Goal: Task Accomplishment & Management: Use online tool/utility

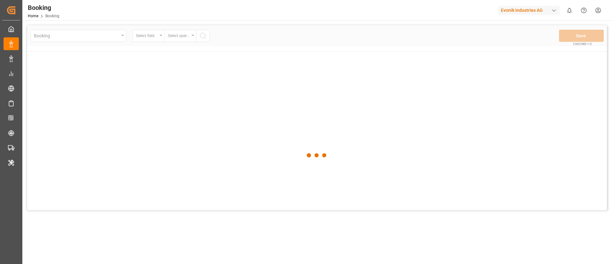
click at [523, 12] on div "Evonik Industries AG" at bounding box center [529, 10] width 61 height 9
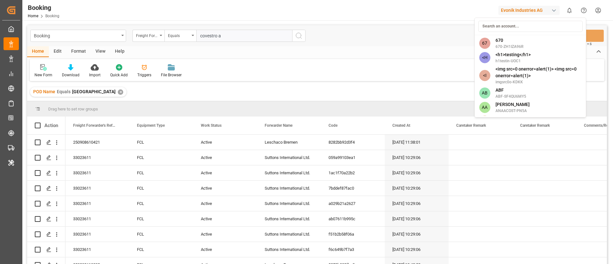
type input "covestro a"
click at [509, 24] on input at bounding box center [530, 26] width 104 height 11
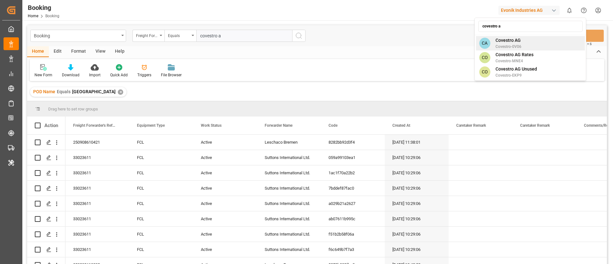
type input "covestro a"
click at [513, 45] on span "Covestro-0V06" at bounding box center [509, 47] width 26 height 6
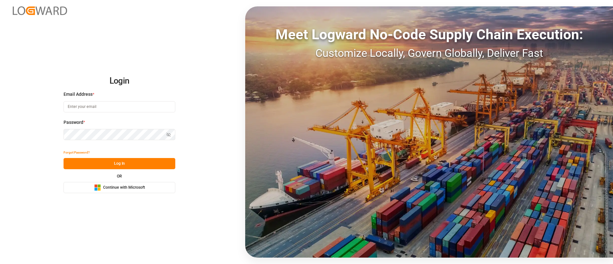
drag, startPoint x: 122, startPoint y: 187, endPoint x: 121, endPoint y: 184, distance: 3.6
click at [122, 187] on span "Continue with Microsoft" at bounding box center [124, 188] width 42 height 6
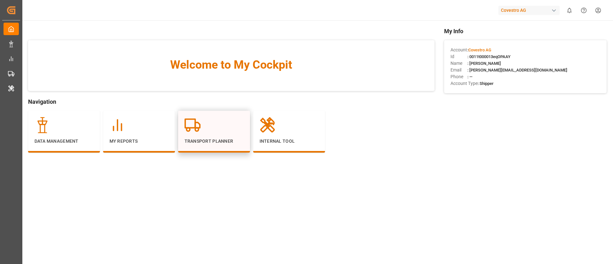
click at [198, 130] on circle at bounding box center [196, 129] width 3 height 3
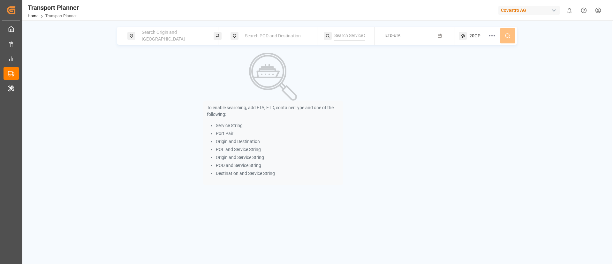
click at [171, 33] on span "Search Origin and POL" at bounding box center [163, 36] width 43 height 12
click at [163, 82] on input at bounding box center [167, 87] width 64 height 10
paste input "DEHAM"
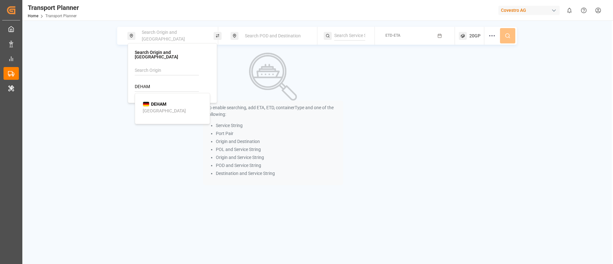
type input "DEHAM"
click at [161, 108] on div "Hamburg" at bounding box center [164, 111] width 43 height 7
click at [274, 30] on div "Search POD and Destination" at bounding box center [275, 36] width 69 height 12
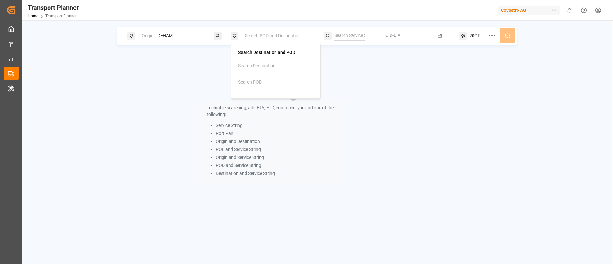
click at [258, 85] on input at bounding box center [270, 83] width 64 height 10
paste input "BRVIX"
type input "BRVIX"
click at [255, 103] on div "Vitoria" at bounding box center [252, 106] width 13 height 7
click at [351, 35] on input at bounding box center [349, 36] width 31 height 10
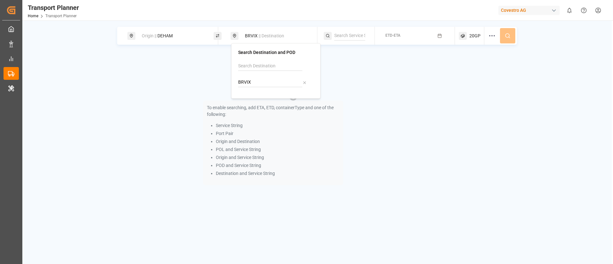
paste input "[GEOGRAPHIC_DATA]"
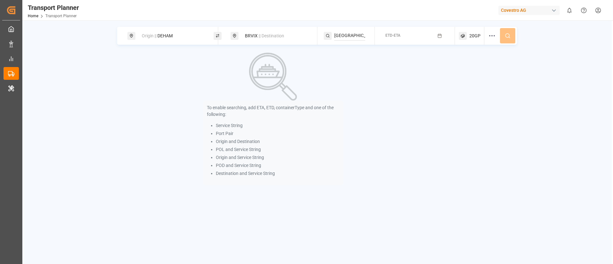
scroll to position [0, 4]
type input "[GEOGRAPHIC_DATA]"
click at [355, 53] on span "[GEOGRAPHIC_DATA]" at bounding box center [363, 52] width 43 height 5
click at [395, 36] on span "ETD-ETA" at bounding box center [392, 35] width 15 height 4
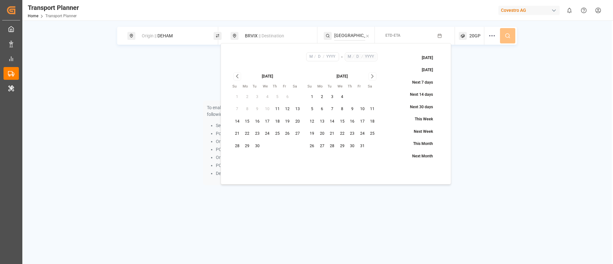
click at [280, 122] on button "18" at bounding box center [277, 122] width 10 height 10
type input "9"
type input "18"
type input "2025"
click at [375, 75] on icon "Go to next month" at bounding box center [372, 76] width 7 height 8
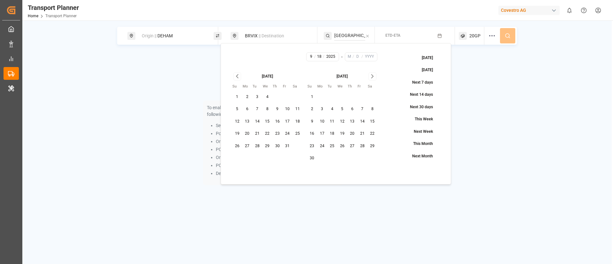
click at [375, 75] on icon "Go to next month" at bounding box center [372, 76] width 7 height 8
click at [343, 144] on button "31" at bounding box center [342, 146] width 10 height 10
type input "12"
type input "31"
type input "2025"
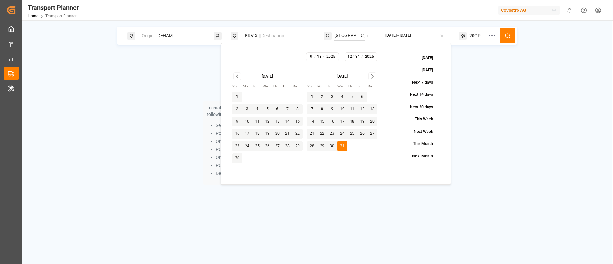
click at [507, 36] on icon at bounding box center [508, 36] width 6 height 6
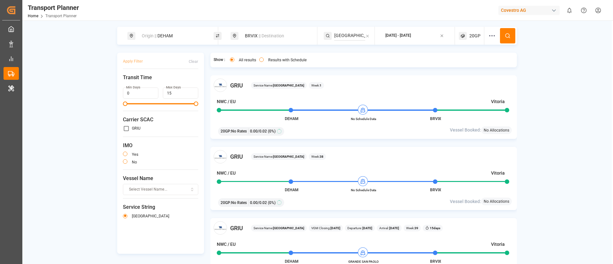
click at [256, 36] on div "BRVIX || Destination" at bounding box center [275, 36] width 69 height 12
click at [254, 82] on input "BRVIX" at bounding box center [269, 83] width 64 height 10
paste input "VNHPH"
type input "VNHPH"
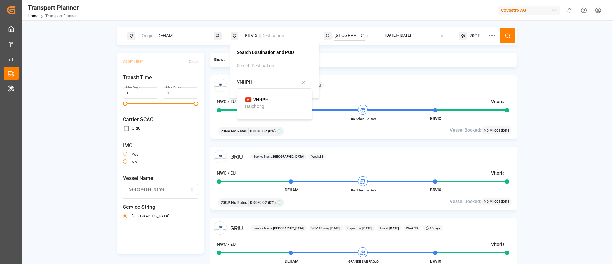
click at [533, 11] on div "Covestro AG" at bounding box center [529, 10] width 61 height 9
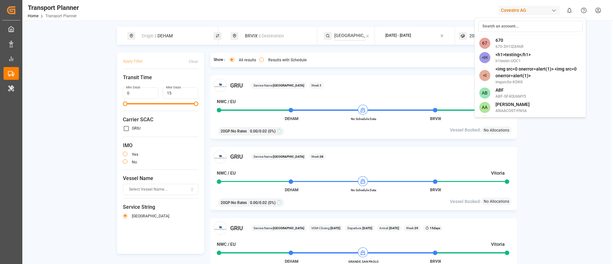
click at [280, 57] on html "Created by potrace 1.15, written by Peter Selinger 2001-2017 Created by potrace…" at bounding box center [306, 132] width 613 height 264
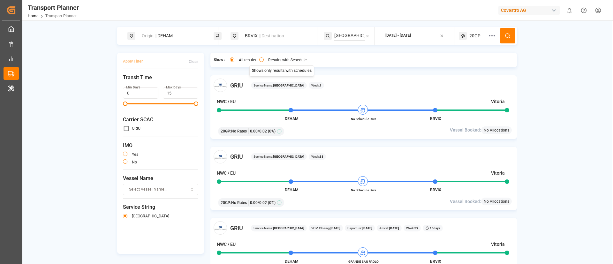
click at [261, 60] on button "Results with Schedule" at bounding box center [261, 59] width 4 height 4
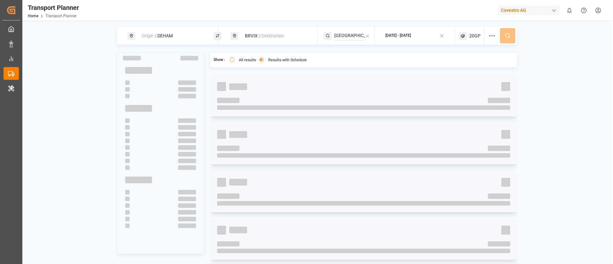
type button "only"
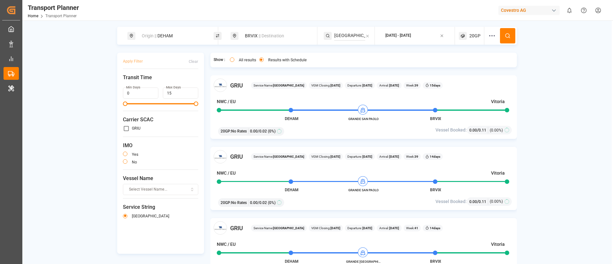
click at [165, 32] on div "Origin || DEHAM" at bounding box center [172, 36] width 69 height 12
click at [150, 82] on input "DEHAM" at bounding box center [166, 87] width 64 height 10
paste input "BEANR"
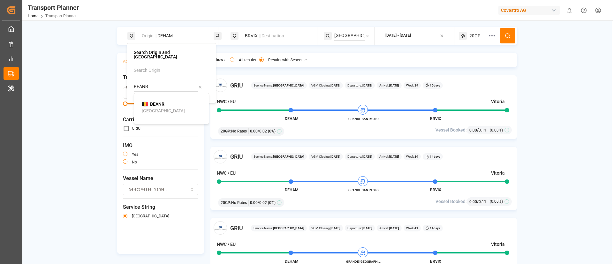
type input "BEANR"
click at [153, 102] on b "BEANR" at bounding box center [157, 104] width 14 height 5
click at [510, 34] on button at bounding box center [507, 35] width 15 height 15
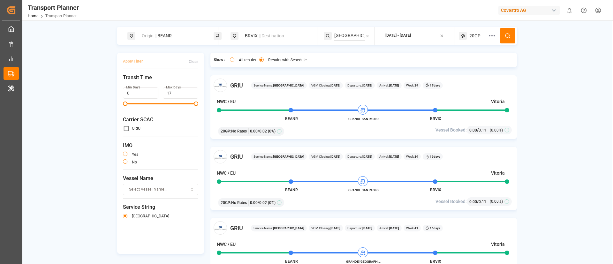
click at [259, 37] on span "|| Destination" at bounding box center [272, 35] width 26 height 5
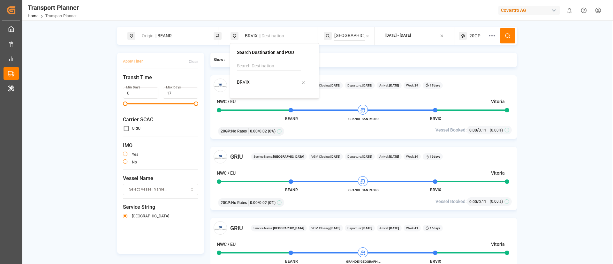
click at [255, 86] on input "BRVIX" at bounding box center [269, 83] width 64 height 10
paste input "ARZAE"
type input "ARZAE"
click at [259, 101] on b "ARZAE" at bounding box center [260, 99] width 14 height 5
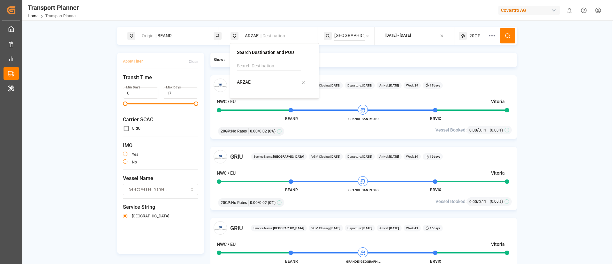
click at [508, 31] on button at bounding box center [507, 35] width 15 height 15
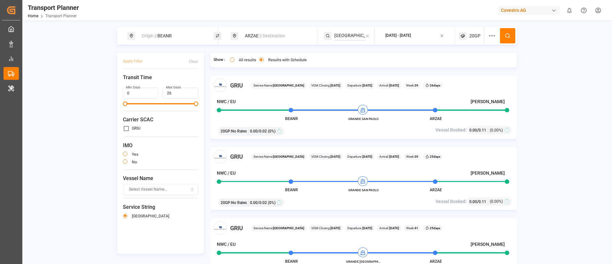
click at [181, 40] on div "Origin || BEANR" at bounding box center [172, 36] width 69 height 12
click at [149, 82] on input "BEANR" at bounding box center [166, 87] width 64 height 10
paste input "DEHAM"
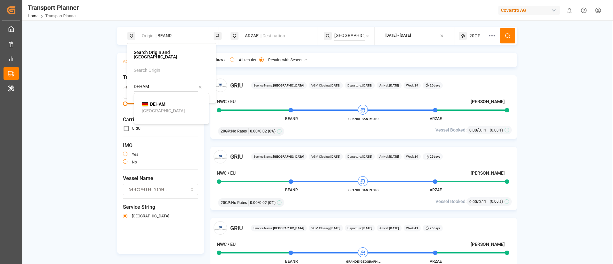
type input "DEHAM"
click at [152, 102] on b "DEHAM" at bounding box center [157, 104] width 15 height 5
click at [508, 33] on icon at bounding box center [508, 36] width 6 height 6
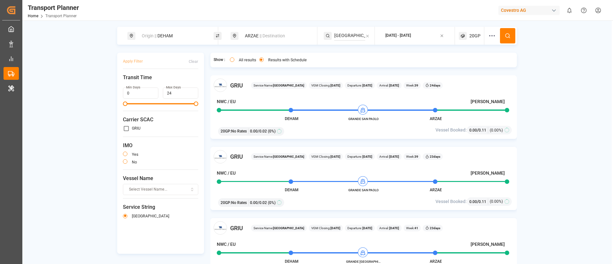
click at [181, 30] on div "Origin || DEHAM" at bounding box center [172, 36] width 69 height 12
click at [163, 83] on input "DEHAM" at bounding box center [166, 87] width 64 height 10
paste input "BEANR"
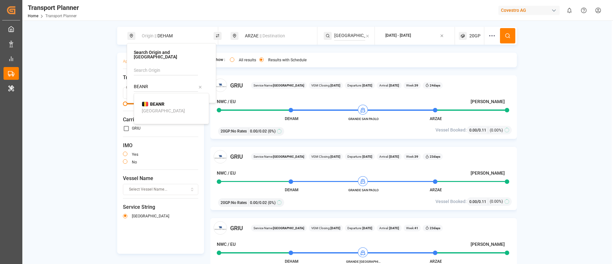
type input "BEANR"
click at [156, 102] on b "BEANR" at bounding box center [157, 104] width 14 height 5
click at [282, 32] on div "ARZAE || Destination" at bounding box center [275, 36] width 69 height 12
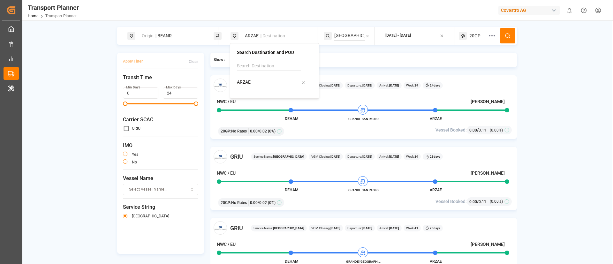
click at [270, 82] on input "ARZAE" at bounding box center [269, 83] width 64 height 10
paste input "MZMNC"
type input "MZMNC"
click at [261, 98] on b "MZMNC" at bounding box center [261, 99] width 17 height 5
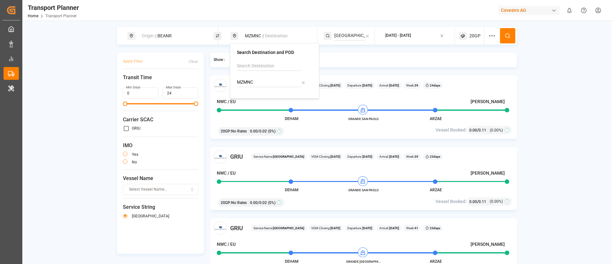
click at [341, 34] on input "SOUTH AMERICA" at bounding box center [349, 36] width 31 height 10
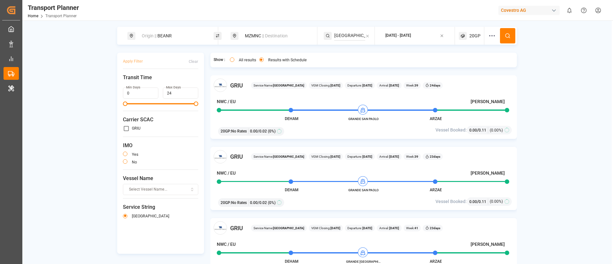
click at [341, 34] on input "SOUTH AMERICA" at bounding box center [349, 36] width 31 height 10
click at [344, 34] on input "SOUTH AMERICA" at bounding box center [349, 36] width 31 height 10
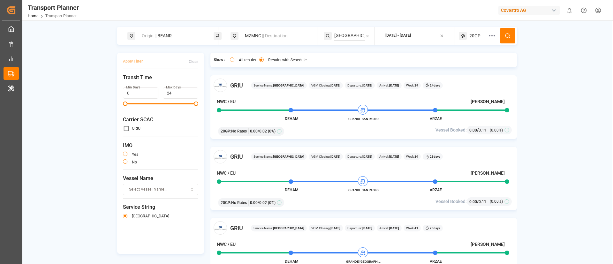
paste input "AUSTRALIA EXPRESS"
type input "AUSTRALIA EXPRESS"
click at [354, 52] on span "AUSTRALIA EXPRESS" at bounding box center [363, 52] width 43 height 5
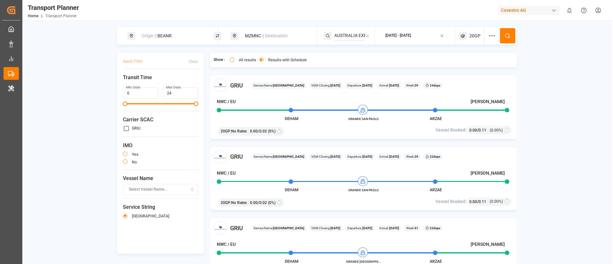
click at [506, 34] on icon at bounding box center [508, 36] width 6 height 6
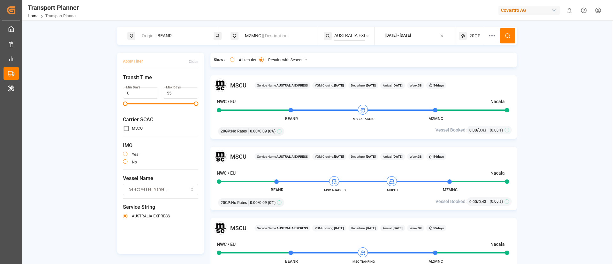
click at [178, 37] on div "Origin || BEANR" at bounding box center [172, 36] width 69 height 12
click at [160, 82] on input "BEANR" at bounding box center [166, 87] width 64 height 10
paste input "NLRTM"
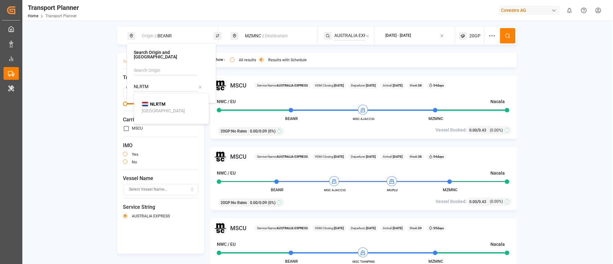
type input "NLRTM"
click at [158, 102] on b "NLRTM" at bounding box center [157, 104] width 15 height 5
click at [509, 35] on icon at bounding box center [508, 36] width 6 height 6
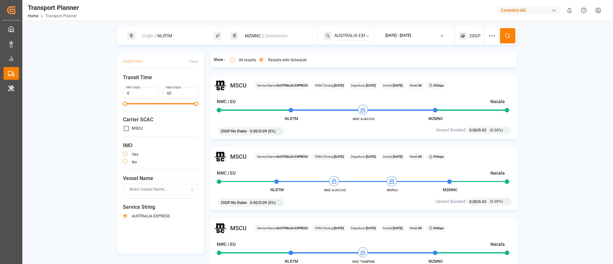
click at [183, 35] on div "Origin || NLRTM" at bounding box center [172, 36] width 69 height 12
click at [155, 82] on input "NLRTM" at bounding box center [166, 87] width 64 height 10
paste input "DEHA"
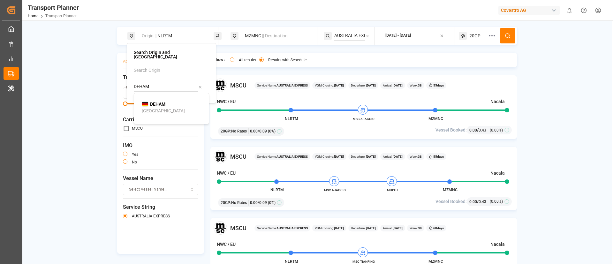
type input "DEHAM"
click at [154, 102] on b "DEHAM" at bounding box center [157, 104] width 15 height 5
click at [509, 34] on icon at bounding box center [508, 36] width 6 height 6
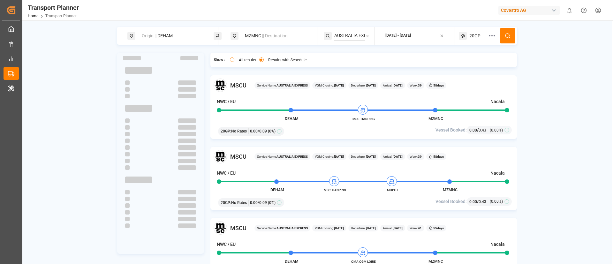
click at [189, 38] on div "Origin || DEHAM" at bounding box center [172, 36] width 69 height 12
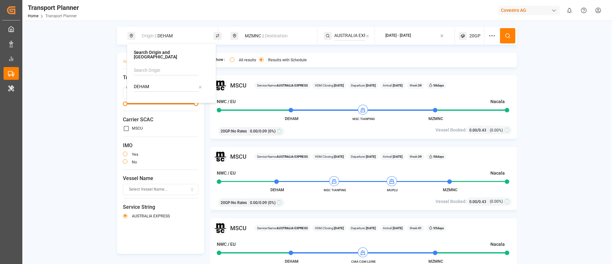
click at [163, 82] on input "DEHAM" at bounding box center [166, 87] width 64 height 10
paste input "BEANR"
type input "BEANR"
click at [157, 108] on div "Antwerp" at bounding box center [163, 111] width 43 height 7
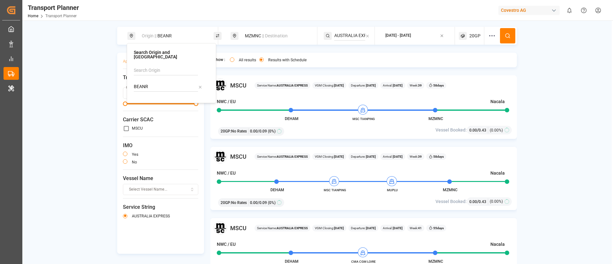
click at [273, 32] on div "MZMNC || Destination" at bounding box center [275, 36] width 69 height 12
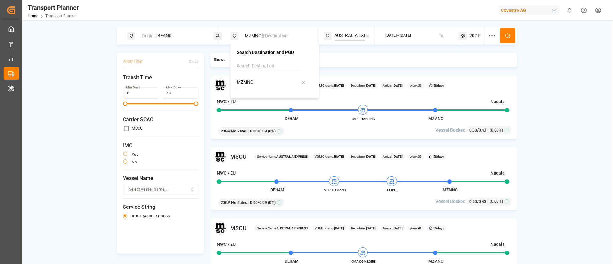
click at [261, 86] on input "MZMNC" at bounding box center [269, 83] width 64 height 10
click at [260, 86] on input "MZMNC" at bounding box center [269, 83] width 64 height 10
paste input "TTPTS"
type input "TTPTS"
click at [262, 100] on b "TTPTS" at bounding box center [260, 99] width 14 height 5
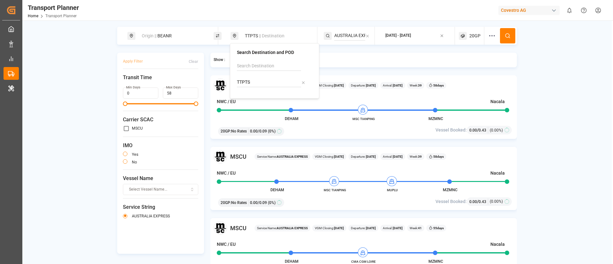
click at [353, 26] on div "Origin || BEANR TTPTS || Destination AUSTRALIA EXPRESS 2025-09-18 - 2025-12-31 …" at bounding box center [317, 152] width 590 height 264
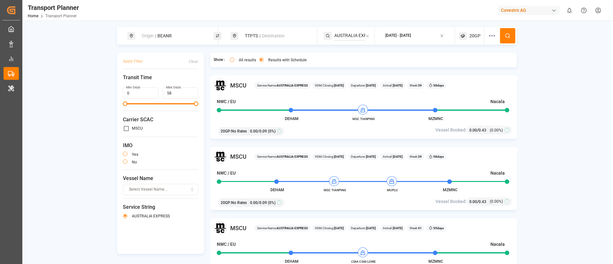
click at [341, 38] on input "AUSTRALIA EXPRESS" at bounding box center [349, 36] width 31 height 10
paste input "NWC - USA - SAWC"
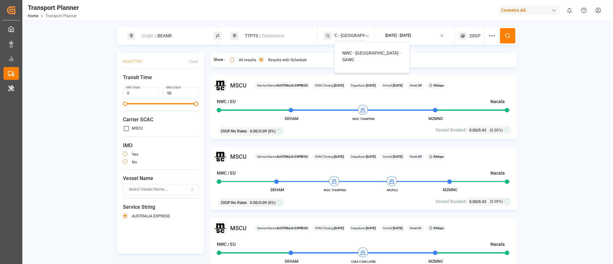
type input "NWC - USA - SAWC"
click at [352, 54] on span "NWC - USA - SAWC" at bounding box center [371, 56] width 58 height 12
click at [510, 33] on button at bounding box center [507, 35] width 15 height 15
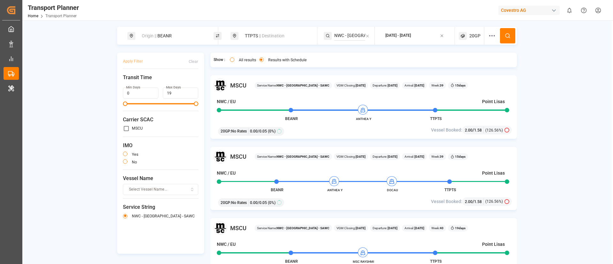
click at [184, 35] on div "Origin || BEANR" at bounding box center [172, 36] width 69 height 12
click at [166, 83] on input "BEANR" at bounding box center [166, 87] width 64 height 10
paste input "NLRTM"
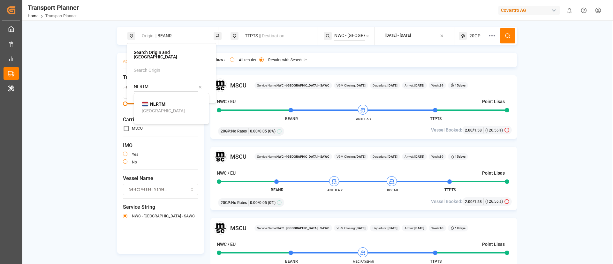
type input "NLRTM"
click at [158, 102] on b "NLRTM" at bounding box center [157, 104] width 15 height 5
click at [509, 33] on icon at bounding box center [508, 36] width 6 height 6
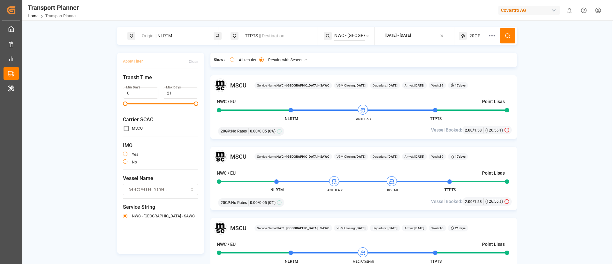
click at [268, 33] on div "TTPTS || Destination" at bounding box center [275, 36] width 69 height 12
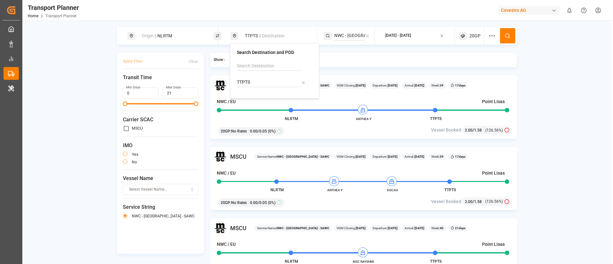
click at [263, 75] on div "TTPTS" at bounding box center [274, 76] width 75 height 30
click at [262, 76] on div "TTPTS" at bounding box center [274, 76] width 75 height 30
click at [261, 77] on div "TTPTS" at bounding box center [274, 76] width 75 height 30
click at [260, 78] on input "TTPTS" at bounding box center [269, 83] width 64 height 10
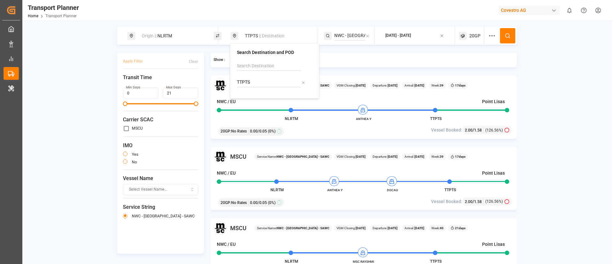
paste input "CNSHA"
type input "CNSHA"
drag, startPoint x: 260, startPoint y: 93, endPoint x: 259, endPoint y: 106, distance: 12.5
click at [259, 106] on div "Shanghai" at bounding box center [266, 106] width 43 height 7
click at [341, 31] on input "NWC - USA - SAWC" at bounding box center [349, 36] width 31 height 10
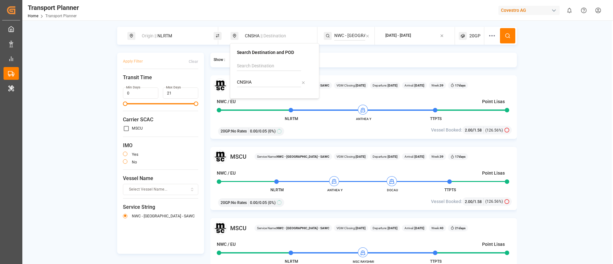
click at [341, 31] on input "NWC - USA - SAWC" at bounding box center [349, 36] width 31 height 10
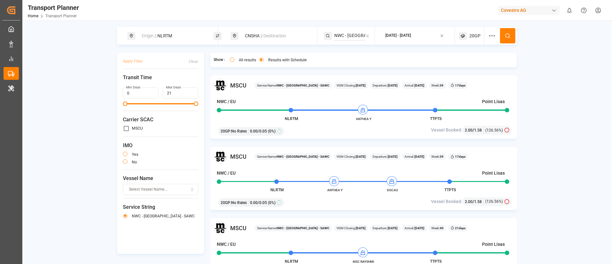
click at [341, 31] on input "NWC - USA - SAWC" at bounding box center [349, 36] width 31 height 10
paste input "FE4"
type input "FE4"
click at [344, 50] on span "FE4" at bounding box center [346, 52] width 8 height 5
click at [505, 31] on button at bounding box center [507, 35] width 15 height 15
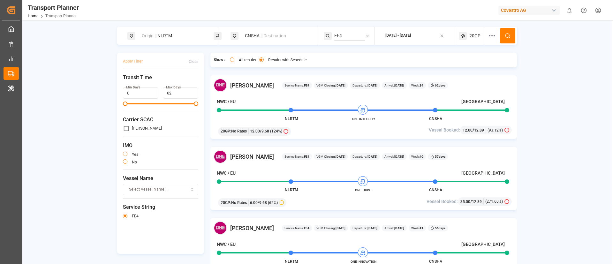
click at [478, 31] on div "20GP" at bounding box center [472, 36] width 26 height 18
click at [459, 66] on small "20GP" at bounding box center [459, 66] width 22 height 4
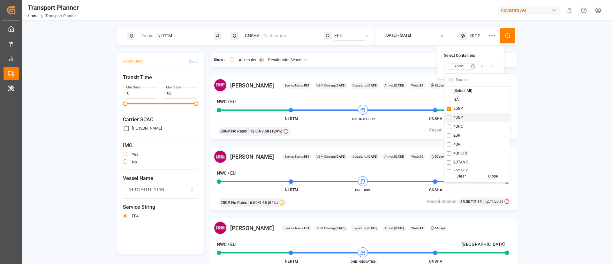
click at [457, 117] on span "40GP" at bounding box center [459, 118] width 10 height 6
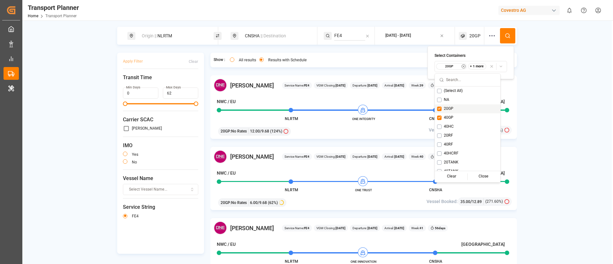
click at [452, 110] on span "20GP" at bounding box center [449, 109] width 10 height 6
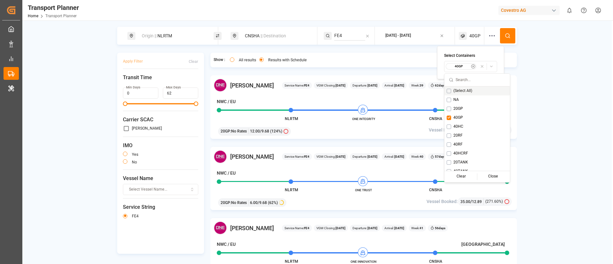
click at [507, 29] on button at bounding box center [507, 35] width 15 height 15
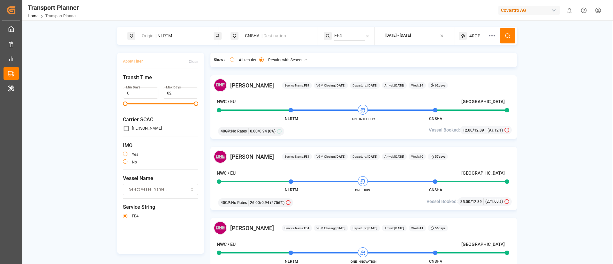
click at [469, 34] on span "40GP" at bounding box center [474, 36] width 11 height 7
click at [459, 64] on small "40GP" at bounding box center [459, 66] width 22 height 4
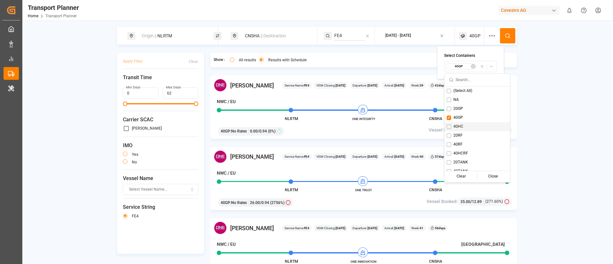
click at [461, 129] on span "40HC" at bounding box center [459, 127] width 10 height 6
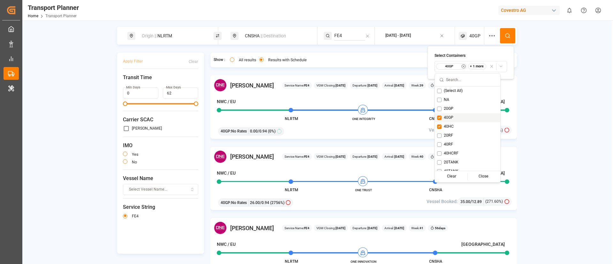
click at [453, 119] on span "40GP" at bounding box center [449, 118] width 10 height 6
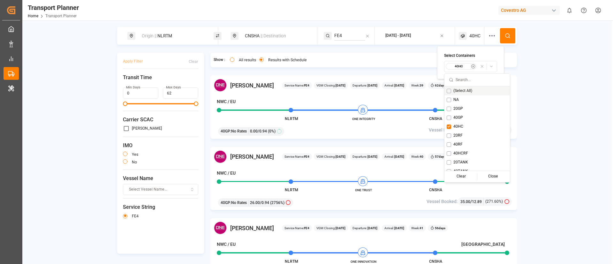
click at [510, 33] on button at bounding box center [507, 35] width 15 height 15
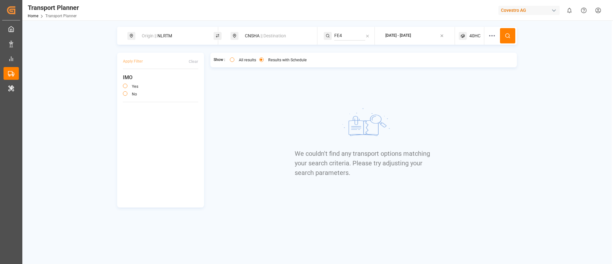
click at [469, 34] on span "40HC" at bounding box center [474, 36] width 11 height 7
click at [461, 65] on small "40HC" at bounding box center [460, 66] width 22 height 4
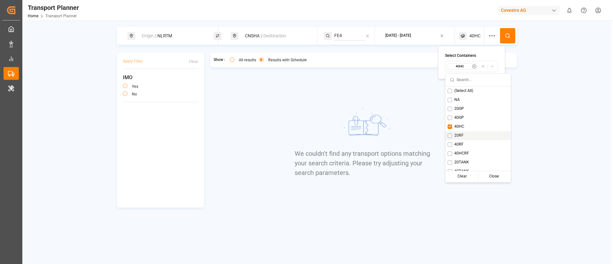
click at [459, 135] on span "20RF" at bounding box center [458, 136] width 9 height 6
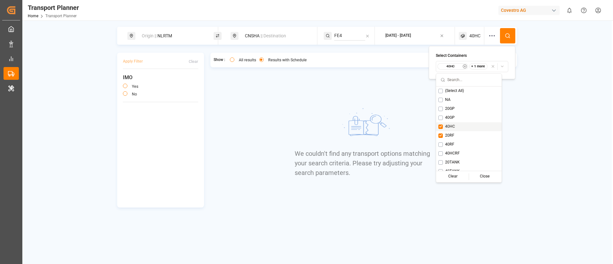
click at [447, 124] on span "40HC" at bounding box center [450, 127] width 10 height 6
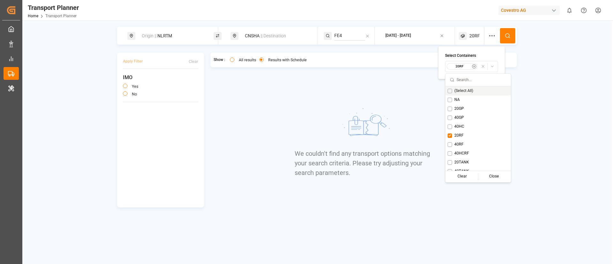
click at [506, 37] on icon at bounding box center [508, 36] width 6 height 6
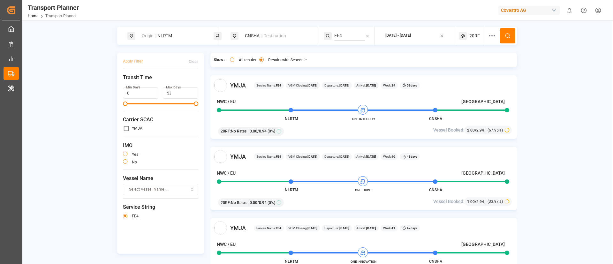
click at [176, 37] on div "Origin || NLRTM" at bounding box center [172, 36] width 69 height 12
click at [176, 83] on input "NLRTM" at bounding box center [166, 87] width 64 height 10
paste input "DEHA"
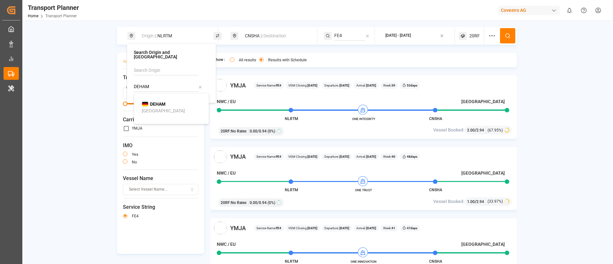
type input "DEHAM"
click at [167, 103] on div "DEHAM Hamburg" at bounding box center [173, 107] width 62 height 13
click at [505, 37] on icon at bounding box center [508, 36] width 6 height 6
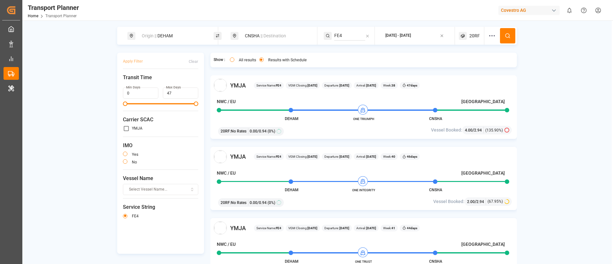
click at [241, 39] on div "CNSHA || Destination" at bounding box center [275, 36] width 69 height 12
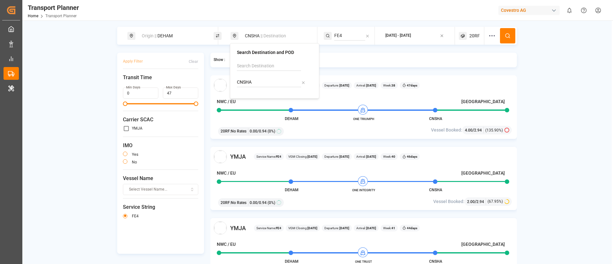
click at [244, 84] on input "CNSHA" at bounding box center [269, 83] width 64 height 10
paste input "TWKEL"
type input "TWKEL"
click at [259, 107] on div "Keelung (Chilung)" at bounding box center [262, 106] width 35 height 7
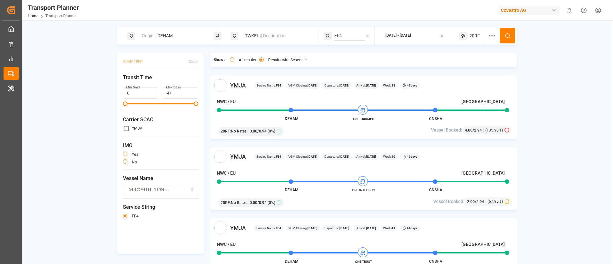
click at [506, 38] on icon at bounding box center [508, 36] width 6 height 6
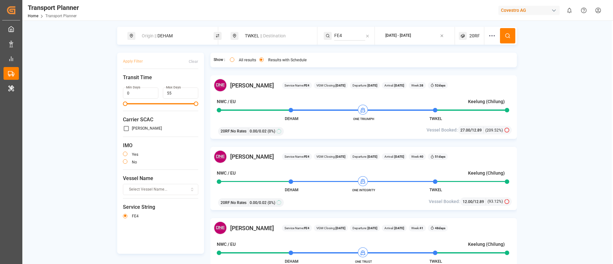
click at [470, 36] on span "20RF" at bounding box center [474, 36] width 11 height 7
click at [460, 65] on small "20RF" at bounding box center [459, 66] width 22 height 4
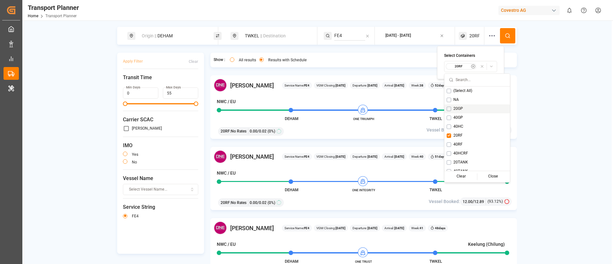
click at [458, 108] on span "20GP" at bounding box center [459, 109] width 10 height 6
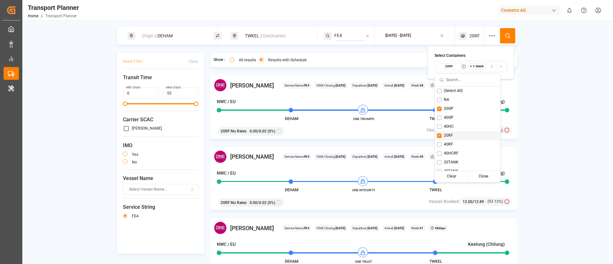
click at [450, 134] on span "20RF" at bounding box center [448, 136] width 9 height 6
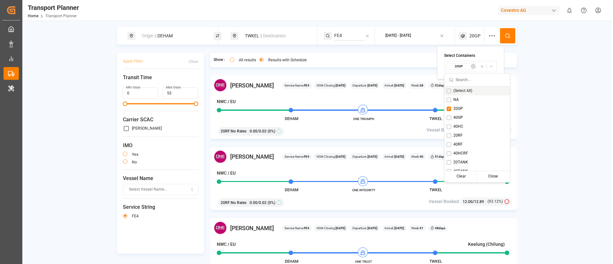
click at [508, 33] on icon at bounding box center [508, 36] width 6 height 6
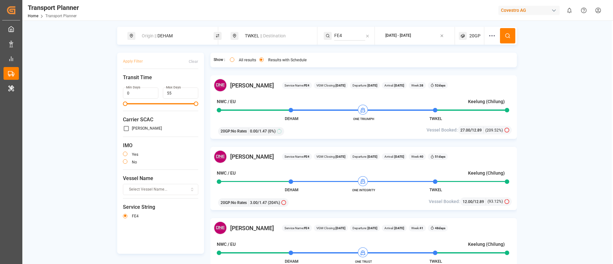
click at [478, 34] on span "20GP" at bounding box center [474, 36] width 11 height 7
click at [464, 66] on small "20GP" at bounding box center [459, 66] width 22 height 4
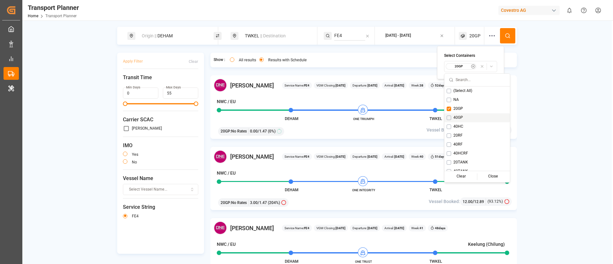
click at [457, 115] on span "40GP" at bounding box center [459, 118] width 10 height 6
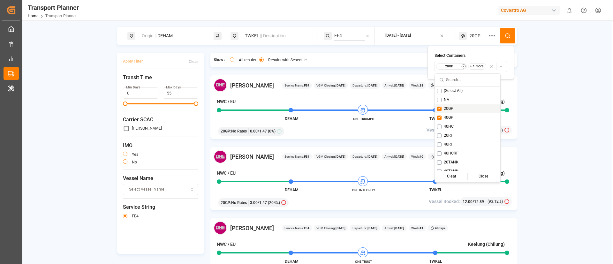
click at [453, 107] on span "20GP" at bounding box center [449, 109] width 10 height 6
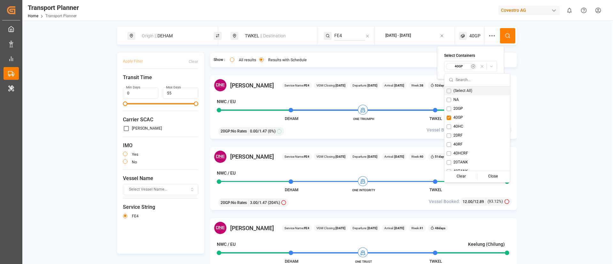
click at [507, 39] on button at bounding box center [507, 35] width 15 height 15
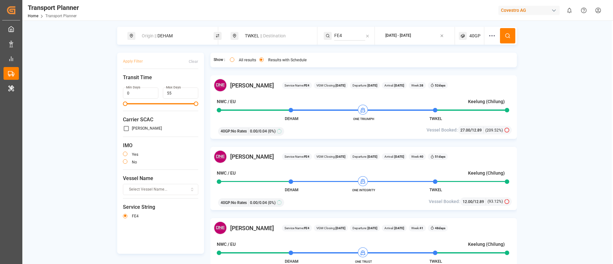
click at [473, 32] on div "40GP" at bounding box center [472, 36] width 26 height 18
click at [460, 65] on small "40GP" at bounding box center [459, 66] width 22 height 4
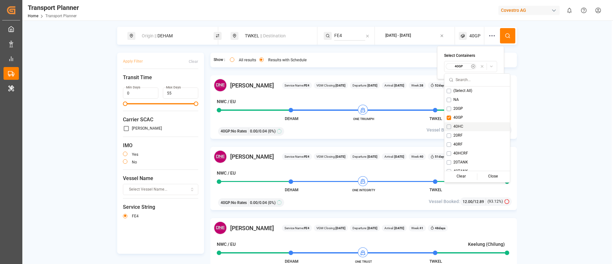
click at [463, 126] on div "40HC" at bounding box center [477, 126] width 65 height 9
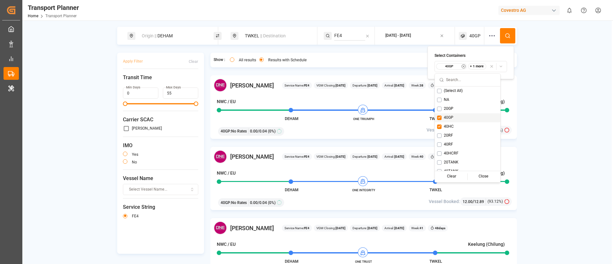
click at [456, 118] on div "40GP" at bounding box center [467, 117] width 65 height 9
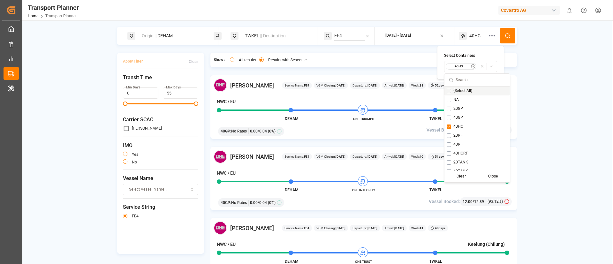
click at [507, 37] on circle at bounding box center [508, 36] width 4 height 4
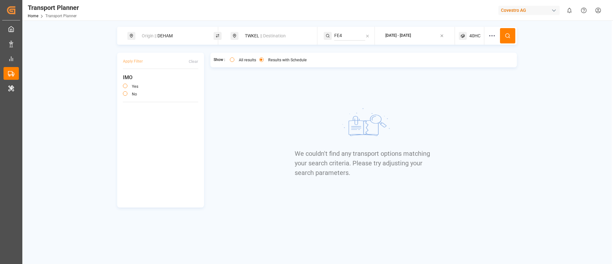
click at [477, 34] on span "40HC" at bounding box center [474, 36] width 11 height 7
click at [464, 68] on small "40HC" at bounding box center [460, 66] width 22 height 4
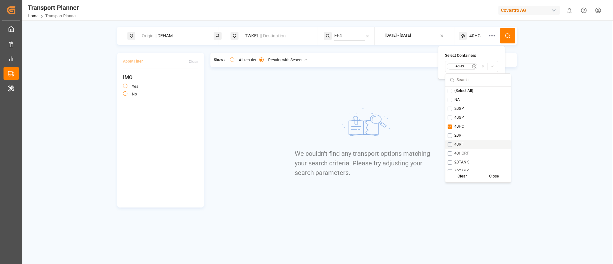
click at [455, 146] on span "40RF" at bounding box center [458, 145] width 9 height 6
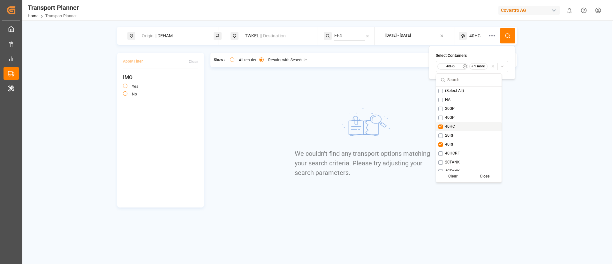
click at [446, 127] on span "40HC" at bounding box center [450, 127] width 10 height 6
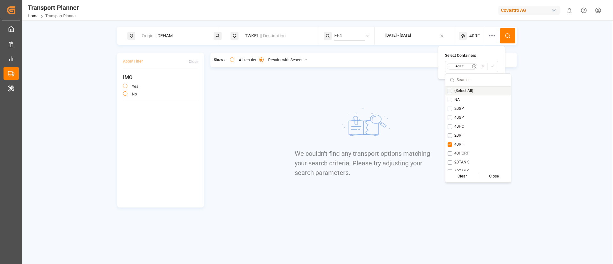
click at [506, 35] on icon at bounding box center [508, 36] width 6 height 6
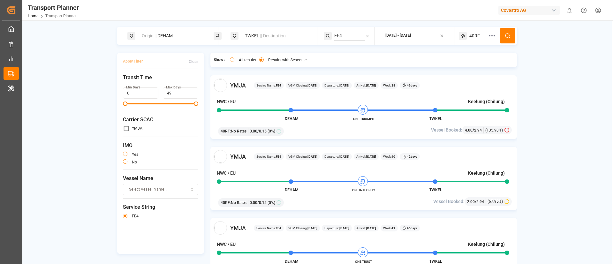
click at [181, 27] on div "Origin || DEHAM" at bounding box center [170, 36] width 86 height 18
click at [175, 34] on div "Origin || DEHAM" at bounding box center [172, 36] width 69 height 12
click at [161, 77] on div "DEHAM" at bounding box center [171, 81] width 75 height 30
click at [160, 82] on input "DEHAM" at bounding box center [166, 87] width 64 height 10
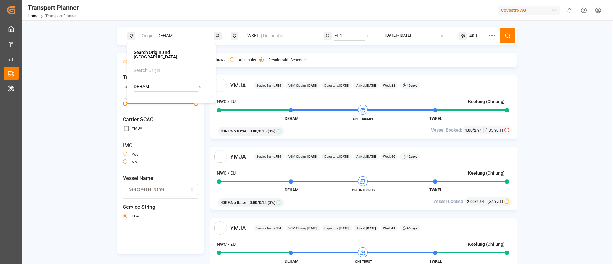
click at [160, 82] on input "DEHAM" at bounding box center [166, 87] width 64 height 10
paste input "NLRT"
type input "NLRTM"
click at [155, 102] on b "NLRTM" at bounding box center [157, 104] width 15 height 5
click at [502, 35] on button at bounding box center [507, 35] width 15 height 15
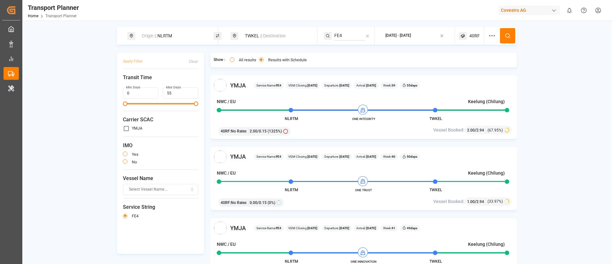
click at [175, 34] on div "Origin || NLRTM" at bounding box center [172, 36] width 69 height 12
click at [163, 82] on input "NLRTM" at bounding box center [166, 87] width 64 height 10
paste input "DEHA"
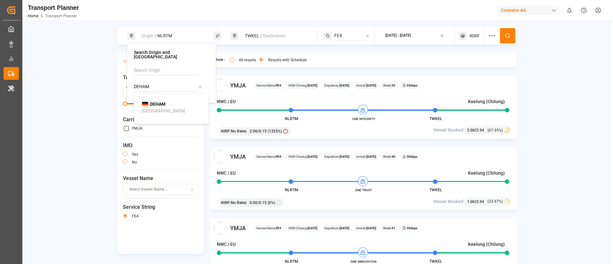
type input "DEHAM"
click at [162, 102] on b "DEHAM" at bounding box center [157, 104] width 15 height 5
click at [263, 34] on span "|| Destination" at bounding box center [273, 35] width 26 height 5
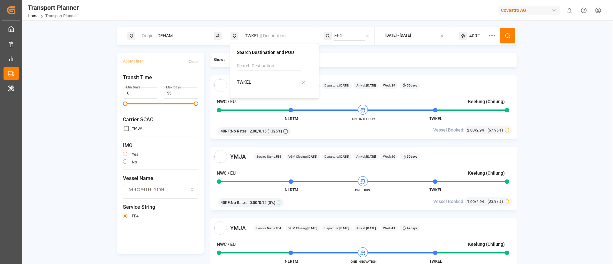
click at [260, 83] on input "TWKEL" at bounding box center [269, 83] width 64 height 10
paste input "CNTAC"
type input "CNTAC"
click at [260, 98] on b "CNTAC" at bounding box center [260, 99] width 14 height 5
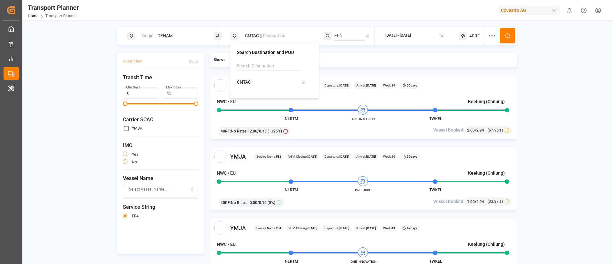
click at [504, 32] on button at bounding box center [507, 35] width 15 height 15
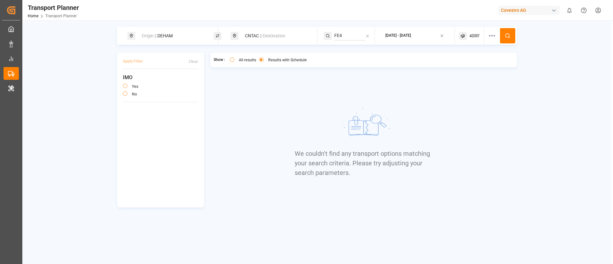
click at [470, 33] on span "40RF" at bounding box center [474, 36] width 11 height 7
click at [459, 65] on small "40RF" at bounding box center [460, 66] width 22 height 4
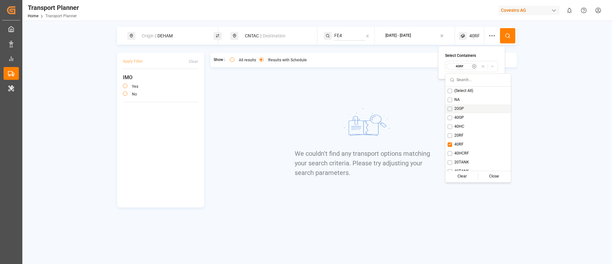
click at [459, 107] on span "20GP" at bounding box center [459, 109] width 10 height 6
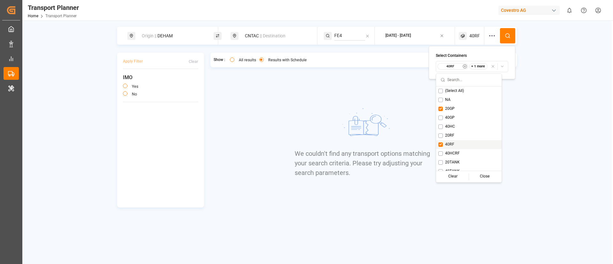
click at [443, 146] on div "40RF" at bounding box center [468, 144] width 65 height 9
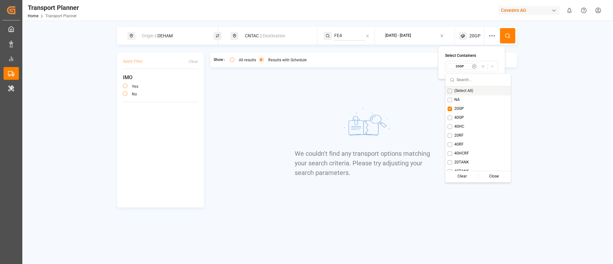
click at [507, 33] on icon at bounding box center [508, 36] width 6 height 6
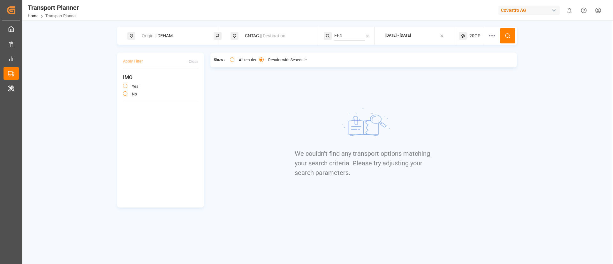
click at [478, 34] on span "20GP" at bounding box center [474, 36] width 11 height 7
click at [469, 66] on small "20GP" at bounding box center [460, 66] width 22 height 4
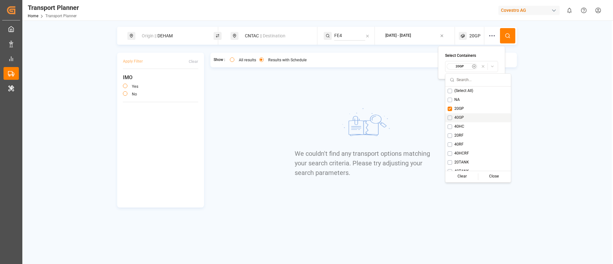
click at [464, 115] on div "40GP" at bounding box center [478, 117] width 65 height 9
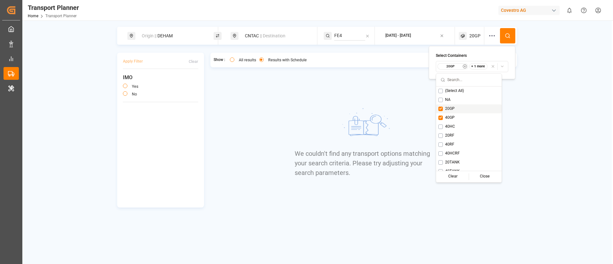
click at [454, 107] on span "20GP" at bounding box center [450, 109] width 10 height 6
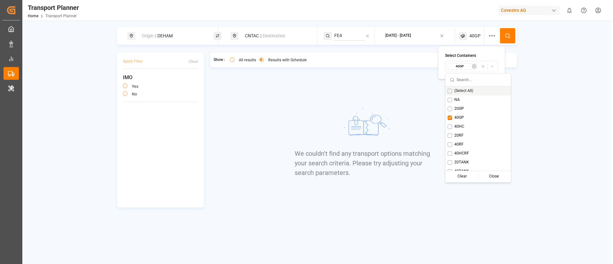
click at [510, 38] on icon at bounding box center [508, 36] width 6 height 6
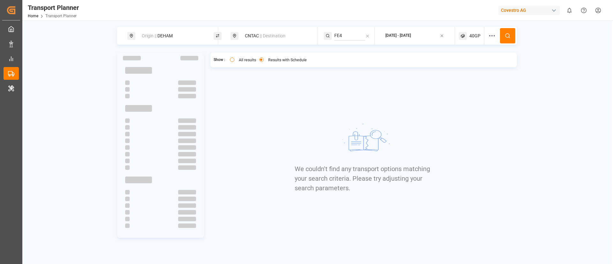
click at [472, 36] on span "40GP" at bounding box center [474, 36] width 11 height 7
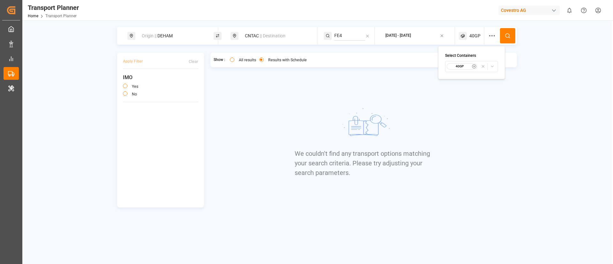
click at [462, 65] on small "40GP" at bounding box center [460, 66] width 22 height 4
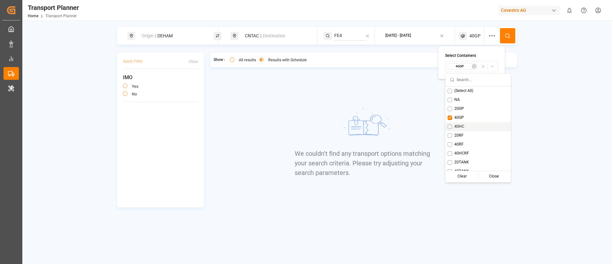
click at [463, 129] on span "40HC" at bounding box center [459, 127] width 10 height 6
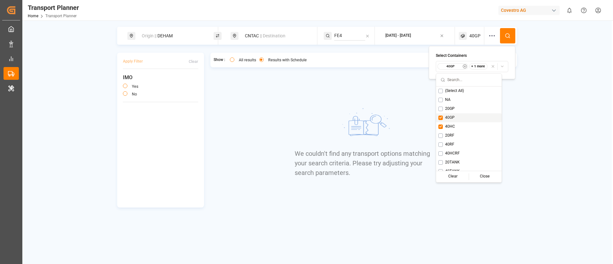
click at [453, 117] on span "40GP" at bounding box center [450, 118] width 10 height 6
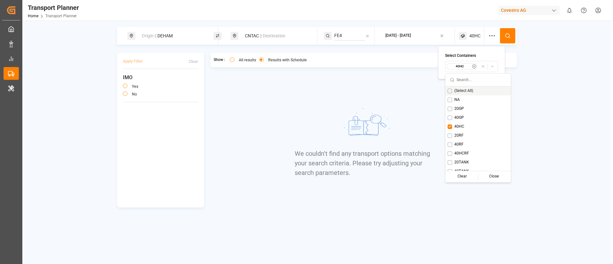
click at [504, 33] on button at bounding box center [507, 35] width 15 height 15
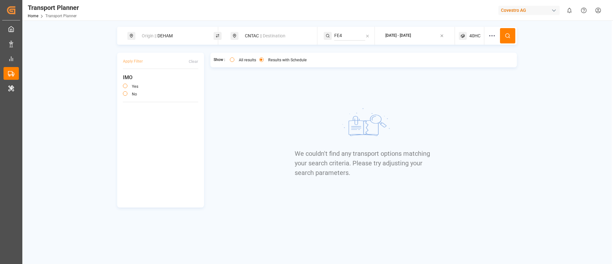
click at [470, 35] on span "40HC" at bounding box center [474, 36] width 11 height 7
click at [453, 69] on div "40HC" at bounding box center [462, 66] width 31 height 6
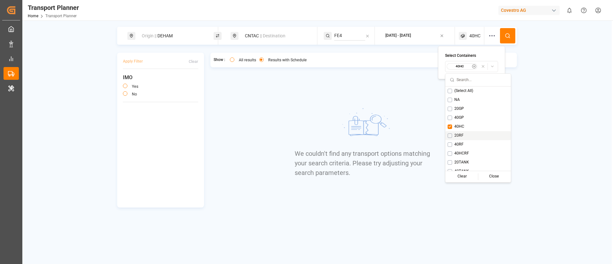
click at [462, 133] on span "20RF" at bounding box center [458, 136] width 9 height 6
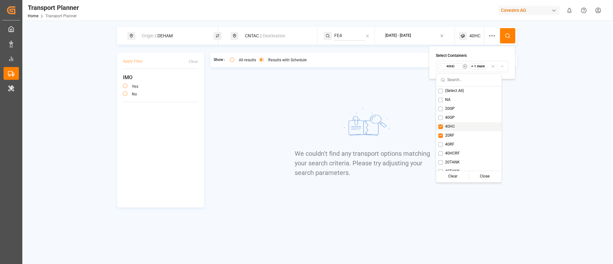
click at [454, 121] on div "40GP" at bounding box center [468, 117] width 65 height 9
click at [453, 125] on span "40HC" at bounding box center [450, 127] width 10 height 6
click at [453, 115] on span "40GP" at bounding box center [450, 118] width 10 height 6
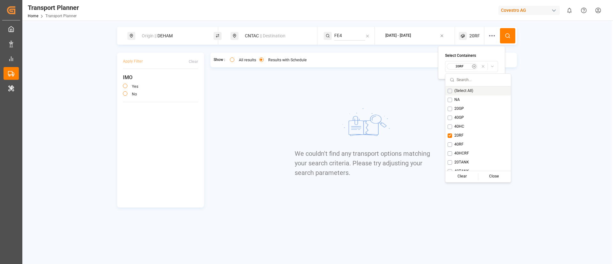
click at [506, 32] on button at bounding box center [507, 35] width 15 height 15
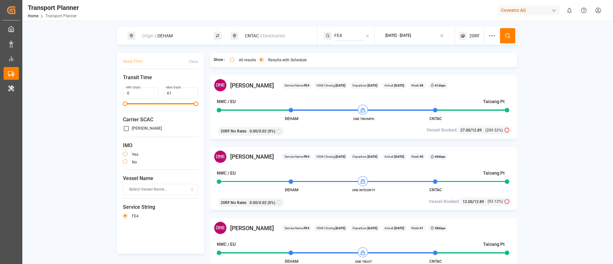
click at [473, 32] on div "20RF" at bounding box center [472, 36] width 26 height 18
click at [462, 68] on small "20RF" at bounding box center [459, 66] width 22 height 4
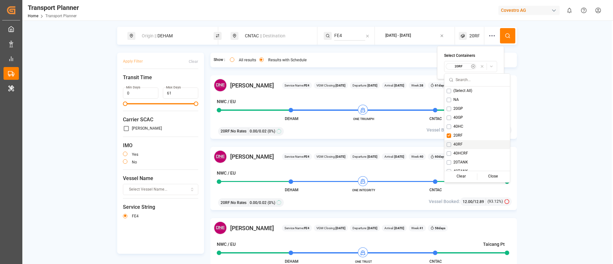
click at [459, 143] on span "40RF" at bounding box center [458, 145] width 9 height 6
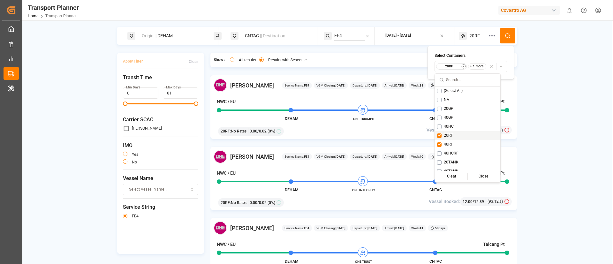
click at [445, 136] on span "20RF" at bounding box center [448, 136] width 9 height 6
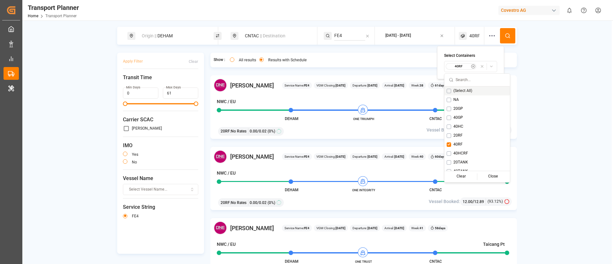
click at [507, 37] on circle at bounding box center [508, 36] width 4 height 4
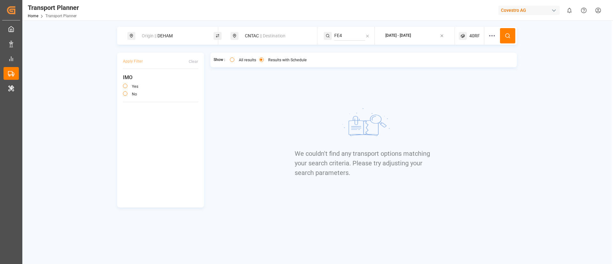
click at [473, 36] on span "40RF" at bounding box center [474, 36] width 11 height 7
click at [465, 68] on small "40RF" at bounding box center [460, 66] width 22 height 4
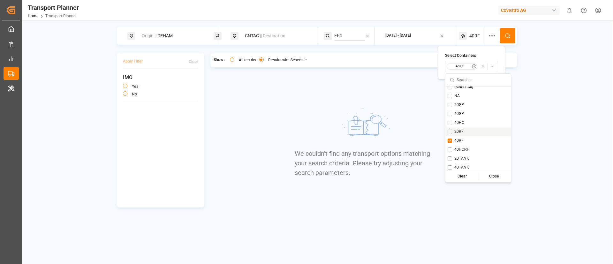
scroll to position [5, 0]
click at [461, 148] on span "40HCRF" at bounding box center [461, 149] width 15 height 6
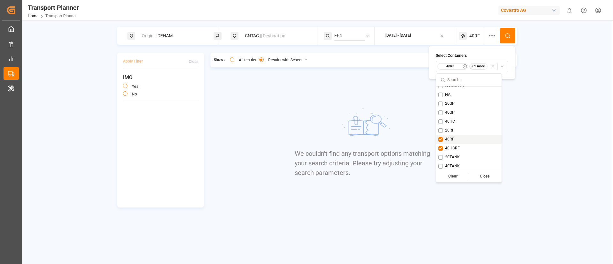
click at [452, 140] on span "40RF" at bounding box center [449, 140] width 9 height 6
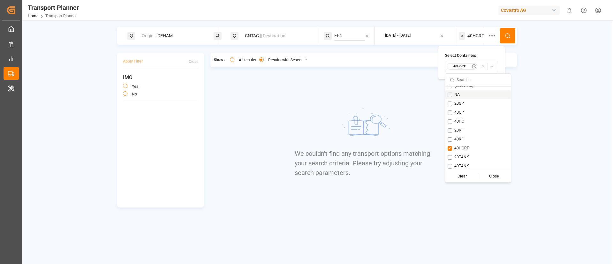
click at [514, 34] on button at bounding box center [507, 35] width 15 height 15
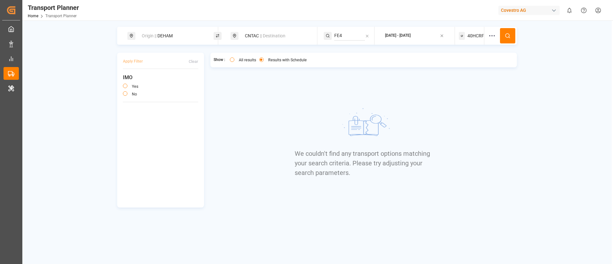
click at [473, 36] on span "40HCRF" at bounding box center [476, 36] width 17 height 7
click at [461, 68] on small "40HCRF" at bounding box center [460, 66] width 22 height 4
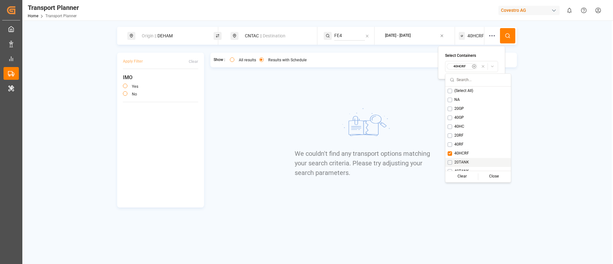
click at [460, 161] on span "20TANK" at bounding box center [461, 163] width 15 height 6
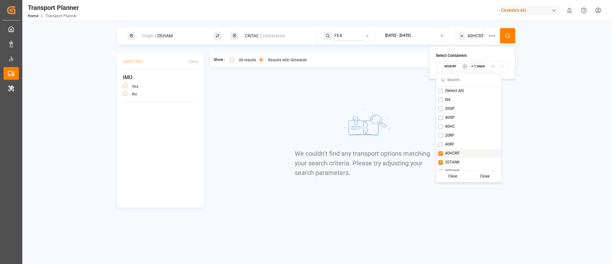
click at [457, 152] on span "40HCRF" at bounding box center [452, 154] width 15 height 6
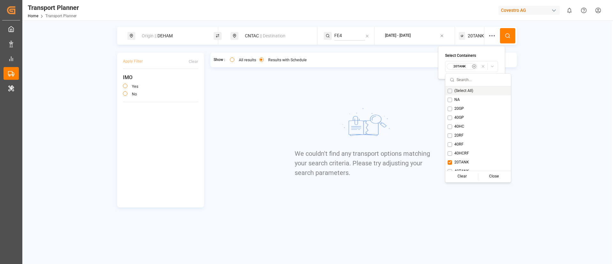
click at [509, 34] on circle at bounding box center [508, 36] width 4 height 4
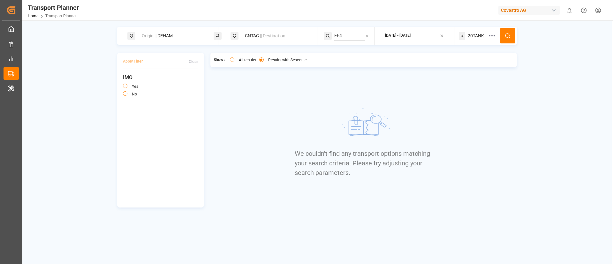
click at [474, 34] on span "20TANK" at bounding box center [476, 36] width 16 height 7
click at [460, 66] on small "20TANK" at bounding box center [460, 66] width 22 height 4
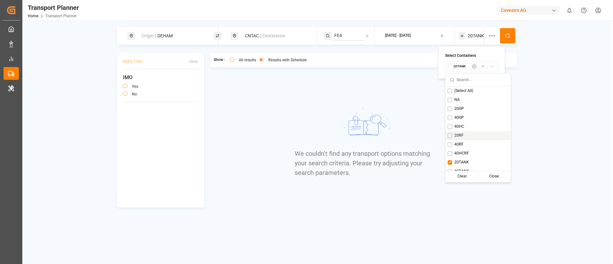
scroll to position [5, 0]
click at [462, 165] on span "40TANK" at bounding box center [461, 167] width 15 height 6
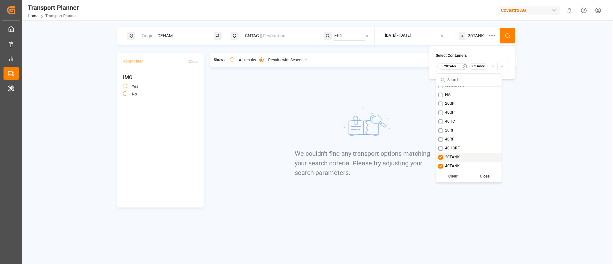
click at [457, 157] on span "20TANK" at bounding box center [452, 158] width 15 height 6
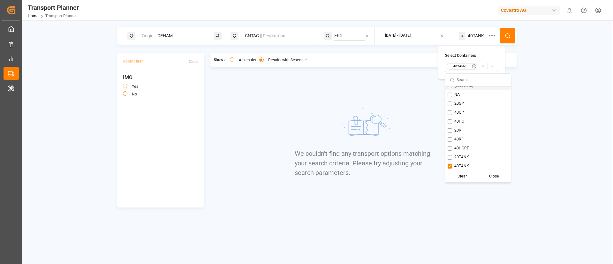
click at [508, 29] on button at bounding box center [507, 35] width 15 height 15
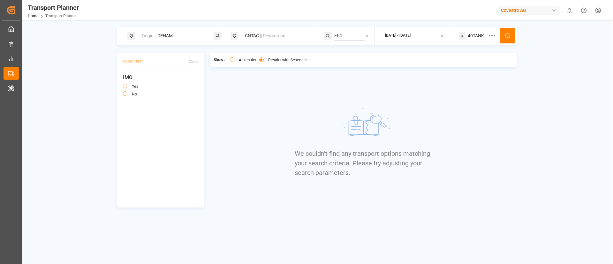
click at [474, 33] on span "40TANK" at bounding box center [476, 36] width 16 height 7
click at [462, 68] on small "40TANK" at bounding box center [460, 66] width 22 height 4
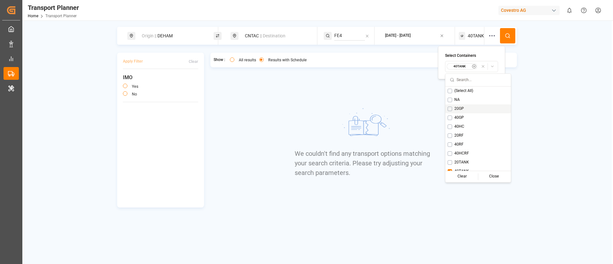
click at [457, 109] on span "20GP" at bounding box center [459, 109] width 10 height 6
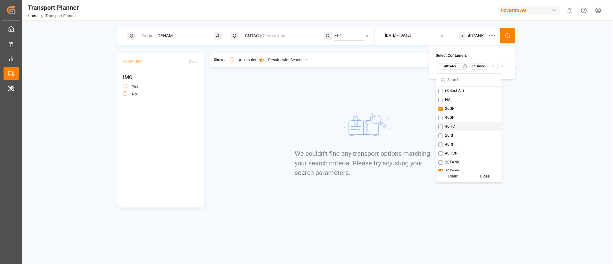
scroll to position [5, 0]
click at [457, 169] on span "40TANK" at bounding box center [452, 167] width 15 height 6
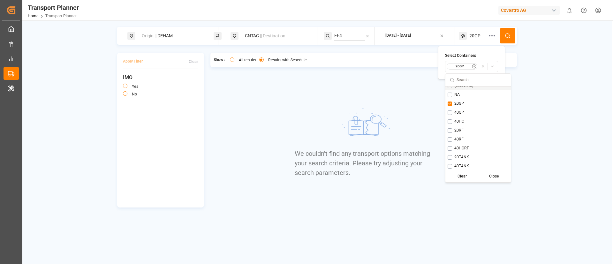
click at [507, 33] on icon at bounding box center [508, 36] width 6 height 6
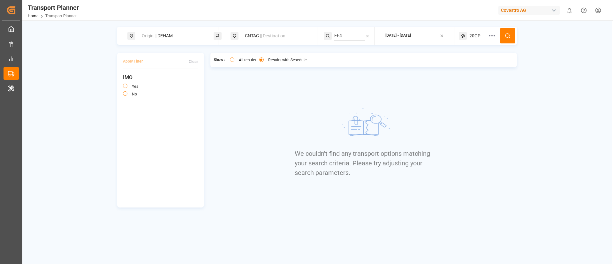
click at [470, 34] on span "20GP" at bounding box center [474, 36] width 11 height 7
click at [457, 65] on small "20GP" at bounding box center [460, 66] width 22 height 4
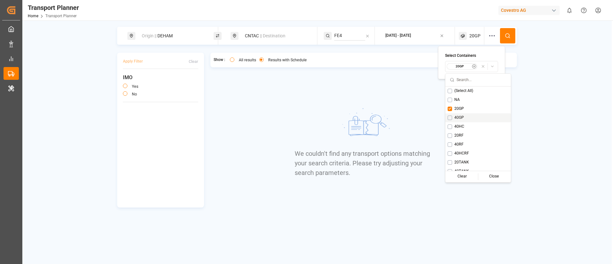
click at [459, 118] on span "40GP" at bounding box center [459, 118] width 10 height 6
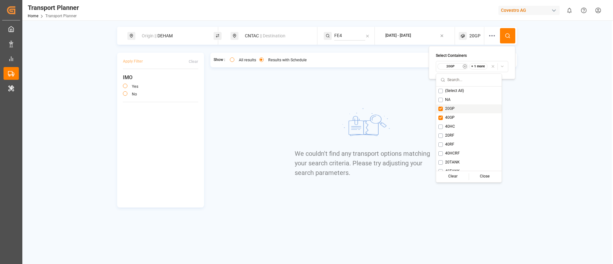
click at [456, 110] on div "20GP" at bounding box center [468, 108] width 65 height 9
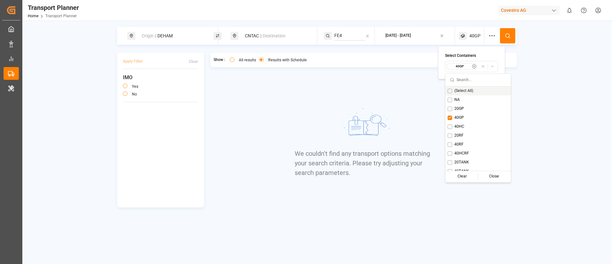
click at [512, 35] on button at bounding box center [507, 35] width 15 height 15
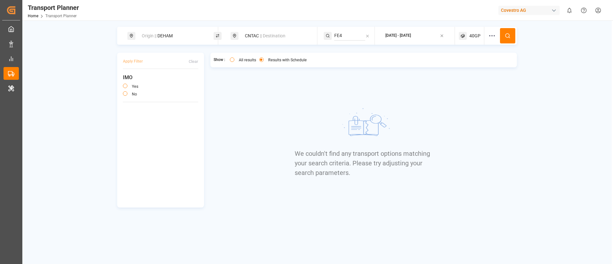
click at [475, 34] on span "40GP" at bounding box center [474, 36] width 11 height 7
click at [465, 66] on small "40GP" at bounding box center [460, 66] width 22 height 4
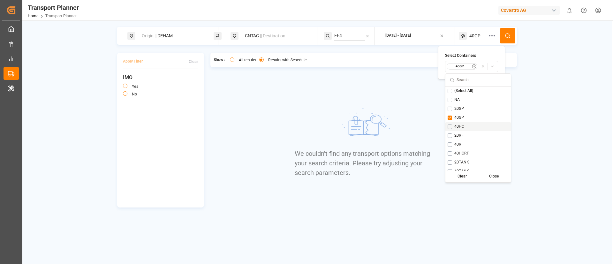
click at [460, 124] on span "40HC" at bounding box center [459, 127] width 10 height 6
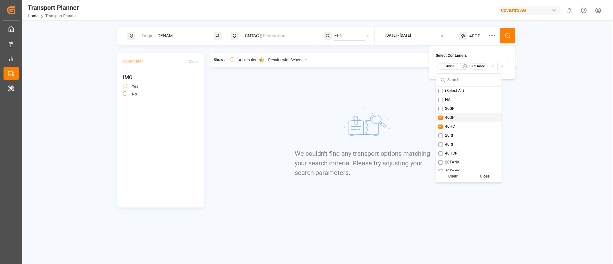
click at [457, 118] on div "40GP" at bounding box center [468, 117] width 65 height 9
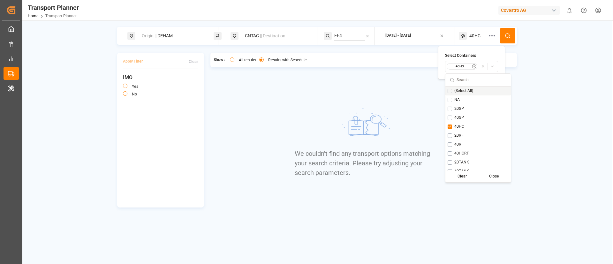
click at [503, 37] on button at bounding box center [507, 35] width 15 height 15
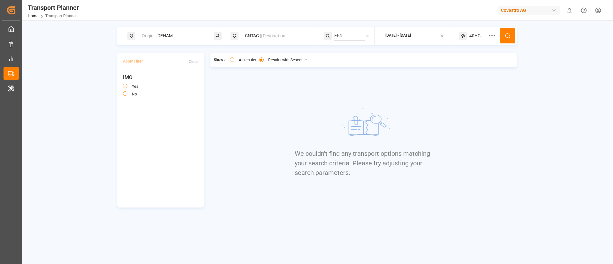
click at [473, 38] on span "40HC" at bounding box center [474, 36] width 11 height 7
click at [461, 65] on small "40HC" at bounding box center [460, 66] width 22 height 4
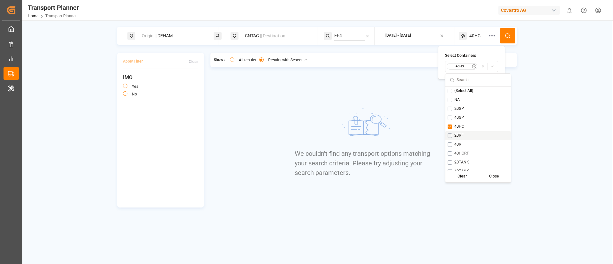
click at [461, 133] on span "20RF" at bounding box center [458, 136] width 9 height 6
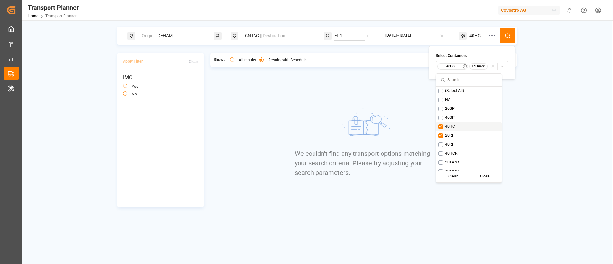
click at [455, 127] on div "40HC" at bounding box center [468, 126] width 65 height 9
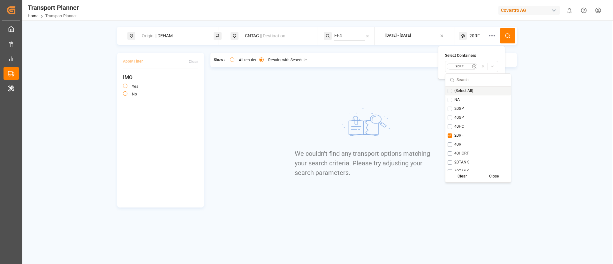
click at [507, 35] on icon at bounding box center [508, 36] width 6 height 6
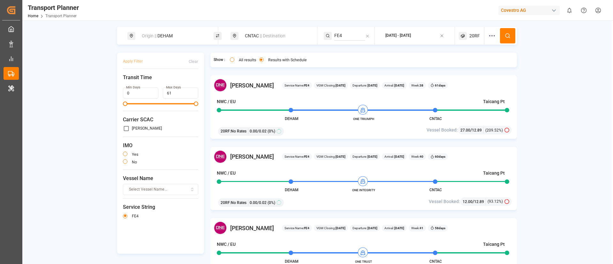
click at [471, 34] on span "20RF" at bounding box center [474, 36] width 11 height 7
click at [461, 66] on small "20RF" at bounding box center [459, 66] width 22 height 4
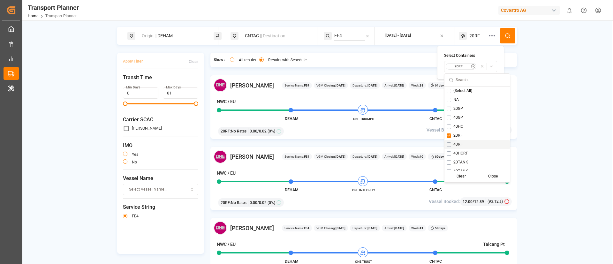
click at [460, 144] on span "40RF" at bounding box center [458, 145] width 9 height 6
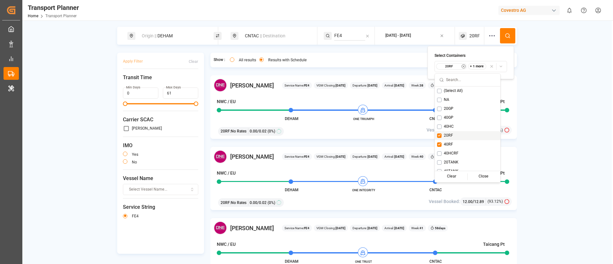
click at [457, 135] on div "20RF" at bounding box center [467, 135] width 65 height 9
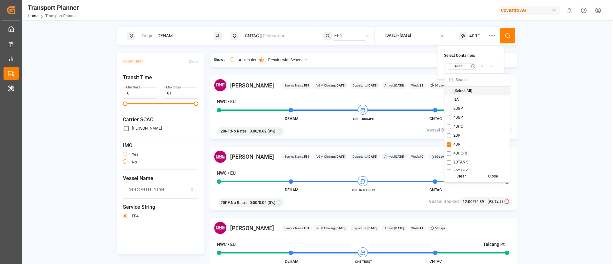
click at [505, 33] on icon at bounding box center [508, 36] width 6 height 6
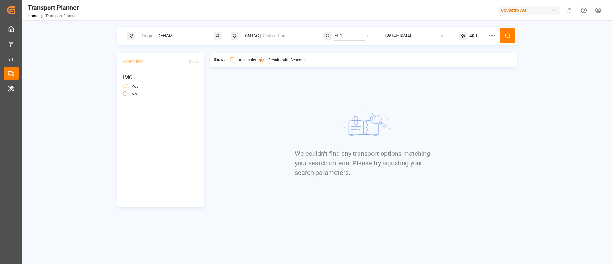
click at [474, 37] on span "40RF" at bounding box center [474, 36] width 11 height 7
click at [462, 65] on small "40RF" at bounding box center [460, 66] width 22 height 4
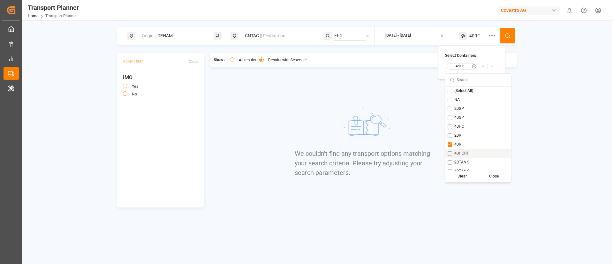
click at [457, 152] on span "40HCRF" at bounding box center [461, 154] width 15 height 6
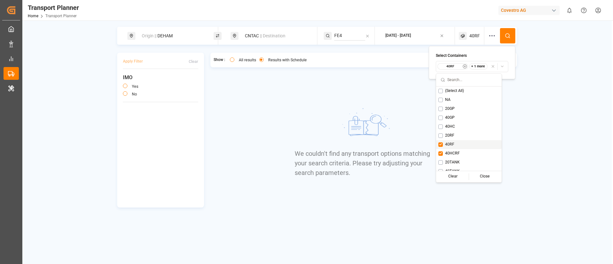
click at [450, 144] on span "40RF" at bounding box center [449, 145] width 9 height 6
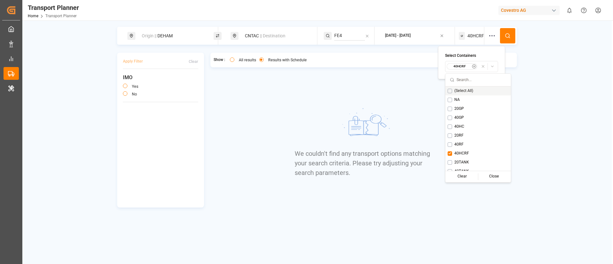
click at [506, 38] on icon at bounding box center [508, 36] width 6 height 6
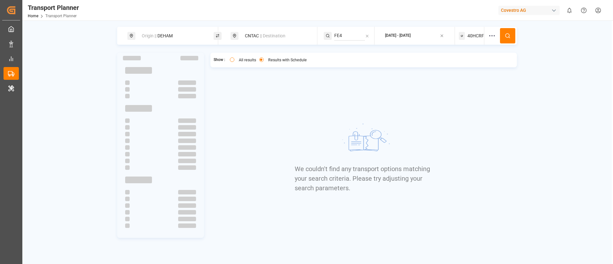
click at [475, 34] on span "40HCRF" at bounding box center [476, 36] width 17 height 7
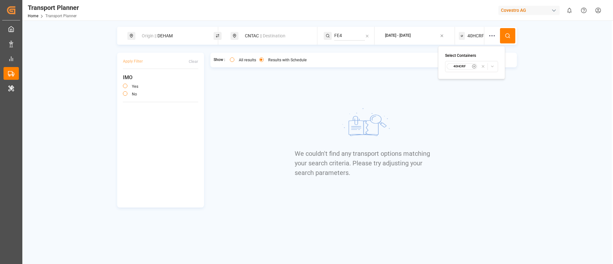
click at [461, 65] on small "40HCRF" at bounding box center [460, 66] width 22 height 4
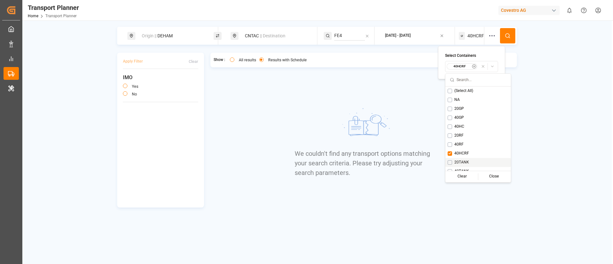
click at [462, 164] on span "20TANK" at bounding box center [461, 163] width 15 height 6
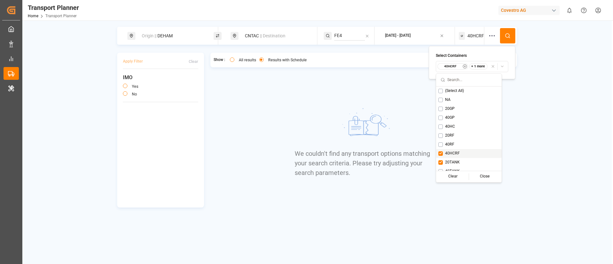
click at [456, 154] on span "40HCRF" at bounding box center [452, 154] width 15 height 6
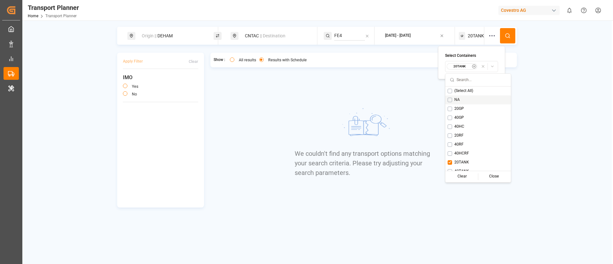
click at [510, 33] on icon at bounding box center [508, 36] width 6 height 6
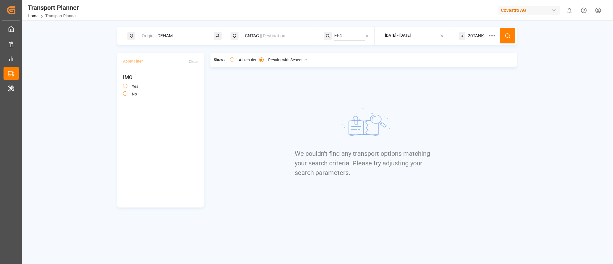
click at [472, 35] on span "20TANK" at bounding box center [476, 36] width 16 height 7
click at [462, 69] on div "20TANK" at bounding box center [462, 66] width 31 height 6
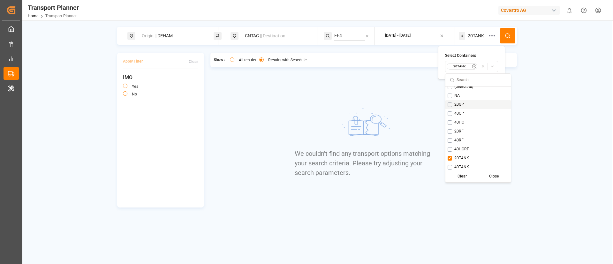
scroll to position [5, 0]
click at [461, 162] on div "40TANK" at bounding box center [478, 166] width 65 height 9
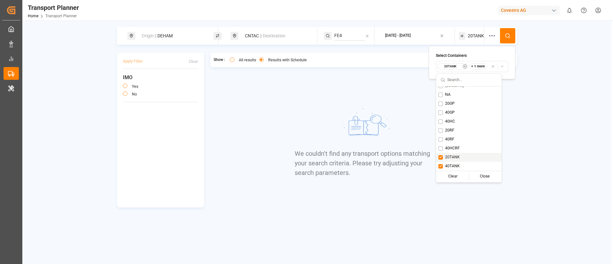
click at [460, 158] on span "20TANK" at bounding box center [452, 158] width 15 height 6
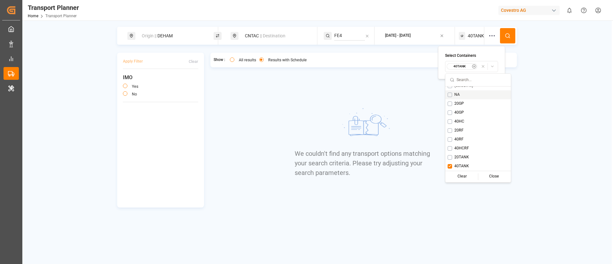
click at [508, 37] on icon at bounding box center [508, 36] width 6 height 6
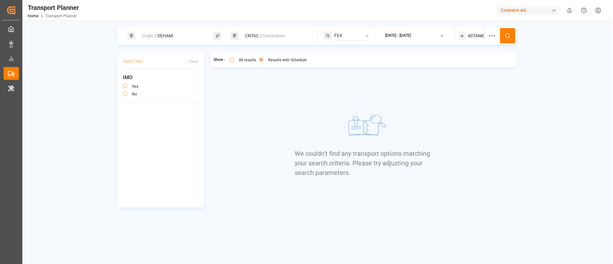
click at [184, 34] on div "Origin || DEHAM" at bounding box center [172, 36] width 69 height 12
click at [174, 82] on input "DEHAM" at bounding box center [167, 87] width 64 height 10
paste input "NLRT"
type input "NLRTM"
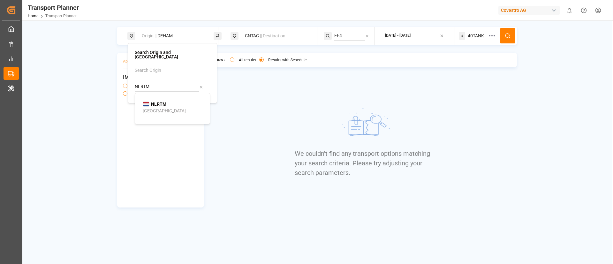
click at [168, 101] on div "NLRTM Rotterdam" at bounding box center [174, 107] width 62 height 13
click at [509, 31] on button at bounding box center [507, 35] width 15 height 15
click at [476, 34] on span "40TANK" at bounding box center [476, 36] width 16 height 7
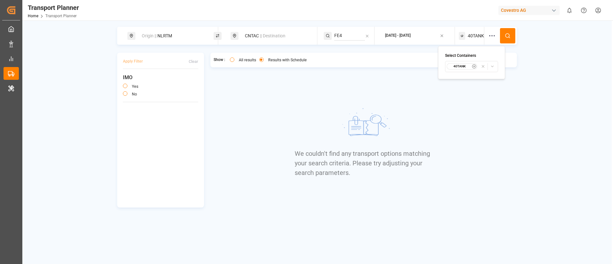
click at [456, 64] on small "40TANK" at bounding box center [460, 66] width 22 height 4
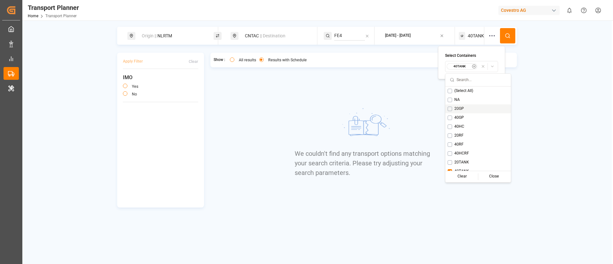
click at [459, 105] on div "20GP" at bounding box center [478, 108] width 65 height 9
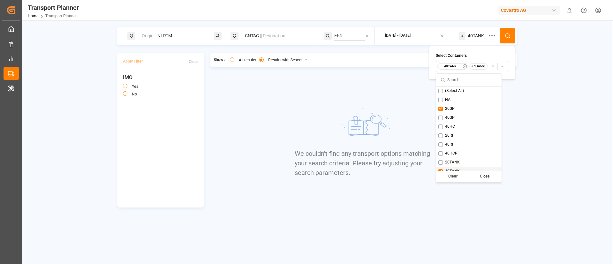
click at [450, 170] on span "40TANK" at bounding box center [452, 172] width 15 height 6
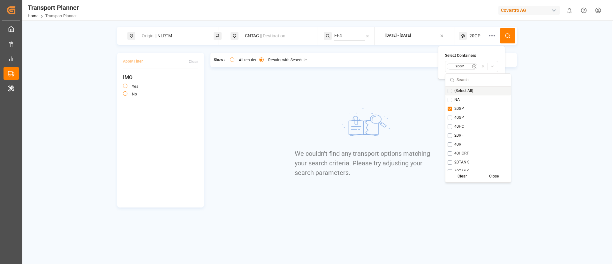
click at [507, 30] on button at bounding box center [507, 35] width 15 height 15
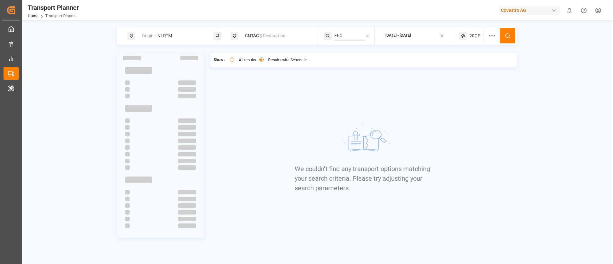
click at [475, 33] on span "20GP" at bounding box center [474, 36] width 11 height 7
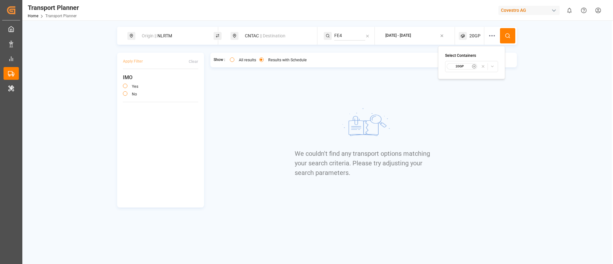
click at [464, 66] on small "20GP" at bounding box center [460, 66] width 22 height 4
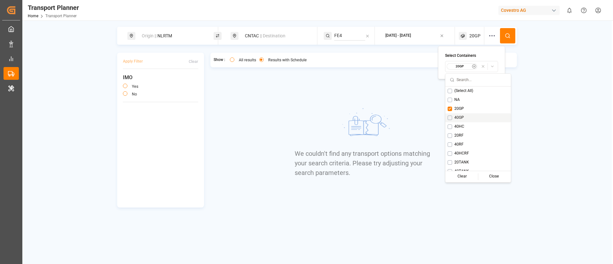
click at [458, 118] on span "40GP" at bounding box center [459, 118] width 10 height 6
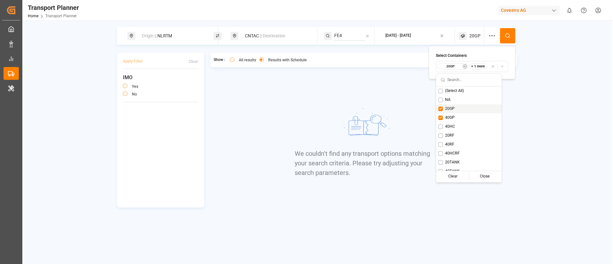
click at [455, 106] on div "20GP" at bounding box center [468, 108] width 65 height 9
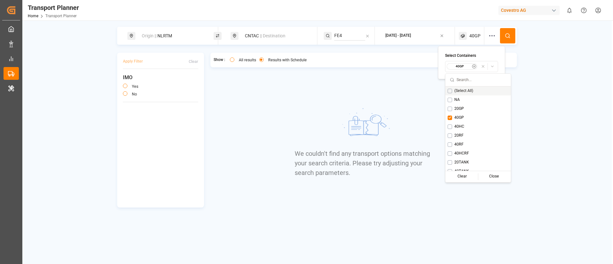
click at [508, 30] on button at bounding box center [507, 35] width 15 height 15
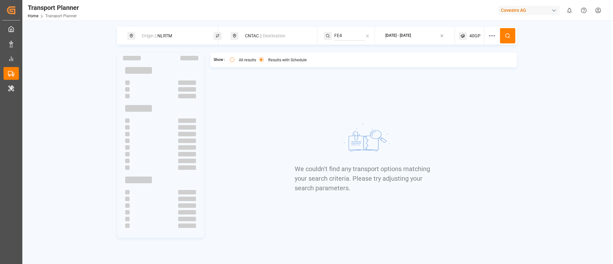
click at [470, 34] on span "40GP" at bounding box center [474, 36] width 11 height 7
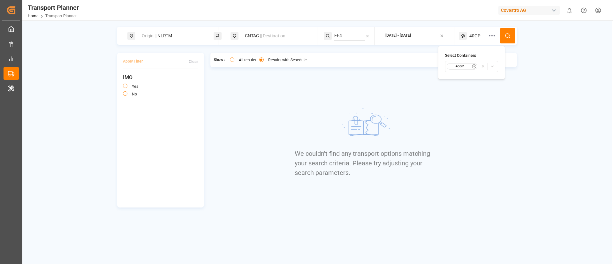
click at [455, 66] on small "40GP" at bounding box center [460, 66] width 22 height 4
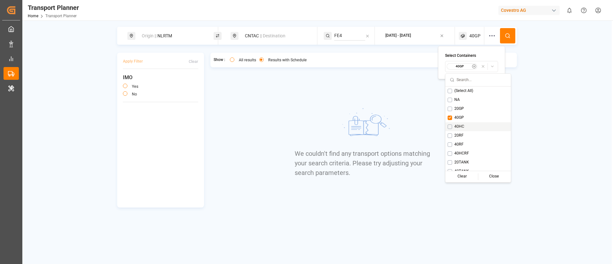
click at [459, 127] on span "40HC" at bounding box center [459, 127] width 10 height 6
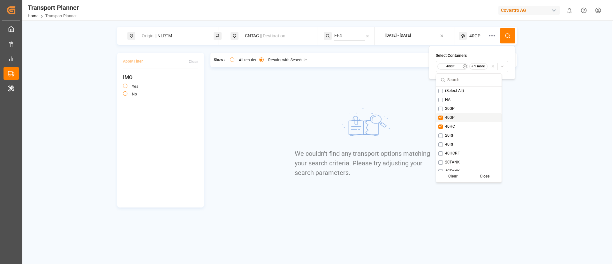
click at [456, 117] on div "40GP" at bounding box center [468, 117] width 65 height 9
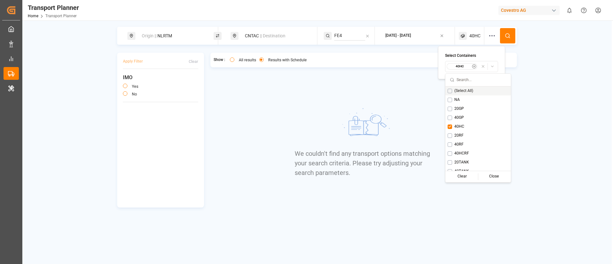
click at [508, 35] on icon at bounding box center [508, 36] width 6 height 6
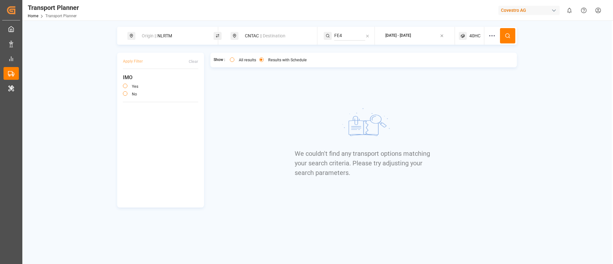
click at [470, 34] on span "40HC" at bounding box center [474, 36] width 11 height 7
click at [462, 65] on small "40HC" at bounding box center [460, 66] width 22 height 4
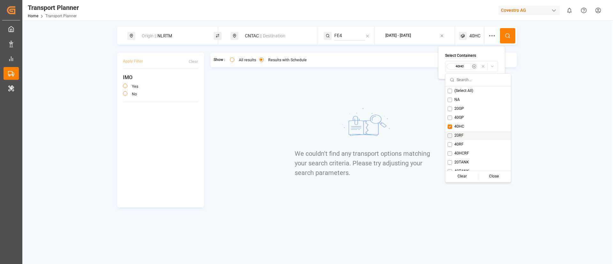
click at [461, 138] on span "20RF" at bounding box center [458, 136] width 9 height 6
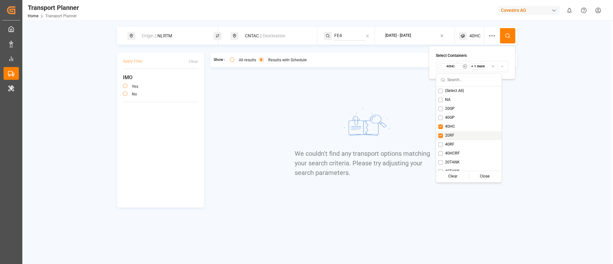
click at [457, 129] on div "40HC" at bounding box center [468, 126] width 65 height 9
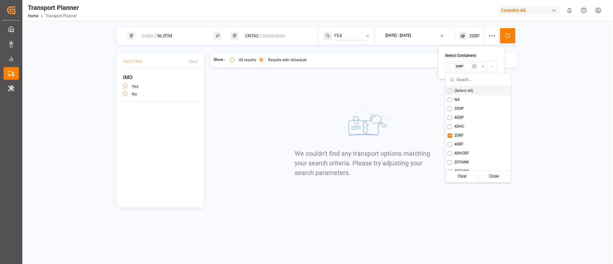
click at [508, 37] on circle at bounding box center [508, 36] width 4 height 4
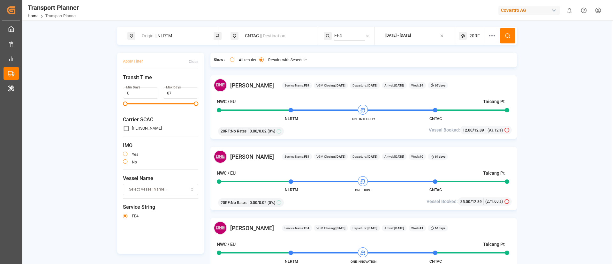
click at [473, 36] on span "20RF" at bounding box center [474, 36] width 11 height 7
click at [466, 67] on small "20RF" at bounding box center [459, 66] width 22 height 4
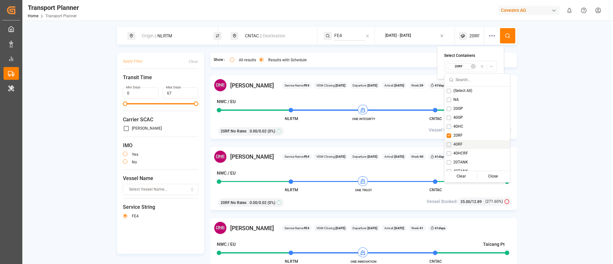
click at [462, 147] on span "40RF" at bounding box center [458, 145] width 9 height 6
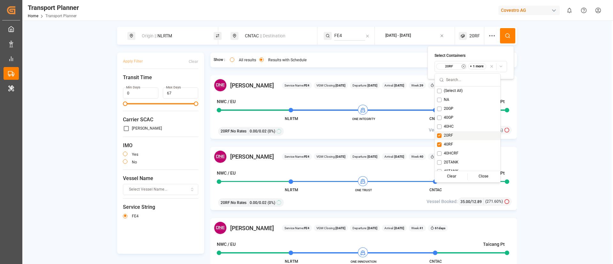
click at [455, 135] on div "20RF" at bounding box center [467, 135] width 65 height 9
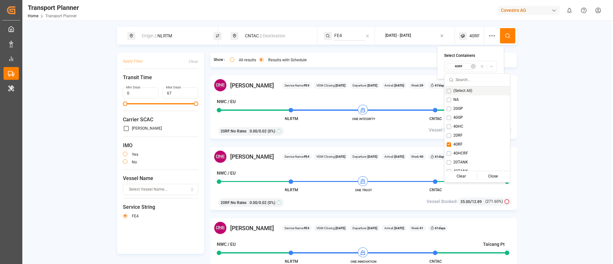
click at [510, 35] on button at bounding box center [507, 35] width 15 height 15
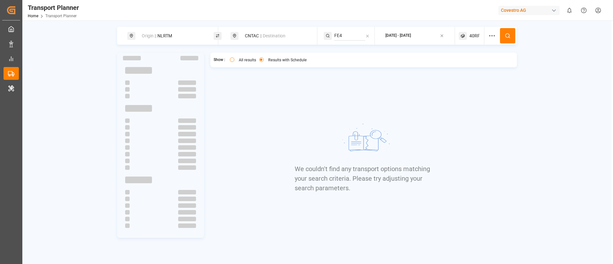
click at [473, 34] on span "40RF" at bounding box center [474, 36] width 11 height 7
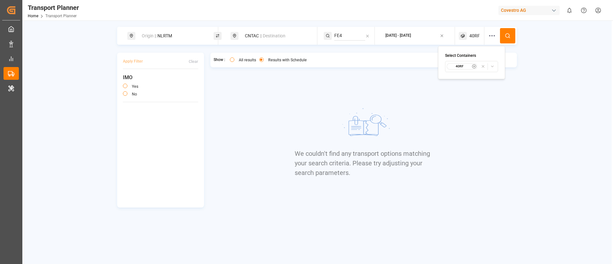
click at [458, 64] on div "40RF" at bounding box center [462, 66] width 31 height 6
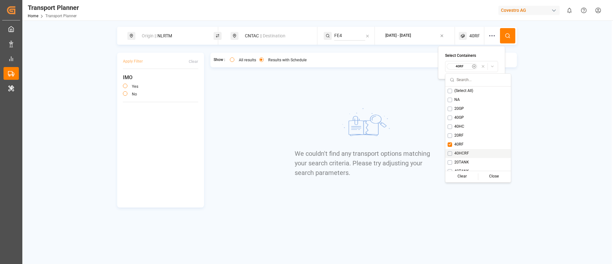
click at [459, 152] on span "40HCRF" at bounding box center [461, 154] width 15 height 6
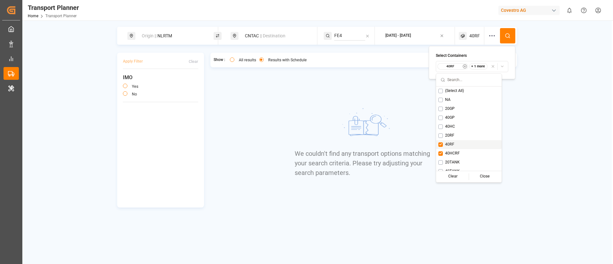
click at [454, 143] on span "40RF" at bounding box center [449, 145] width 9 height 6
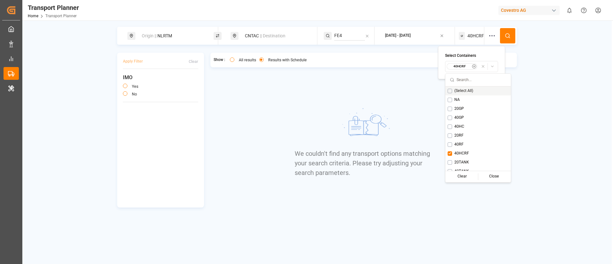
click at [505, 36] on icon at bounding box center [508, 36] width 6 height 6
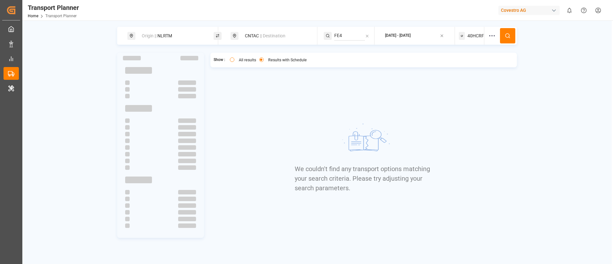
click at [473, 36] on span "40HCRF" at bounding box center [476, 36] width 17 height 7
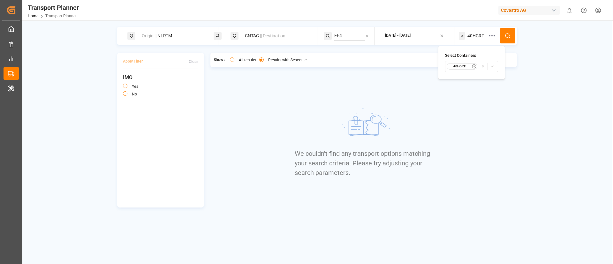
click at [463, 67] on small "40HCRF" at bounding box center [460, 66] width 22 height 4
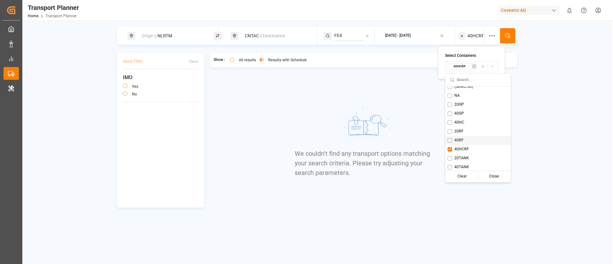
scroll to position [5, 0]
click at [464, 156] on span "20TANK" at bounding box center [461, 158] width 15 height 6
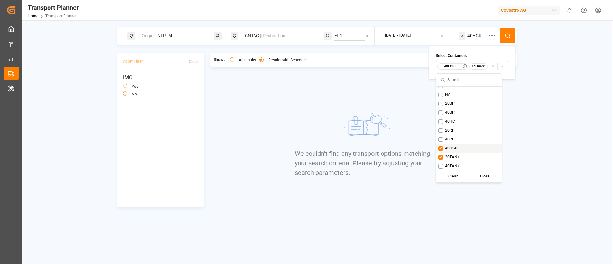
click at [460, 148] on div "40HCRF" at bounding box center [468, 148] width 65 height 9
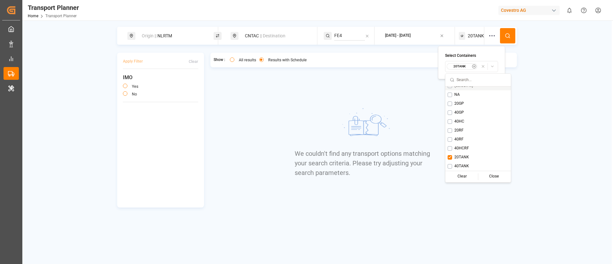
click at [508, 32] on button at bounding box center [507, 35] width 15 height 15
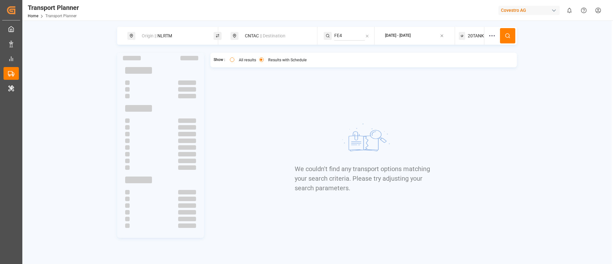
click at [471, 36] on span "20TANK" at bounding box center [476, 36] width 16 height 7
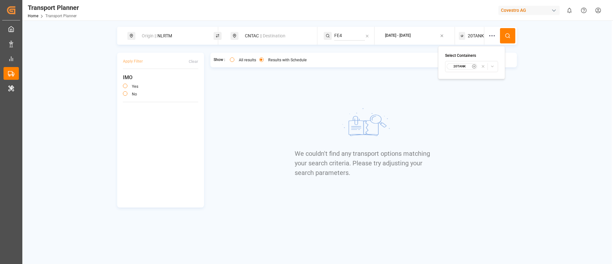
click at [464, 65] on small "20TANK" at bounding box center [460, 66] width 22 height 4
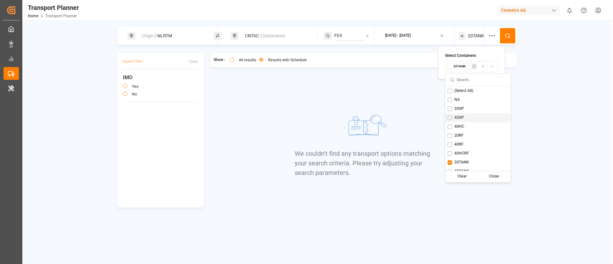
scroll to position [5, 0]
click at [462, 166] on span "40TANK" at bounding box center [461, 167] width 15 height 6
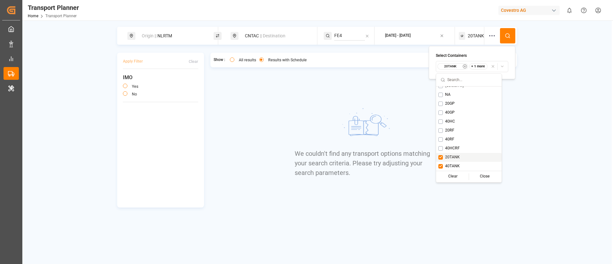
click at [455, 157] on span "20TANK" at bounding box center [452, 158] width 15 height 6
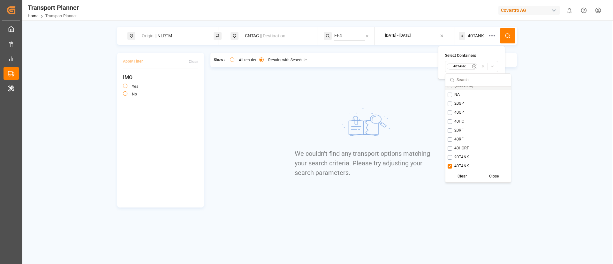
click at [505, 35] on icon at bounding box center [508, 36] width 6 height 6
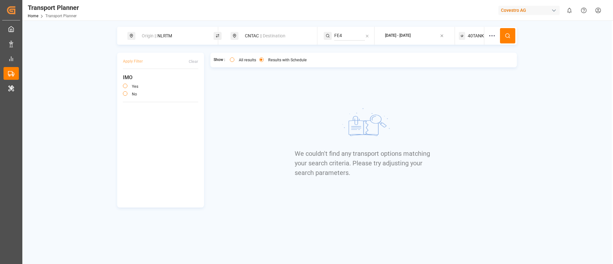
click at [180, 35] on div "Origin || NLRTM" at bounding box center [172, 36] width 69 height 12
click at [164, 82] on input "NLRTM" at bounding box center [167, 87] width 64 height 10
paste input "DEHA"
type input "DEHAM"
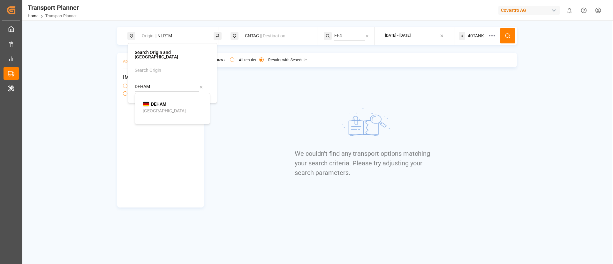
click at [162, 102] on b "DEHAM" at bounding box center [158, 104] width 15 height 5
click at [268, 35] on span "|| Destination" at bounding box center [273, 35] width 26 height 5
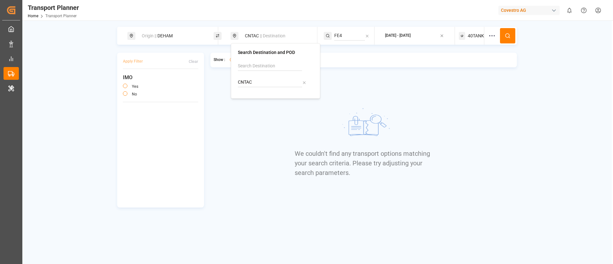
click at [268, 83] on input "CNTAC" at bounding box center [270, 83] width 64 height 10
paste input "TWKHH"
type input "TWKHH"
click at [259, 98] on b "TWKHH" at bounding box center [262, 99] width 16 height 5
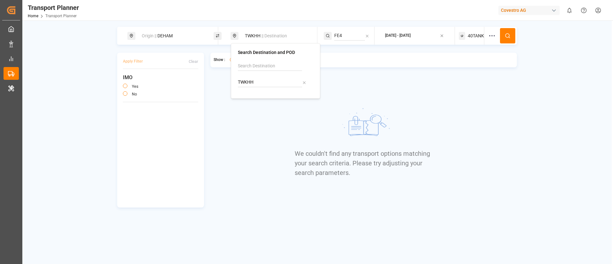
click at [507, 34] on icon at bounding box center [508, 36] width 6 height 6
click at [473, 36] on span "40TANK" at bounding box center [476, 36] width 16 height 7
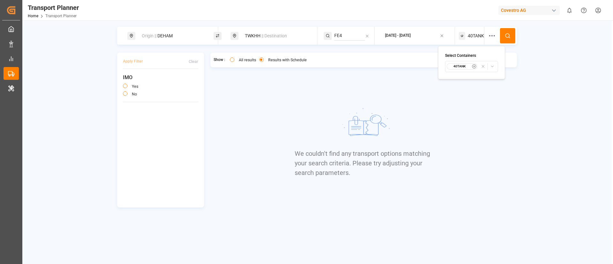
click at [463, 67] on small "40TANK" at bounding box center [460, 66] width 22 height 4
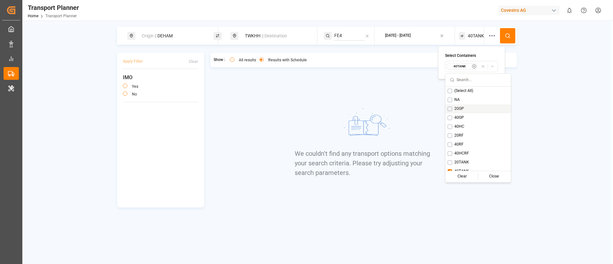
click at [459, 109] on span "20GP" at bounding box center [459, 109] width 10 height 6
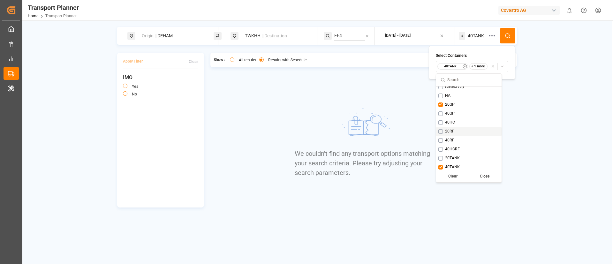
scroll to position [5, 0]
click at [453, 164] on span "40TANK" at bounding box center [452, 167] width 15 height 6
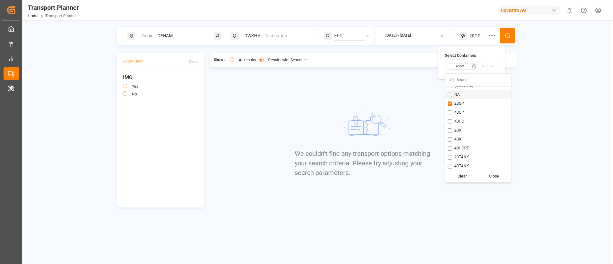
click at [511, 34] on button at bounding box center [507, 35] width 15 height 15
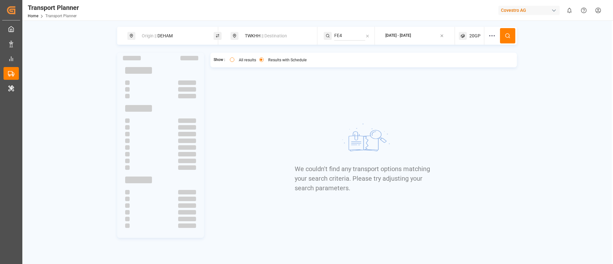
click at [472, 35] on span "20GP" at bounding box center [474, 36] width 11 height 7
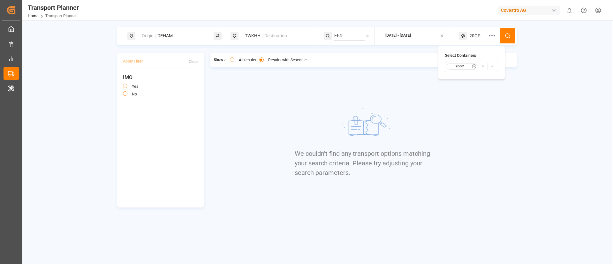
click at [489, 38] on icon at bounding box center [492, 36] width 8 height 8
click at [485, 114] on span "Select Carrier SCAC..." at bounding box center [487, 114] width 37 height 6
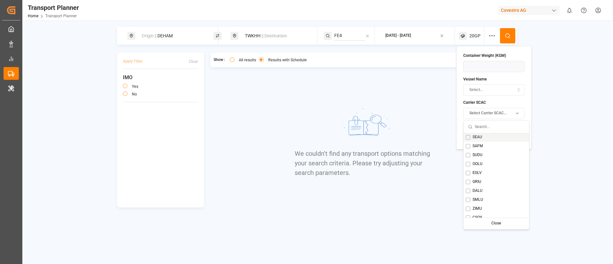
scroll to position [96, 0]
click at [477, 212] on span "YMLU" at bounding box center [478, 212] width 11 height 6
click at [270, 35] on span "|| Destination" at bounding box center [275, 35] width 26 height 5
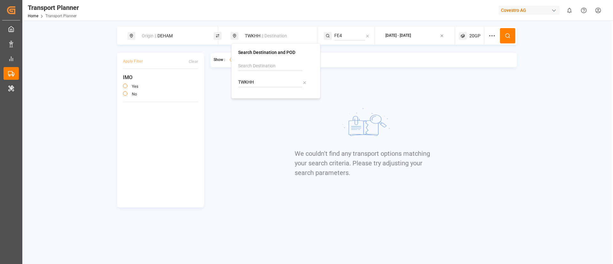
click at [267, 79] on input "TWKHH" at bounding box center [270, 83] width 64 height 10
paste input "CNTAC"
type input "CNTAC"
click at [262, 102] on b "CNTAC" at bounding box center [262, 99] width 14 height 5
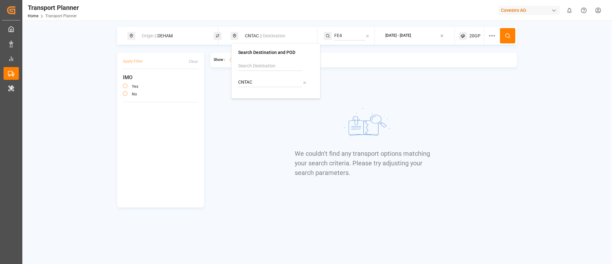
click at [512, 33] on button at bounding box center [507, 35] width 15 height 15
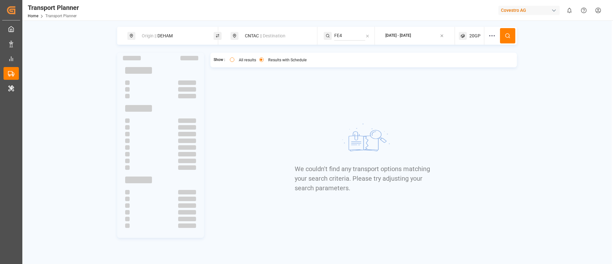
click at [470, 36] on span "20GP" at bounding box center [474, 36] width 11 height 7
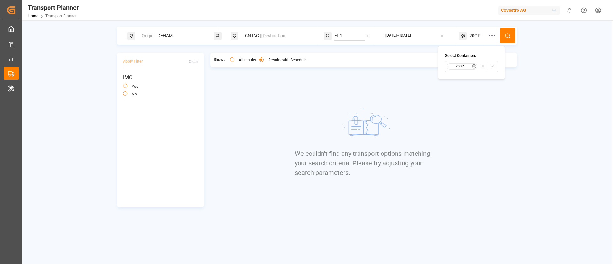
click at [459, 66] on small "20GP" at bounding box center [460, 66] width 22 height 4
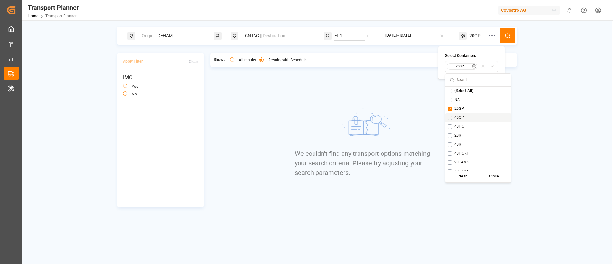
click at [458, 118] on span "40GP" at bounding box center [459, 118] width 10 height 6
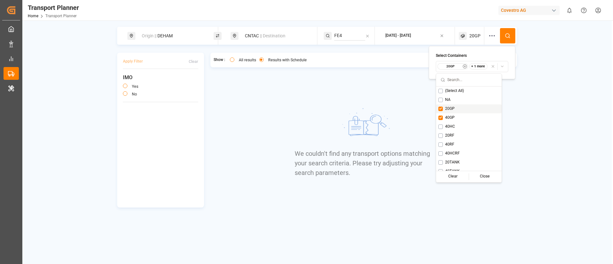
click at [449, 107] on span "20GP" at bounding box center [450, 109] width 10 height 6
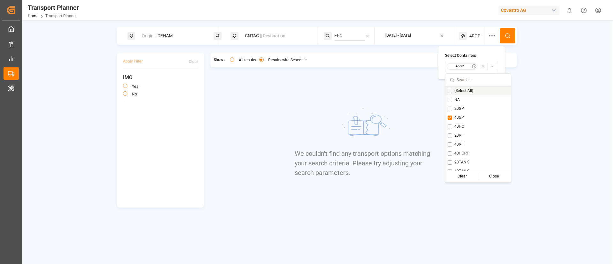
click at [508, 32] on button at bounding box center [507, 35] width 15 height 15
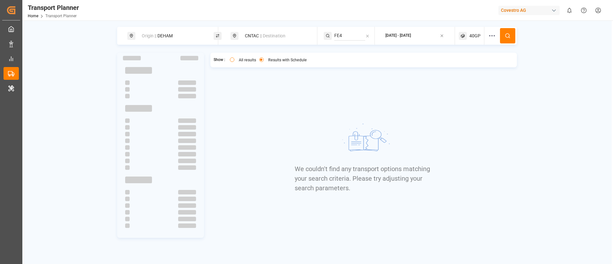
click at [472, 36] on span "40GP" at bounding box center [474, 36] width 11 height 7
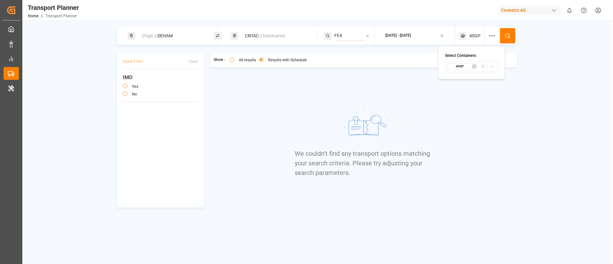
click at [459, 67] on small "40GP" at bounding box center [460, 66] width 22 height 4
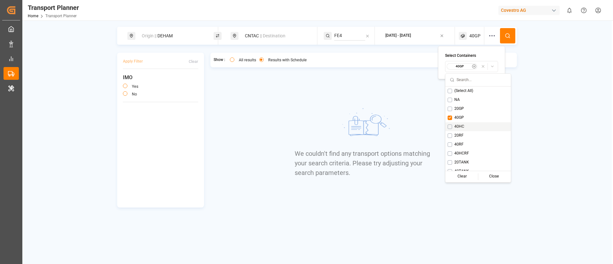
click at [460, 126] on span "40HC" at bounding box center [459, 127] width 10 height 6
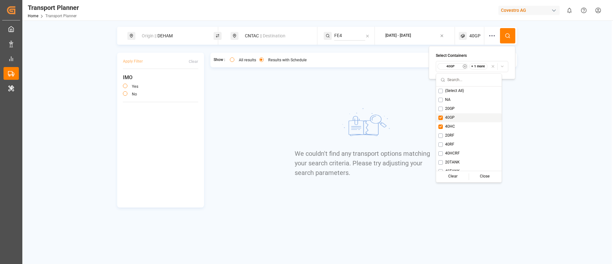
click at [454, 116] on span "40GP" at bounding box center [450, 118] width 10 height 6
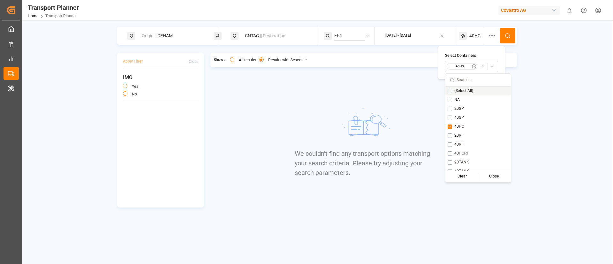
click at [510, 38] on icon at bounding box center [508, 36] width 6 height 6
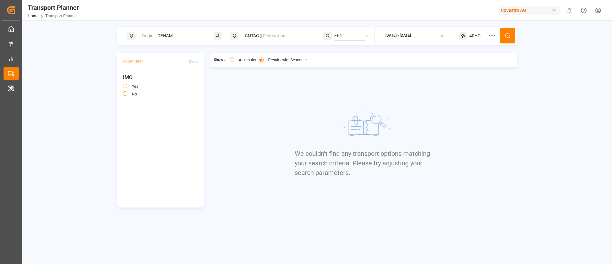
click at [473, 34] on span "40HC" at bounding box center [474, 36] width 11 height 7
click at [462, 67] on small "40HC" at bounding box center [460, 66] width 22 height 4
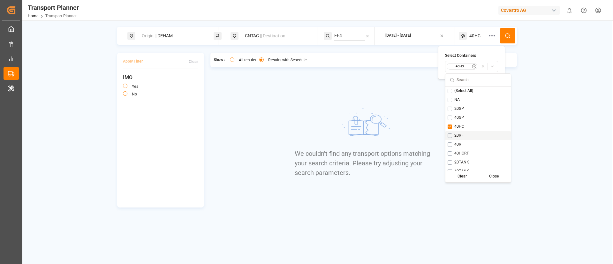
click at [458, 135] on span "20RF" at bounding box center [458, 136] width 9 height 6
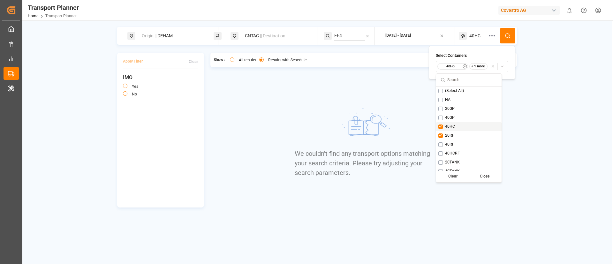
click at [455, 128] on div "40HC" at bounding box center [468, 126] width 65 height 9
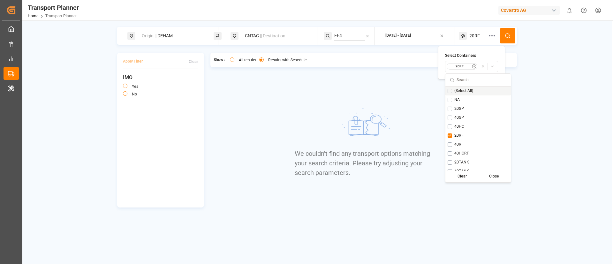
click at [507, 32] on button at bounding box center [507, 35] width 15 height 15
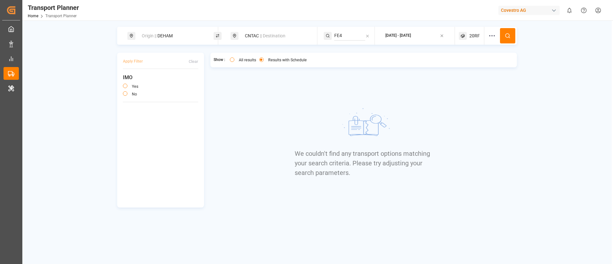
click at [475, 34] on span "20RF" at bounding box center [474, 36] width 11 height 7
click at [465, 65] on small "20RF" at bounding box center [460, 66] width 22 height 4
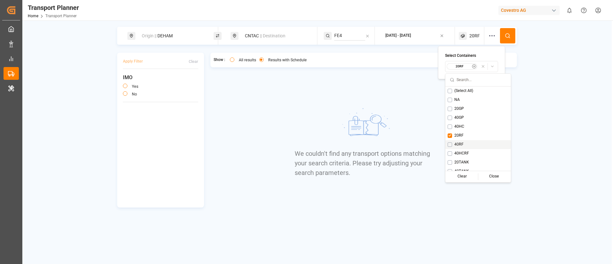
click at [458, 144] on span "40RF" at bounding box center [458, 145] width 9 height 6
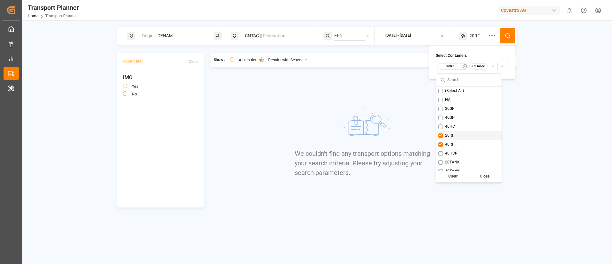
click at [455, 134] on div "20RF" at bounding box center [468, 135] width 65 height 9
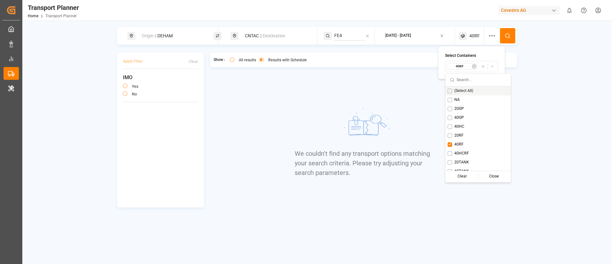
click at [509, 33] on icon at bounding box center [508, 36] width 6 height 6
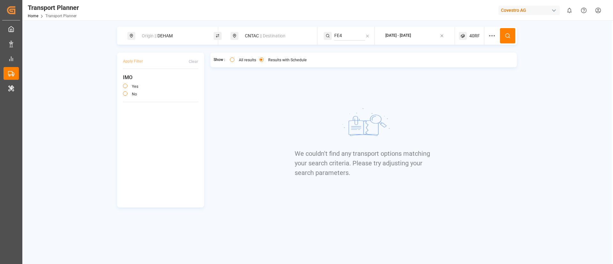
click at [480, 32] on div "40RF" at bounding box center [472, 36] width 26 height 18
click at [460, 67] on small "40RF" at bounding box center [460, 66] width 22 height 4
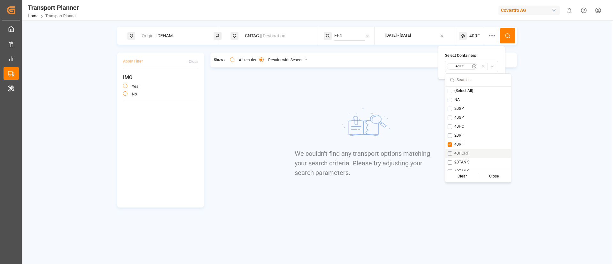
click at [458, 155] on span "40HCRF" at bounding box center [461, 154] width 15 height 6
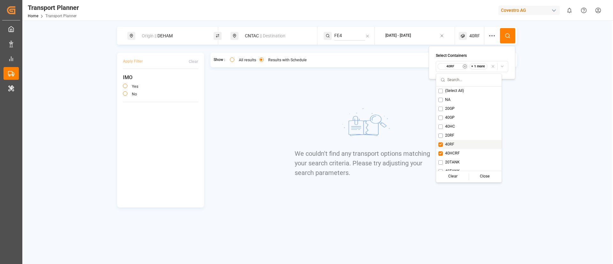
click at [451, 143] on span "40RF" at bounding box center [449, 145] width 9 height 6
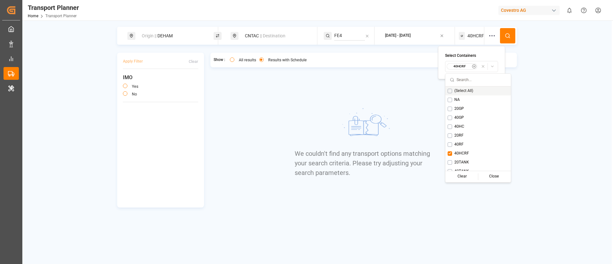
click at [507, 30] on button at bounding box center [507, 35] width 15 height 15
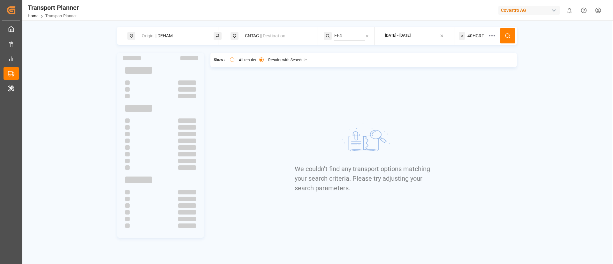
click at [479, 34] on span "40HCRF" at bounding box center [476, 36] width 17 height 7
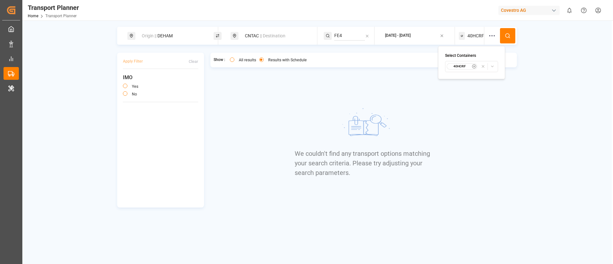
click at [465, 66] on small "40HCRF" at bounding box center [460, 66] width 22 height 4
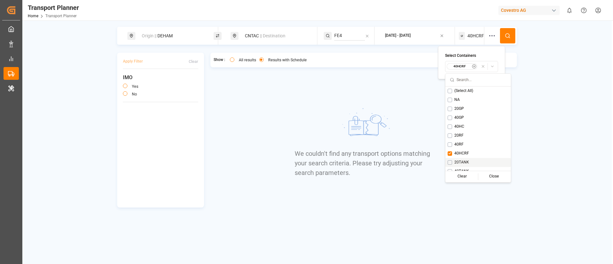
click at [459, 162] on span "20TANK" at bounding box center [461, 163] width 15 height 6
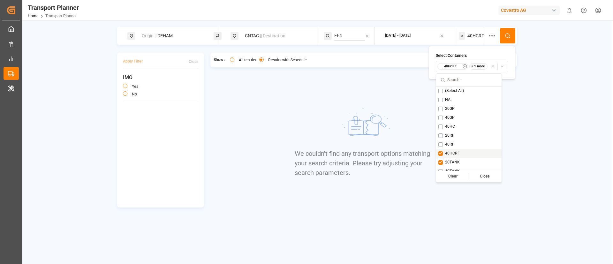
click at [454, 155] on span "40HCRF" at bounding box center [452, 154] width 15 height 6
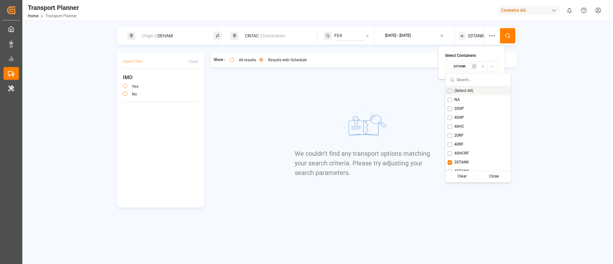
click at [508, 34] on icon at bounding box center [508, 36] width 6 height 6
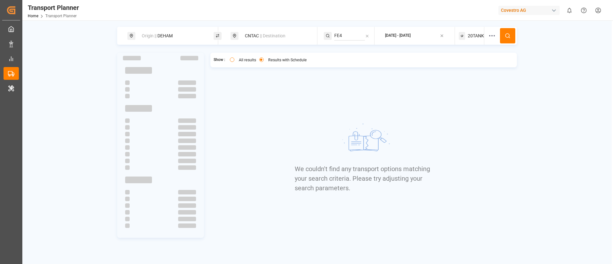
click at [473, 34] on span "20TANK" at bounding box center [476, 36] width 16 height 7
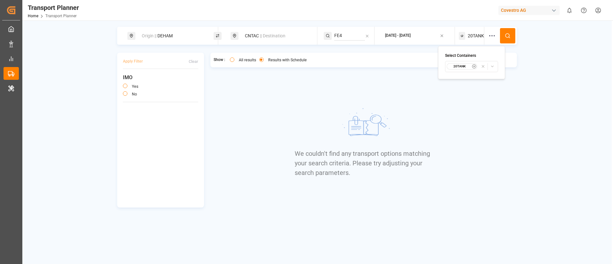
click at [464, 64] on small "20TANK" at bounding box center [460, 66] width 22 height 4
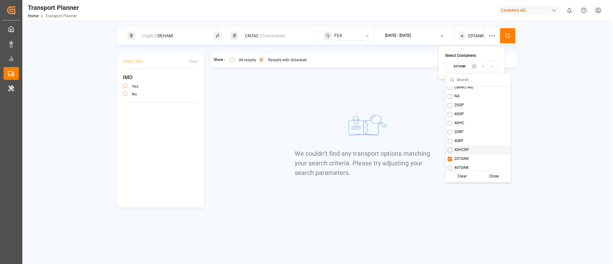
scroll to position [5, 0]
click at [460, 162] on div "40TANK" at bounding box center [478, 166] width 65 height 9
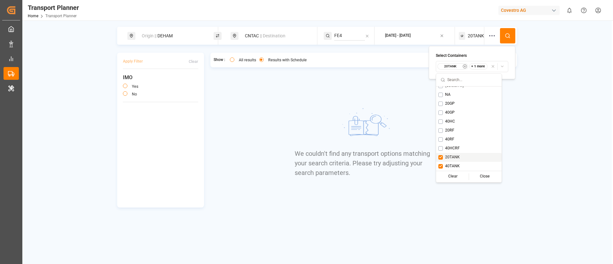
click at [455, 156] on span "20TANK" at bounding box center [452, 158] width 15 height 6
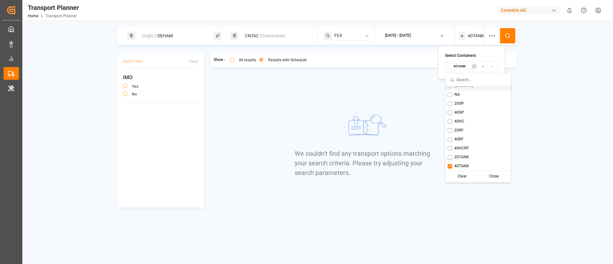
click at [507, 36] on icon at bounding box center [508, 36] width 6 height 6
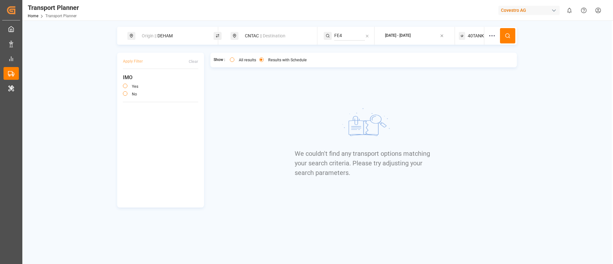
click at [263, 39] on div "CNTAC || Destination" at bounding box center [275, 36] width 69 height 12
click at [260, 83] on input "CNTAC" at bounding box center [270, 83] width 64 height 10
paste input "TWKHH"
click at [260, 83] on input "TWKHH" at bounding box center [270, 83] width 64 height 10
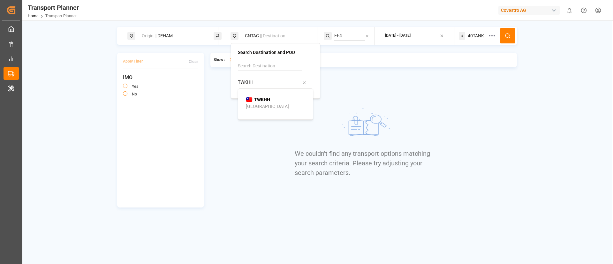
type input "TWKHH"
click at [263, 101] on b "TWKHH" at bounding box center [262, 99] width 16 height 5
click at [491, 34] on icon at bounding box center [492, 36] width 8 height 8
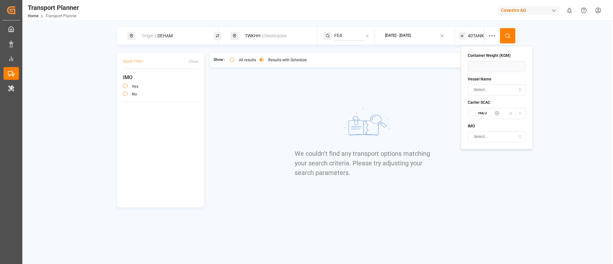
click at [497, 113] on icon "button" at bounding box center [497, 113] width 1 height 1
click at [506, 32] on button at bounding box center [507, 35] width 15 height 15
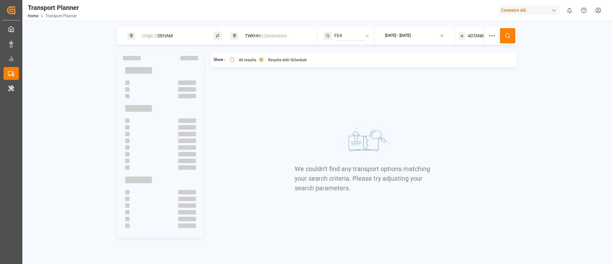
click at [475, 35] on span "40TANK" at bounding box center [476, 36] width 16 height 7
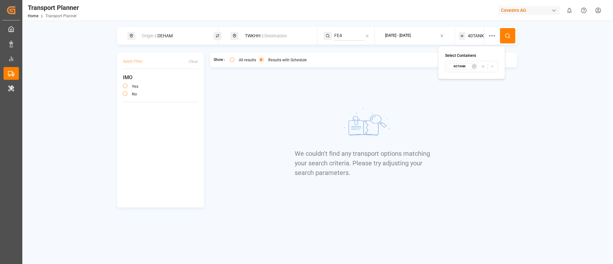
click at [464, 64] on small "40TANK" at bounding box center [460, 66] width 22 height 4
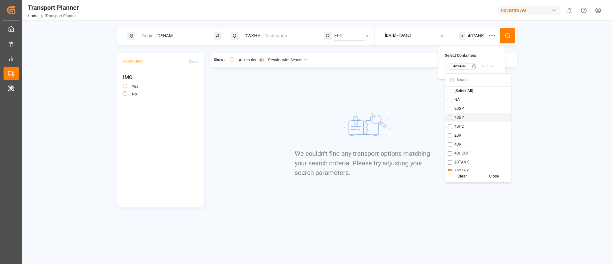
click at [460, 115] on span "40GP" at bounding box center [459, 118] width 10 height 6
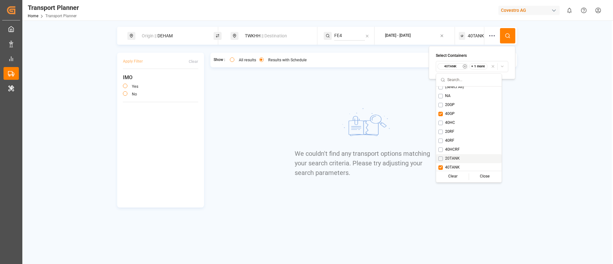
scroll to position [5, 0]
click at [451, 165] on span "40TANK" at bounding box center [452, 167] width 15 height 6
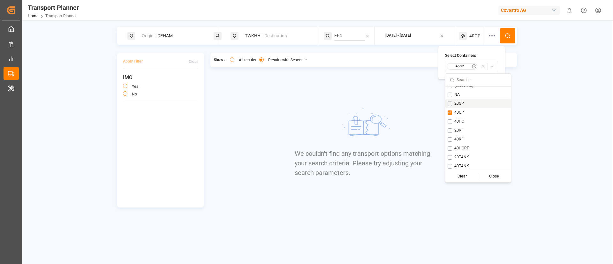
click at [508, 35] on icon at bounding box center [508, 36] width 6 height 6
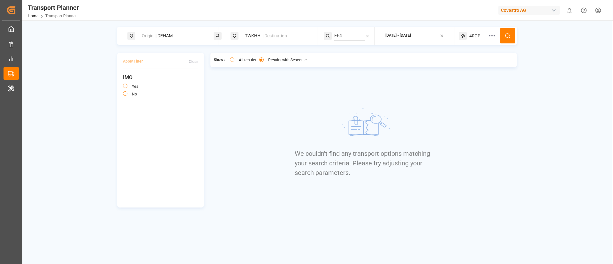
click at [473, 35] on span "40GP" at bounding box center [474, 36] width 11 height 7
click at [463, 65] on small "40GP" at bounding box center [460, 66] width 22 height 4
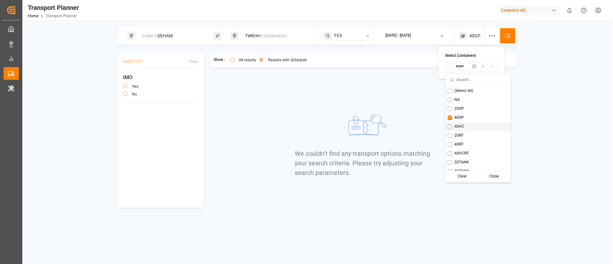
click at [458, 127] on span "40HC" at bounding box center [459, 127] width 10 height 6
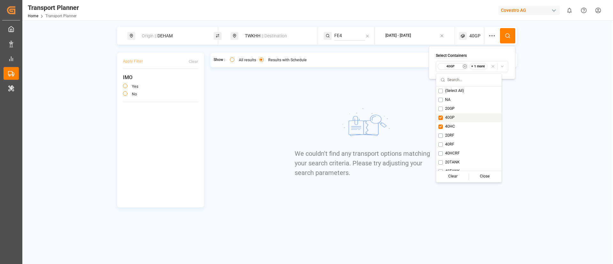
click at [453, 118] on span "40GP" at bounding box center [450, 118] width 10 height 6
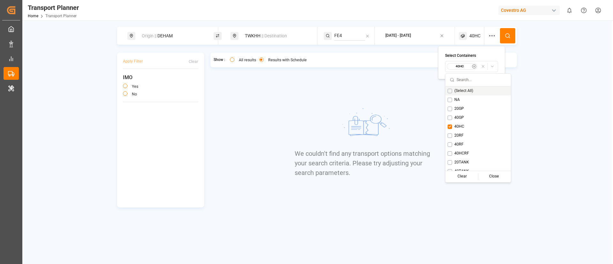
click at [505, 36] on icon at bounding box center [508, 36] width 6 height 6
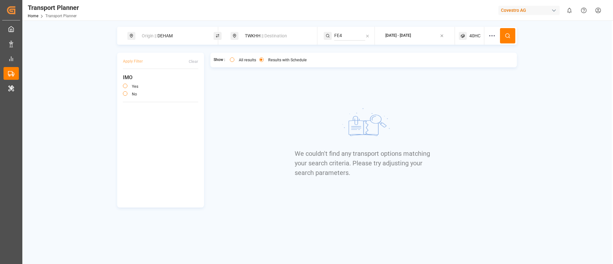
click at [473, 34] on span "40HC" at bounding box center [474, 36] width 11 height 7
click at [464, 65] on small "40HC" at bounding box center [460, 66] width 22 height 4
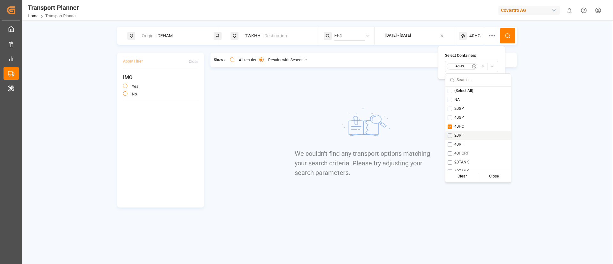
click at [462, 133] on span "20RF" at bounding box center [458, 136] width 9 height 6
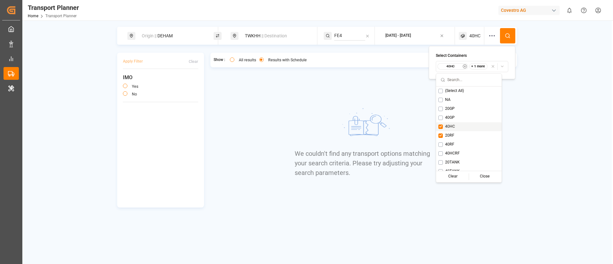
click at [458, 127] on div "40HC" at bounding box center [468, 126] width 65 height 9
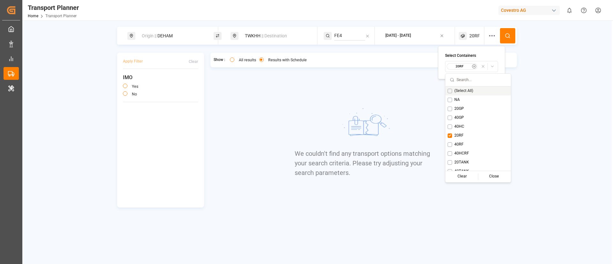
click at [509, 35] on circle at bounding box center [508, 36] width 4 height 4
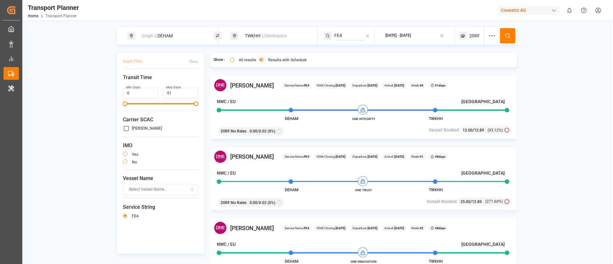
click at [469, 36] on span "20RF" at bounding box center [474, 36] width 11 height 7
click at [460, 60] on div "Select Containers 20RF" at bounding box center [470, 62] width 53 height 19
click at [460, 66] on small "20RF" at bounding box center [459, 66] width 22 height 4
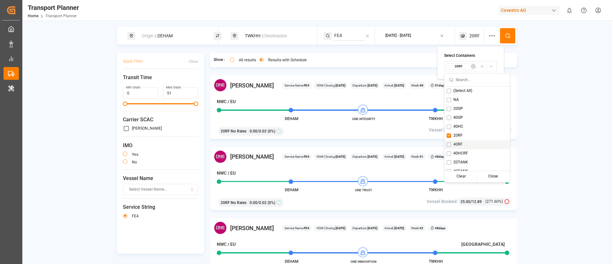
click at [461, 143] on span "40RF" at bounding box center [458, 145] width 9 height 6
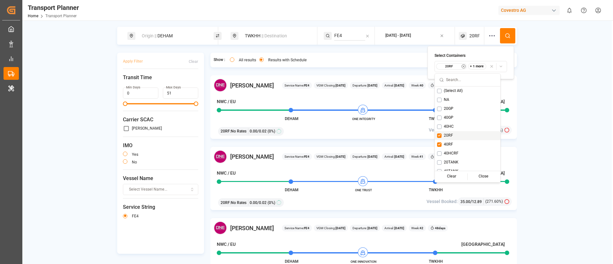
click at [454, 137] on div "20RF" at bounding box center [467, 135] width 65 height 9
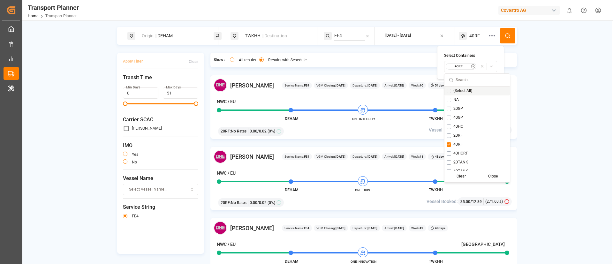
click at [508, 38] on icon at bounding box center [508, 36] width 6 height 6
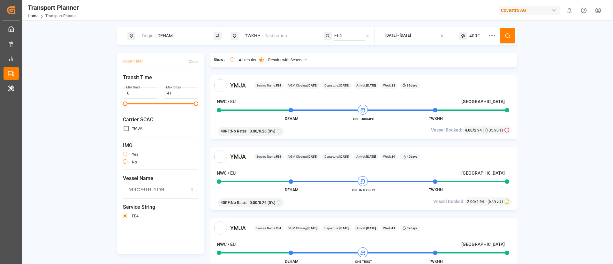
click at [171, 37] on div "Origin || DEHAM" at bounding box center [172, 36] width 69 height 12
click at [155, 82] on input "DEHAM" at bounding box center [166, 87] width 64 height 10
paste input "NLRT"
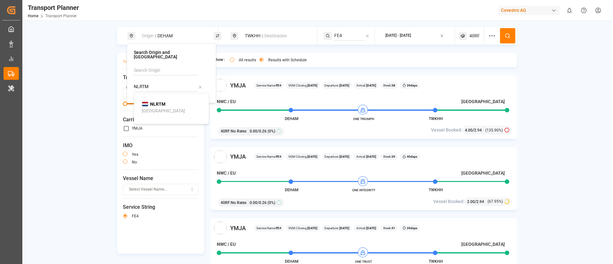
type input "NLRTM"
click at [157, 102] on b "NLRTM" at bounding box center [157, 104] width 15 height 5
click at [507, 36] on icon at bounding box center [508, 36] width 6 height 6
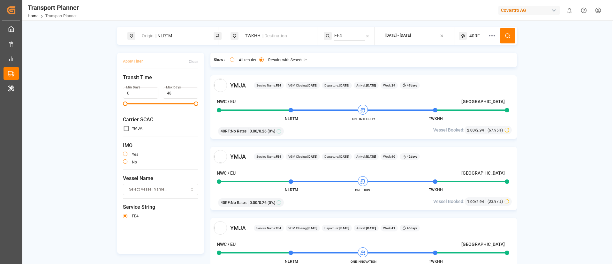
click at [166, 33] on div "Origin || NLRTM" at bounding box center [172, 36] width 69 height 12
click at [165, 82] on input "NLRTM" at bounding box center [166, 87] width 64 height 10
paste input "FRLEH"
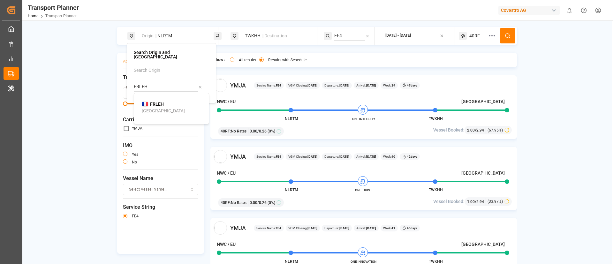
type input "FRLEH"
click at [161, 105] on div "FRLEH Le Havre" at bounding box center [173, 107] width 62 height 13
click at [513, 38] on button at bounding box center [507, 35] width 15 height 15
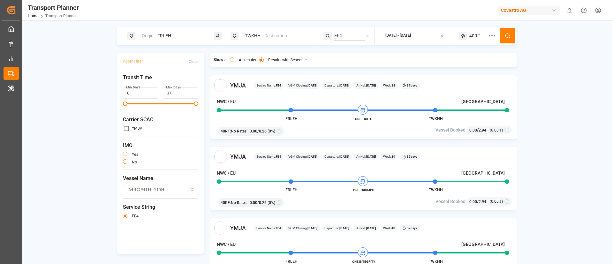
drag, startPoint x: 289, startPoint y: 33, endPoint x: 287, endPoint y: 37, distance: 4.4
click at [289, 33] on div "TWKHH || Destination" at bounding box center [275, 36] width 69 height 12
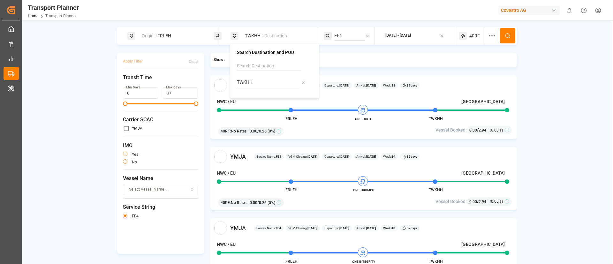
click at [257, 80] on input "TWKHH" at bounding box center [269, 83] width 64 height 10
paste input "JPSMZ"
type input "JPSMZ"
click at [262, 100] on b "JPSMZ" at bounding box center [260, 99] width 15 height 5
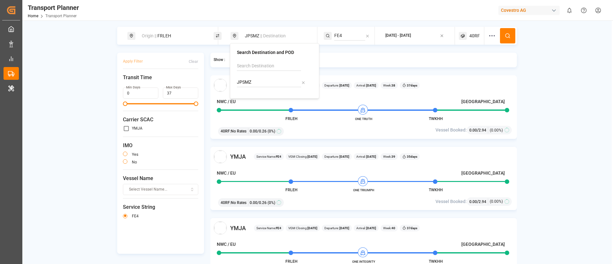
click at [344, 34] on input "FE4" at bounding box center [349, 36] width 31 height 10
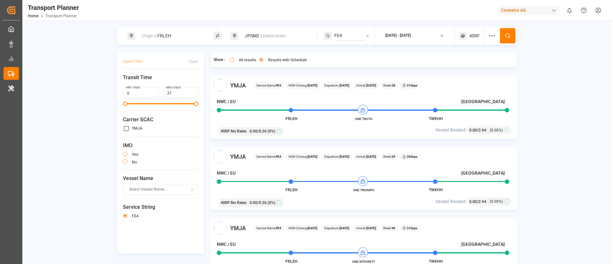
click at [344, 34] on input "FE4" at bounding box center [349, 36] width 31 height 10
paste input "5"
type input "FE5"
click at [344, 52] on span "FE5" at bounding box center [346, 52] width 8 height 5
click at [512, 33] on button at bounding box center [507, 35] width 15 height 15
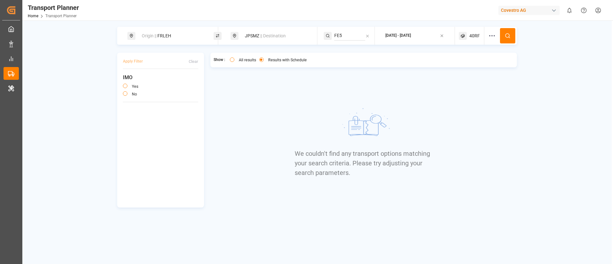
click at [478, 35] on span "40RF" at bounding box center [474, 36] width 11 height 7
click at [463, 66] on small "40RF" at bounding box center [460, 66] width 22 height 4
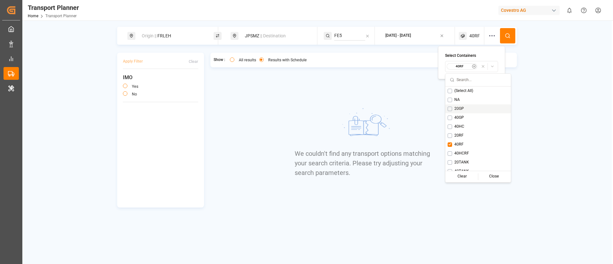
click at [456, 109] on span "20GP" at bounding box center [459, 109] width 10 height 6
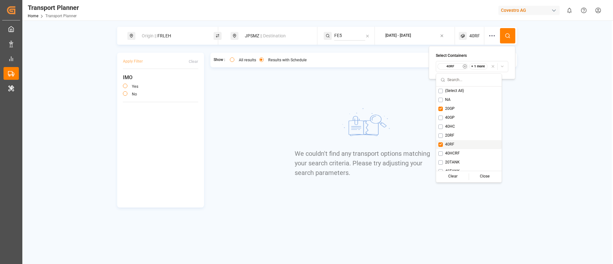
click at [453, 145] on span "40RF" at bounding box center [449, 145] width 9 height 6
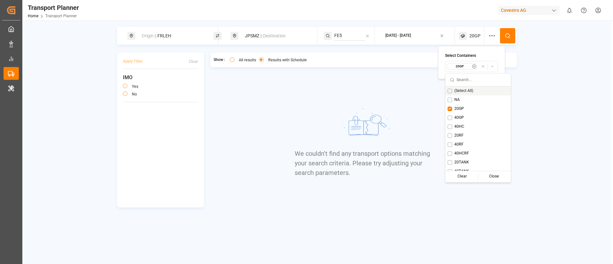
click at [512, 37] on button at bounding box center [507, 35] width 15 height 15
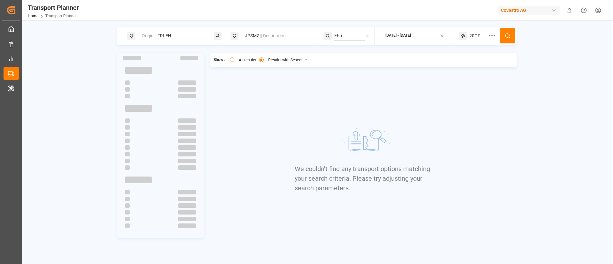
click at [476, 36] on span "20GP" at bounding box center [474, 36] width 11 height 7
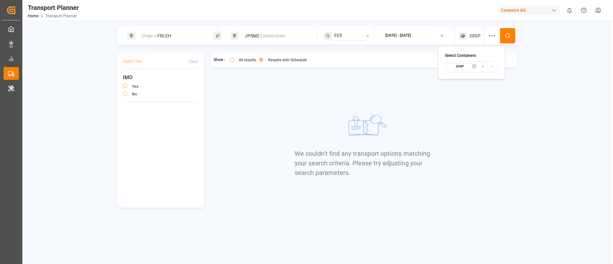
click at [466, 64] on div "20GP" at bounding box center [462, 66] width 31 height 6
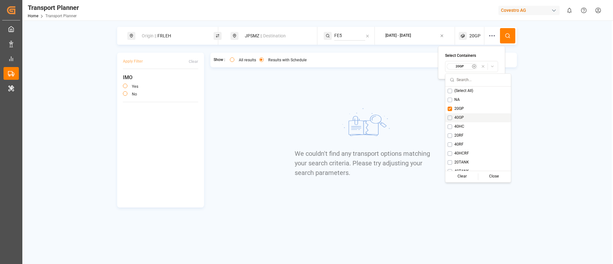
click at [463, 119] on span "40GP" at bounding box center [459, 118] width 10 height 6
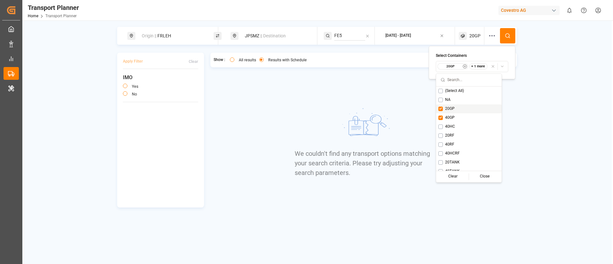
click at [454, 109] on span "20GP" at bounding box center [450, 109] width 10 height 6
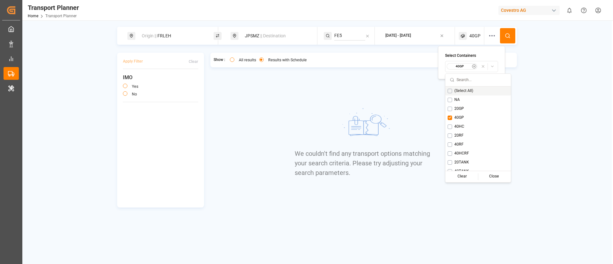
click at [508, 37] on icon at bounding box center [508, 36] width 6 height 6
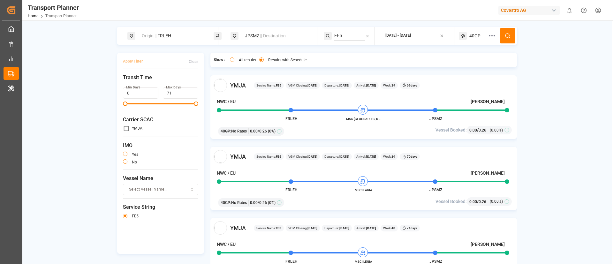
click at [174, 32] on div "Origin || FRLEH" at bounding box center [172, 36] width 69 height 12
click at [153, 82] on input "FRLEH" at bounding box center [166, 87] width 64 height 10
paste input "NLRTM"
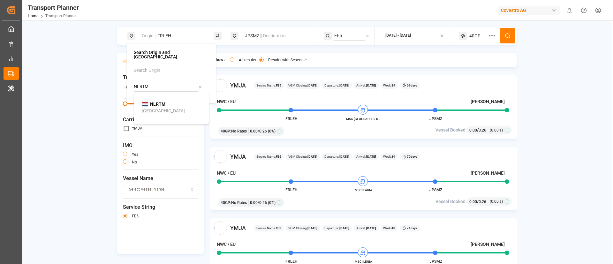
type input "NLRTM"
click at [153, 102] on b "NLRTM" at bounding box center [157, 104] width 15 height 5
click at [508, 32] on button at bounding box center [507, 35] width 15 height 15
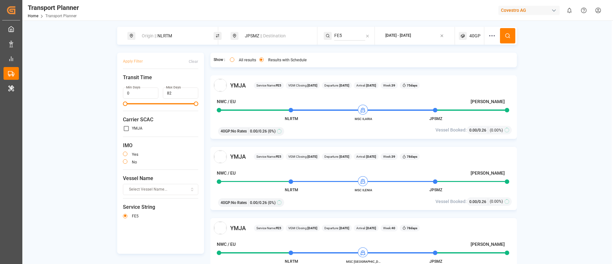
click at [180, 36] on div "Origin || NLRTM" at bounding box center [172, 36] width 69 height 12
click at [161, 82] on input "NLRTM" at bounding box center [166, 87] width 64 height 10
paste input "DEHA"
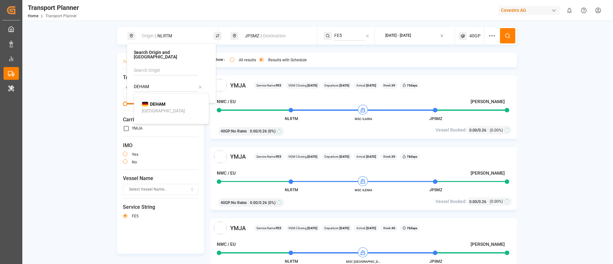
type input "DEHAM"
click at [159, 108] on div "Hamburg" at bounding box center [163, 111] width 43 height 7
click at [506, 36] on icon at bounding box center [508, 36] width 6 height 6
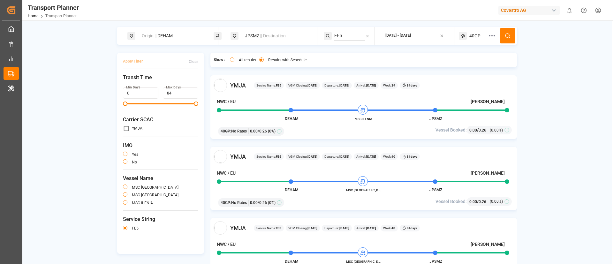
click at [177, 37] on div "Origin || DEHAM" at bounding box center [172, 36] width 69 height 12
click at [162, 82] on input "DEHAM" at bounding box center [166, 87] width 64 height 10
paste input "NLRT"
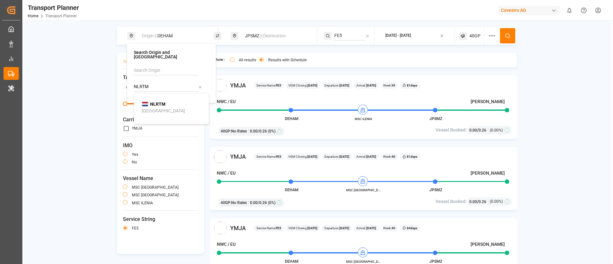
type input "NLRTM"
click at [154, 108] on div "Rotterdam" at bounding box center [163, 111] width 43 height 7
click at [267, 36] on span "|| Destination" at bounding box center [273, 35] width 26 height 5
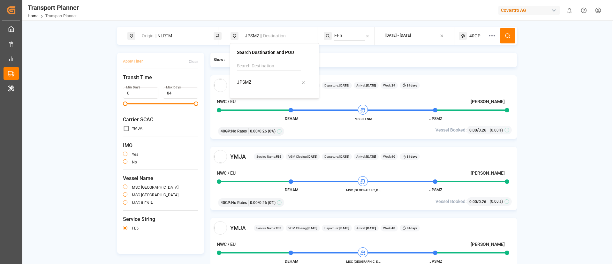
click at [262, 81] on input "JPSMZ" at bounding box center [269, 83] width 64 height 10
paste input "THLCH"
type input "THLCH"
click at [260, 102] on b "THLCH" at bounding box center [260, 99] width 15 height 5
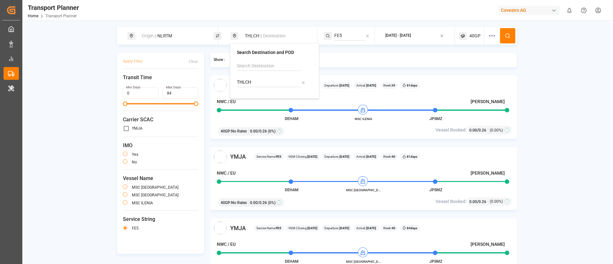
click at [358, 34] on input "FE5" at bounding box center [349, 36] width 31 height 10
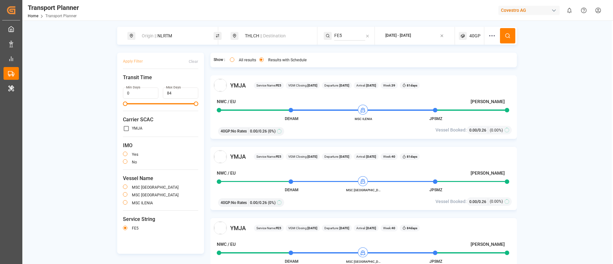
paste input "6"
type input "FE6"
click at [344, 51] on span "FE6" at bounding box center [346, 52] width 8 height 5
click at [503, 35] on button at bounding box center [507, 35] width 15 height 15
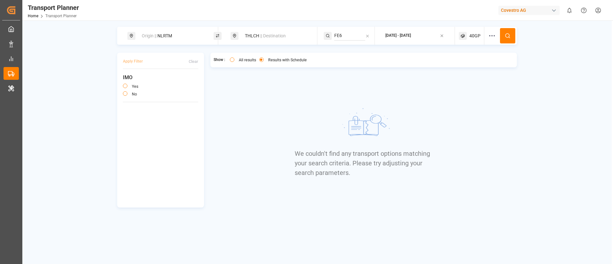
click at [479, 30] on div "40GP" at bounding box center [472, 36] width 26 height 18
click at [463, 71] on button "40GP" at bounding box center [471, 66] width 53 height 11
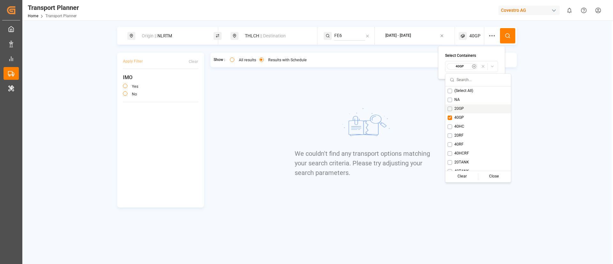
click at [458, 109] on span "20GP" at bounding box center [459, 109] width 10 height 6
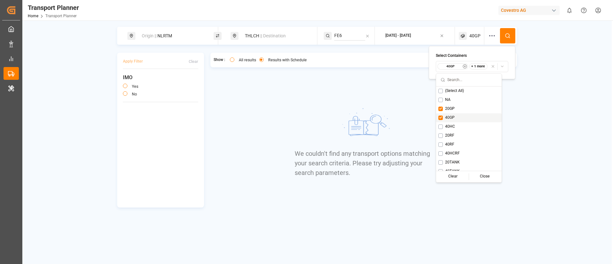
click at [455, 116] on div "40GP" at bounding box center [468, 117] width 65 height 9
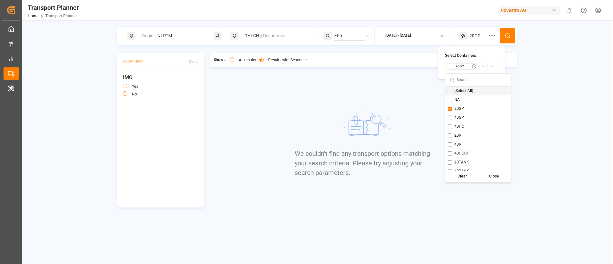
click at [507, 34] on circle at bounding box center [508, 36] width 4 height 4
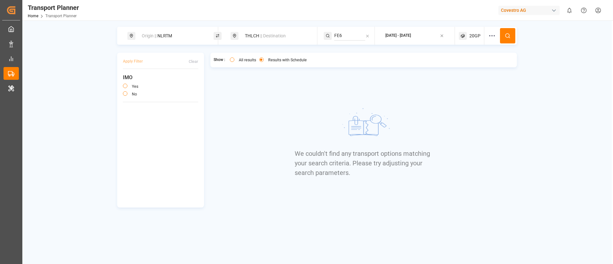
click at [471, 37] on span "20GP" at bounding box center [474, 36] width 11 height 7
click at [459, 68] on small "20GP" at bounding box center [460, 66] width 22 height 4
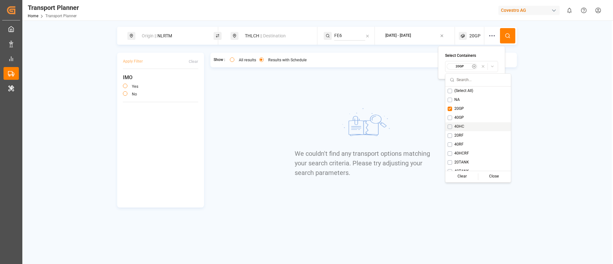
click at [461, 126] on span "40HC" at bounding box center [459, 127] width 10 height 6
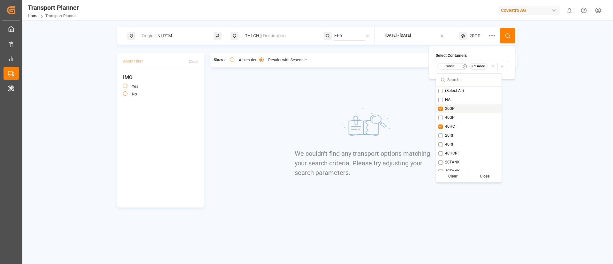
click at [448, 108] on span "20GP" at bounding box center [450, 109] width 10 height 6
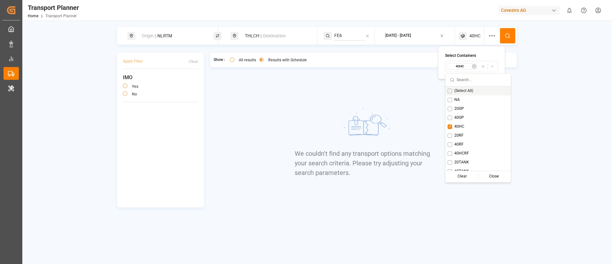
click at [506, 34] on icon at bounding box center [508, 36] width 6 height 6
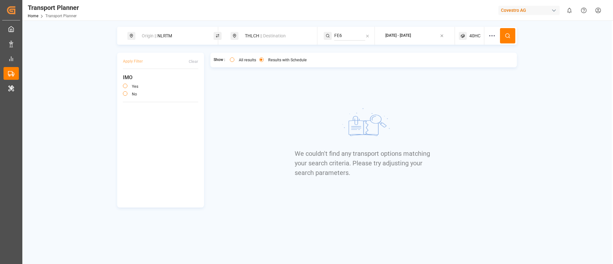
click at [471, 36] on span "40HC" at bounding box center [474, 36] width 11 height 7
click at [461, 69] on div "40HC" at bounding box center [462, 66] width 31 height 6
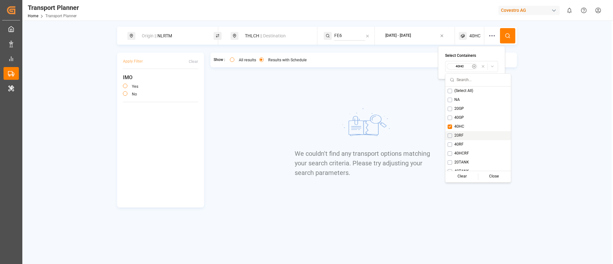
click at [463, 136] on span "20RF" at bounding box center [458, 136] width 9 height 6
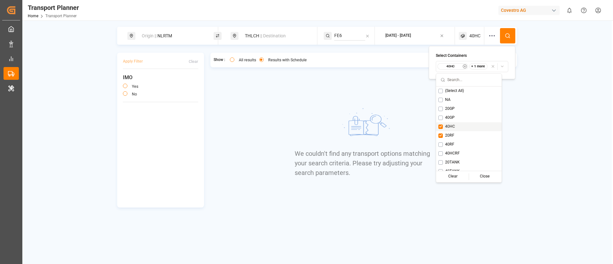
click at [456, 126] on div "40HC" at bounding box center [468, 126] width 65 height 9
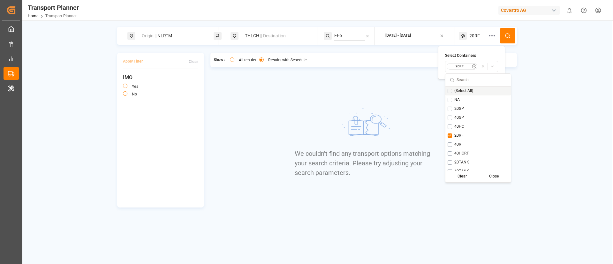
click at [506, 29] on button at bounding box center [507, 35] width 15 height 15
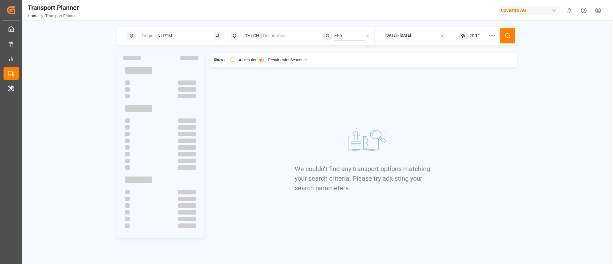
click at [476, 36] on span "20RF" at bounding box center [474, 36] width 11 height 7
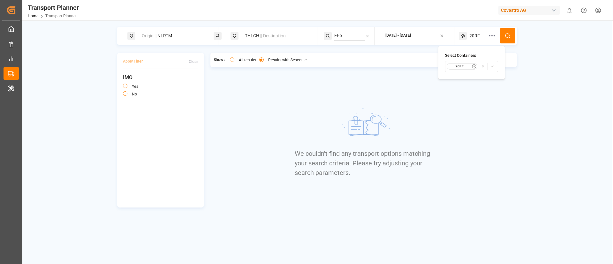
click at [463, 66] on small "20RF" at bounding box center [460, 66] width 22 height 4
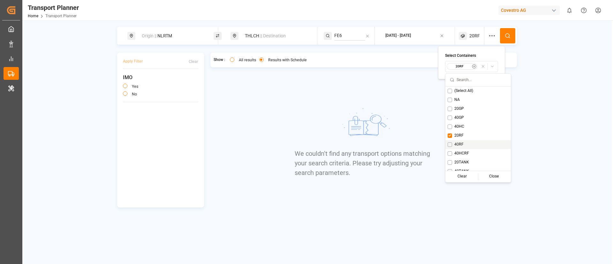
click at [459, 141] on div "40RF" at bounding box center [478, 144] width 65 height 9
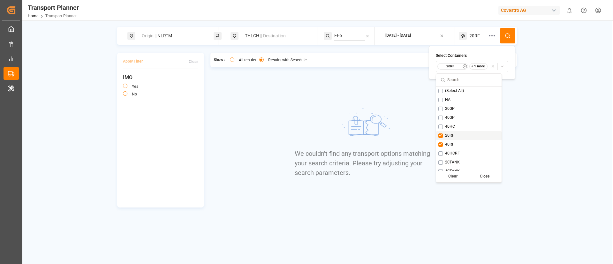
click at [454, 135] on div "20RF" at bounding box center [468, 135] width 65 height 9
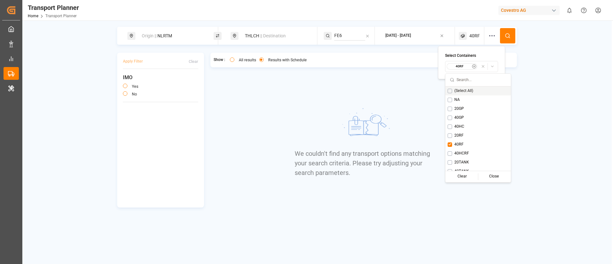
click at [506, 42] on button at bounding box center [507, 35] width 15 height 15
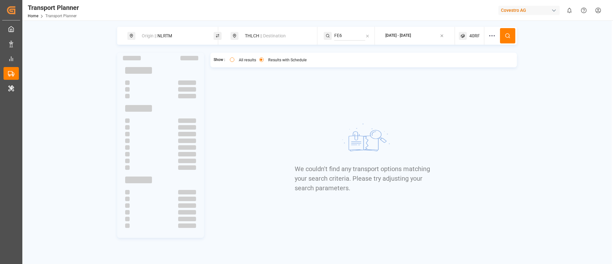
click at [469, 35] on div "40RF" at bounding box center [472, 36] width 26 height 18
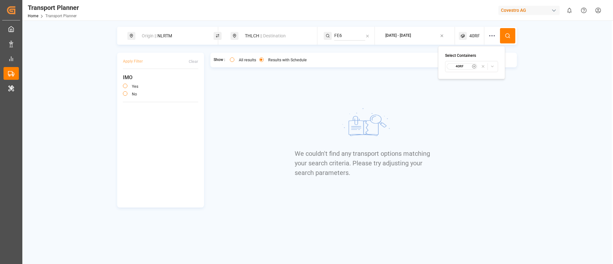
click at [457, 67] on small "40RF" at bounding box center [460, 66] width 22 height 4
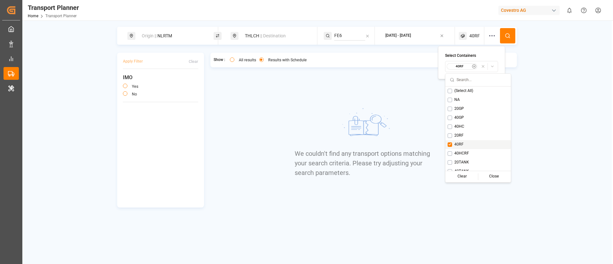
click at [461, 146] on span "40RF" at bounding box center [458, 145] width 9 height 6
click at [456, 152] on span "40HCRF" at bounding box center [455, 154] width 15 height 6
click at [505, 35] on button at bounding box center [507, 35] width 15 height 15
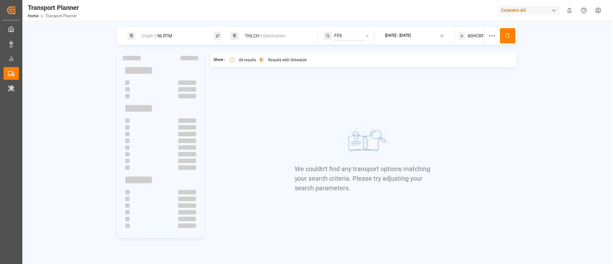
click at [469, 36] on span "40HCRF" at bounding box center [476, 36] width 17 height 7
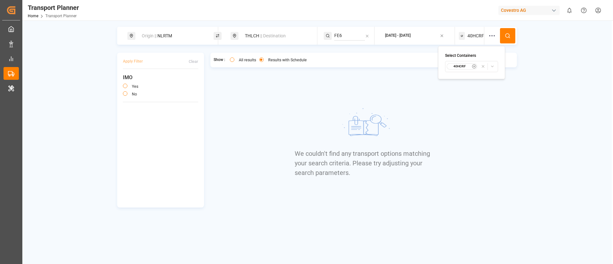
click at [461, 64] on small "40HCRF" at bounding box center [460, 66] width 22 height 4
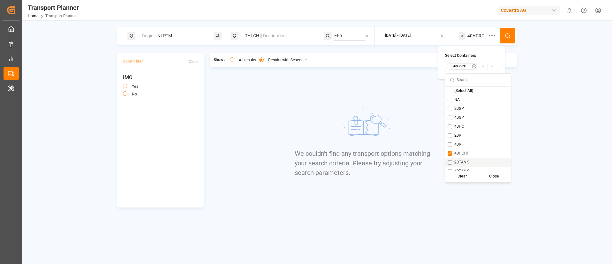
click at [465, 163] on span "20TANK" at bounding box center [461, 163] width 15 height 6
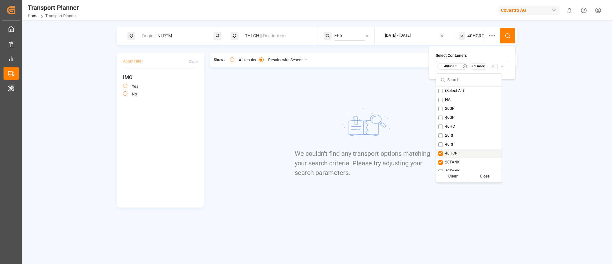
click at [463, 155] on div "40HCRF" at bounding box center [468, 153] width 65 height 9
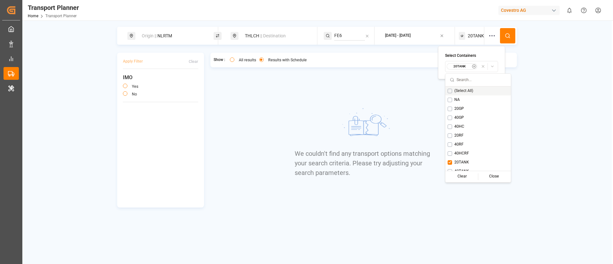
click at [506, 40] on button at bounding box center [507, 35] width 15 height 15
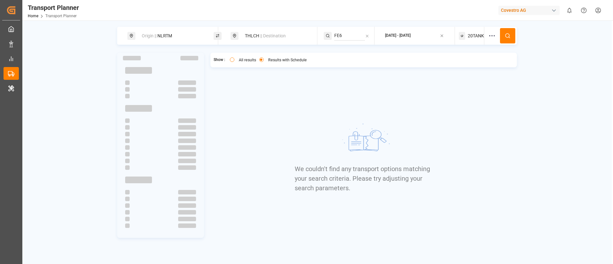
click at [473, 36] on span "20TANK" at bounding box center [476, 36] width 16 height 7
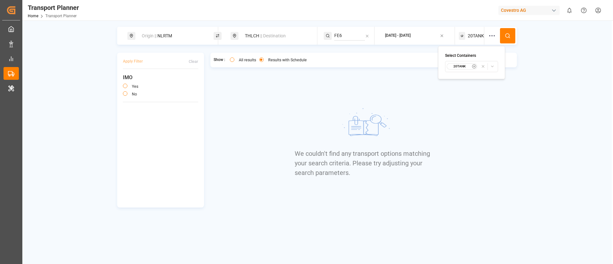
click at [462, 66] on small "20TANK" at bounding box center [460, 66] width 22 height 4
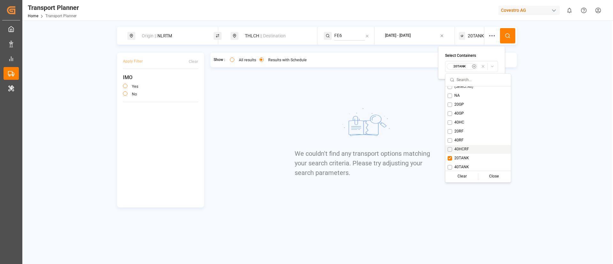
scroll to position [5, 0]
click at [465, 166] on span "40TANK" at bounding box center [461, 167] width 15 height 6
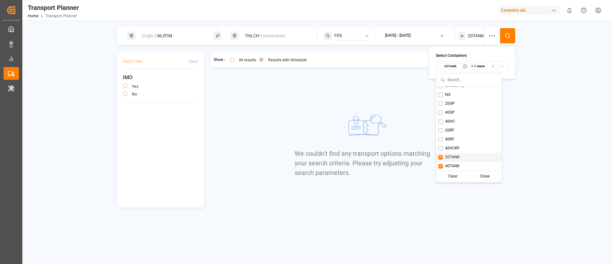
click at [462, 155] on div "20TANK" at bounding box center [468, 157] width 65 height 9
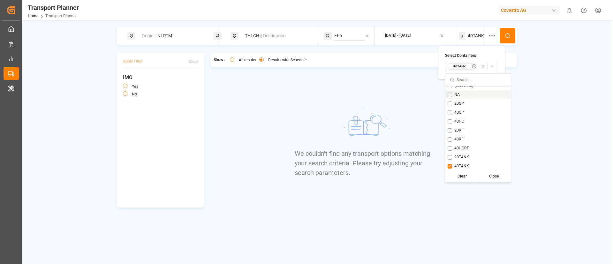
click at [508, 34] on circle at bounding box center [508, 36] width 4 height 4
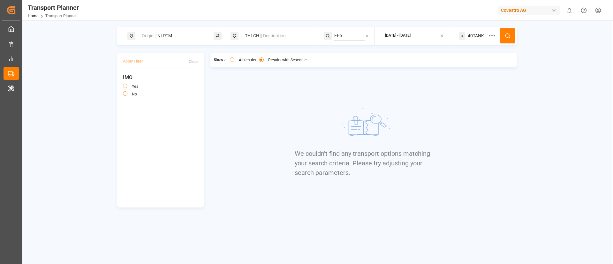
click at [177, 37] on div "Origin || NLRTM" at bounding box center [172, 36] width 69 height 12
click at [172, 86] on input "NLRTM" at bounding box center [167, 87] width 64 height 10
paste input "DEHA"
type input "DEHAM"
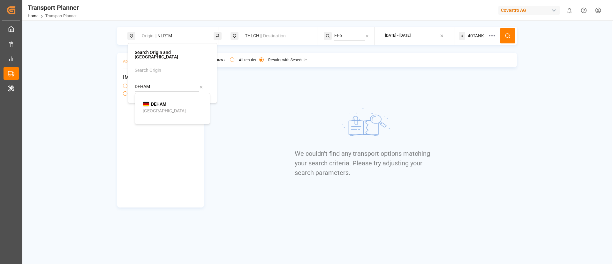
click at [168, 102] on div "DEHAM Hamburg" at bounding box center [174, 107] width 62 height 13
click at [507, 32] on button at bounding box center [507, 35] width 15 height 15
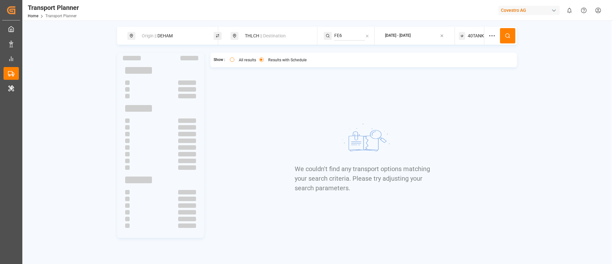
click at [472, 37] on span "40TANK" at bounding box center [476, 36] width 16 height 7
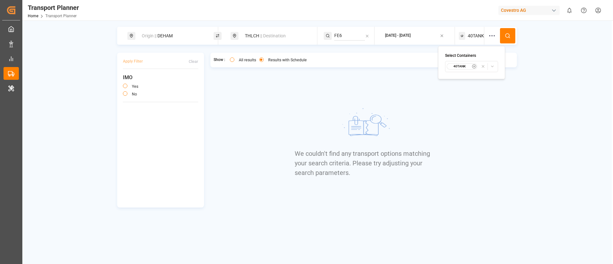
click at [461, 64] on small "40TANK" at bounding box center [460, 66] width 22 height 4
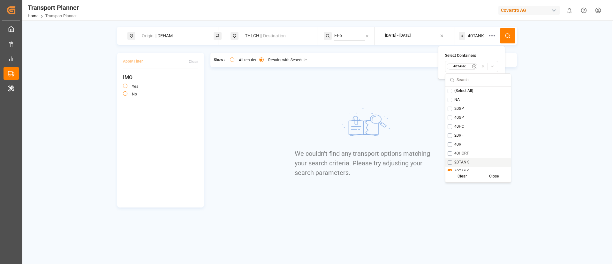
drag, startPoint x: 462, startPoint y: 158, endPoint x: 461, endPoint y: 152, distance: 5.8
click at [462, 159] on div "20TANK" at bounding box center [478, 162] width 65 height 9
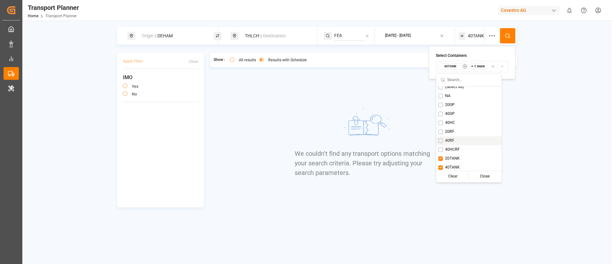
scroll to position [5, 0]
click at [450, 163] on div "40TANK" at bounding box center [468, 166] width 65 height 9
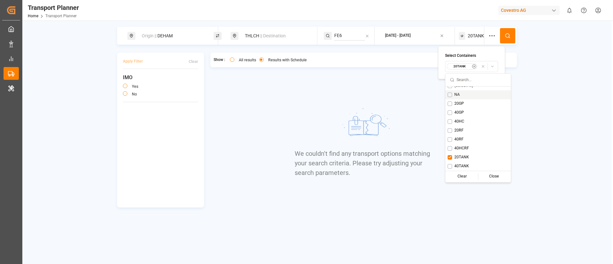
click at [506, 33] on icon at bounding box center [508, 36] width 6 height 6
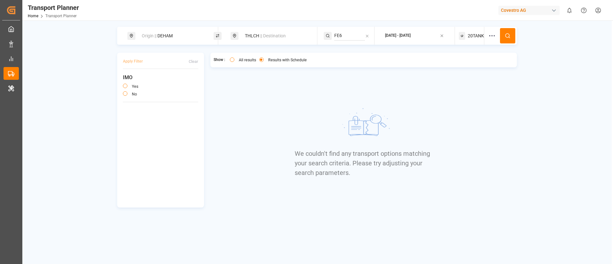
click at [476, 34] on span "20TANK" at bounding box center [476, 36] width 16 height 7
click at [462, 67] on small "20TANK" at bounding box center [460, 66] width 22 height 4
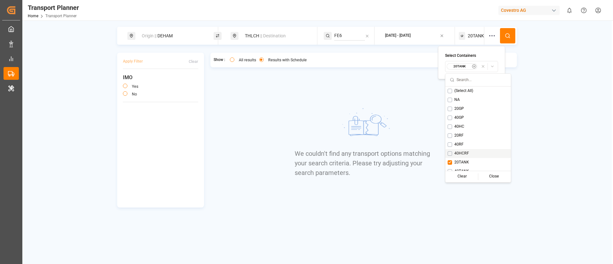
click at [464, 151] on span "40HCRF" at bounding box center [461, 154] width 15 height 6
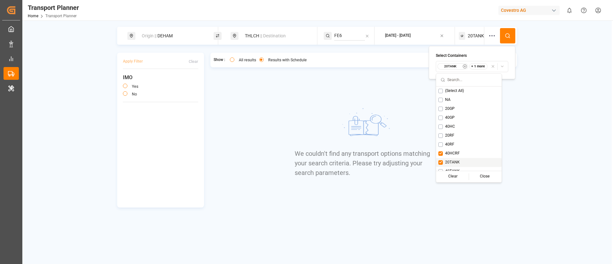
click at [456, 161] on span "20TANK" at bounding box center [452, 163] width 15 height 6
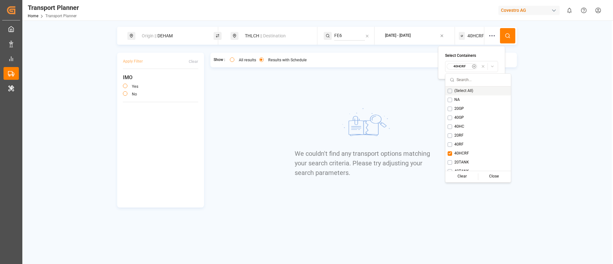
click at [508, 34] on icon at bounding box center [508, 36] width 6 height 6
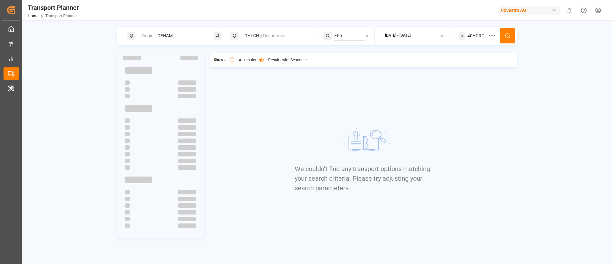
click at [473, 36] on span "40HCRF" at bounding box center [476, 36] width 17 height 7
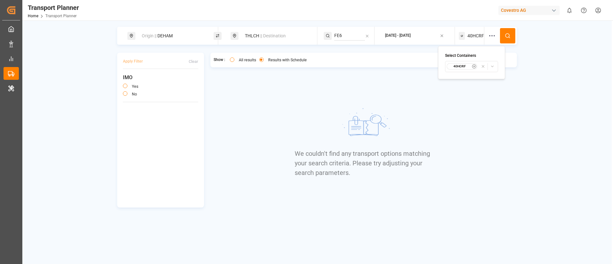
click at [459, 69] on div "40HCRF" at bounding box center [462, 66] width 31 height 6
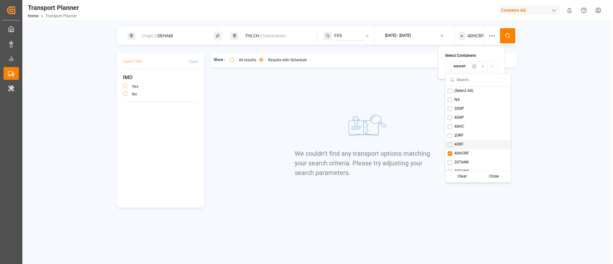
click at [463, 145] on span "40RF" at bounding box center [458, 145] width 9 height 6
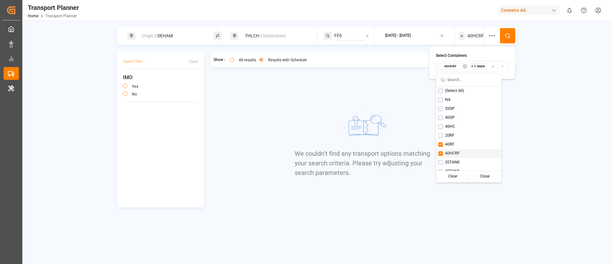
click at [458, 153] on span "40HCRF" at bounding box center [452, 154] width 15 height 6
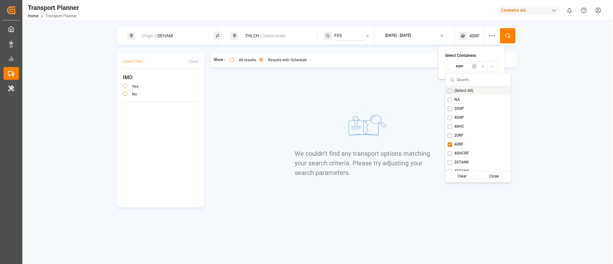
click at [505, 38] on icon at bounding box center [508, 36] width 6 height 6
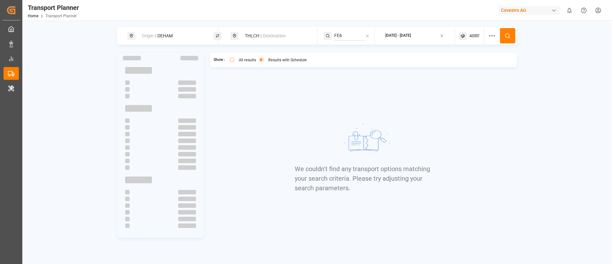
click at [472, 35] on span "40RF" at bounding box center [474, 36] width 11 height 7
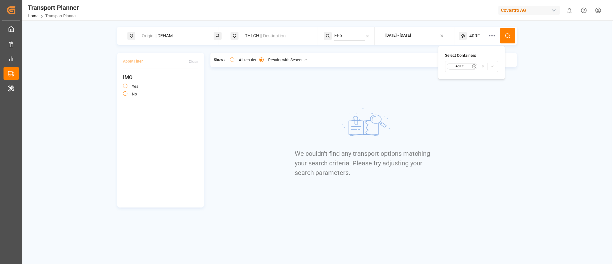
click at [469, 67] on small "40RF" at bounding box center [460, 66] width 22 height 4
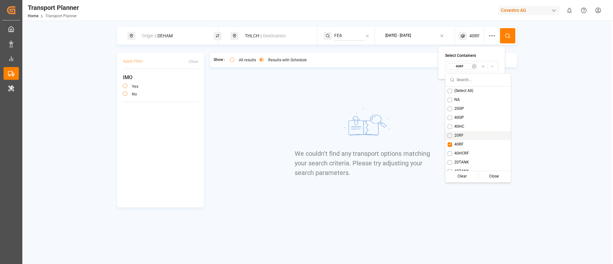
click at [458, 136] on span "20RF" at bounding box center [458, 136] width 9 height 6
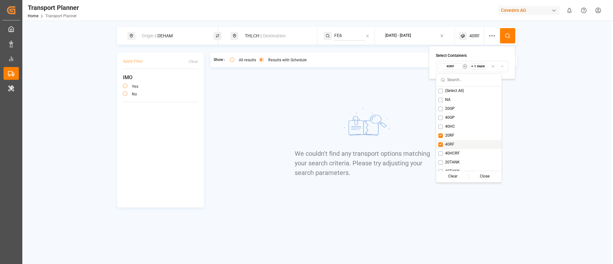
click at [454, 144] on span "40RF" at bounding box center [449, 145] width 9 height 6
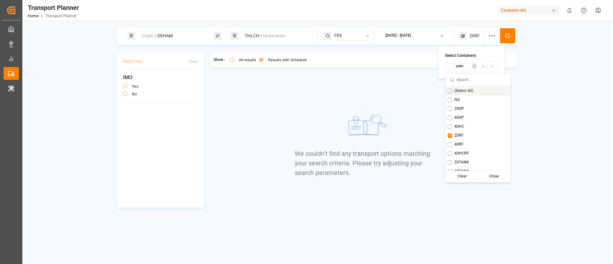
click at [504, 34] on button at bounding box center [507, 35] width 15 height 15
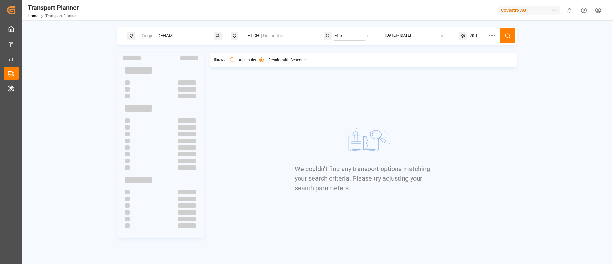
click at [474, 35] on span "20RF" at bounding box center [474, 36] width 11 height 7
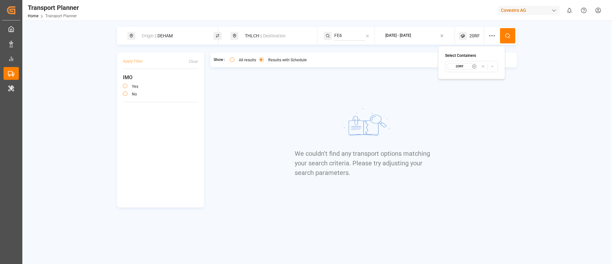
click at [463, 60] on div "Select Containers 20RF" at bounding box center [471, 62] width 53 height 19
click at [461, 65] on small "20RF" at bounding box center [460, 66] width 22 height 4
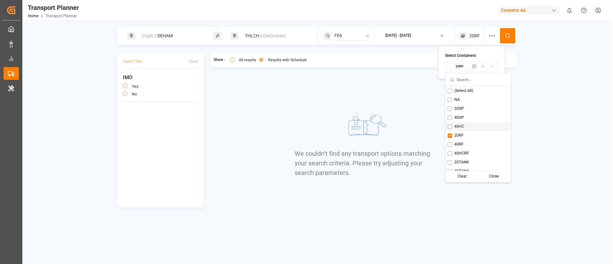
click at [465, 129] on div "40HC" at bounding box center [478, 126] width 65 height 9
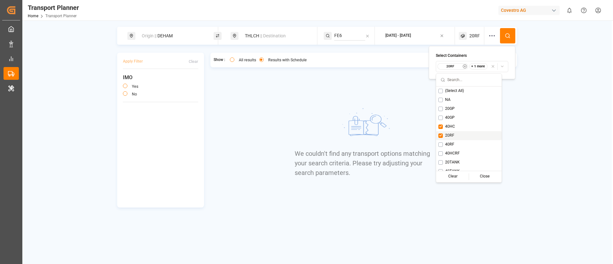
drag, startPoint x: 459, startPoint y: 132, endPoint x: 472, endPoint y: 104, distance: 30.0
click at [459, 132] on div "20RF" at bounding box center [468, 135] width 65 height 9
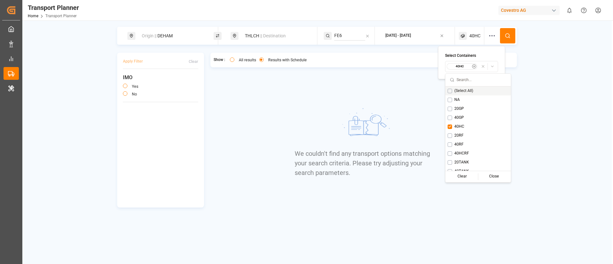
click at [508, 37] on circle at bounding box center [508, 36] width 4 height 4
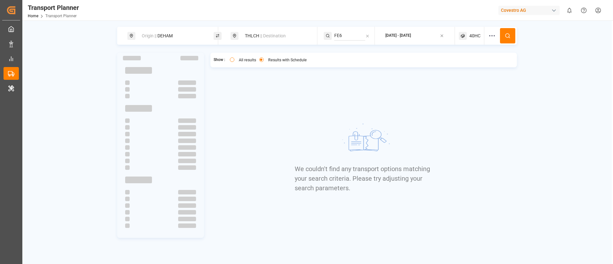
click at [474, 36] on span "40HC" at bounding box center [474, 36] width 11 height 7
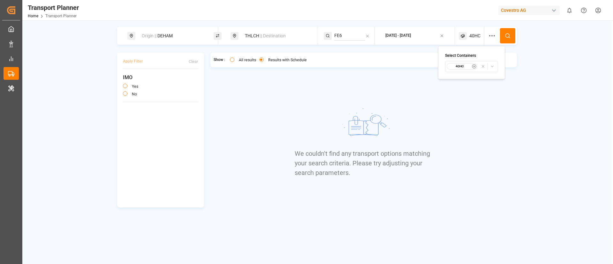
click at [455, 71] on button "40HC" at bounding box center [471, 66] width 53 height 11
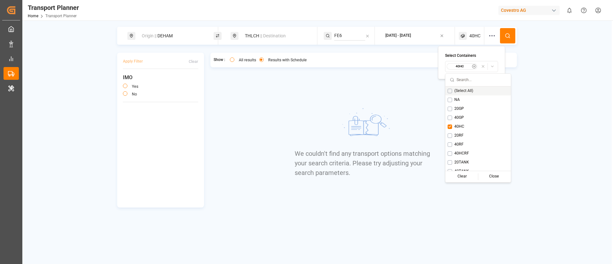
click at [457, 65] on small "40HC" at bounding box center [460, 66] width 22 height 4
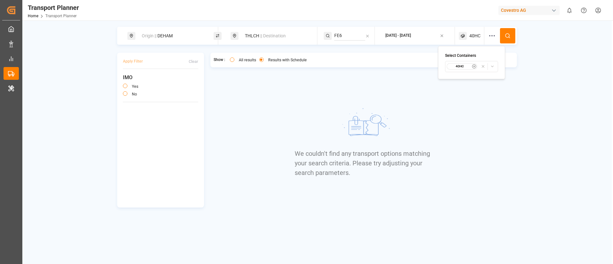
click at [457, 65] on small "40HC" at bounding box center [460, 66] width 22 height 4
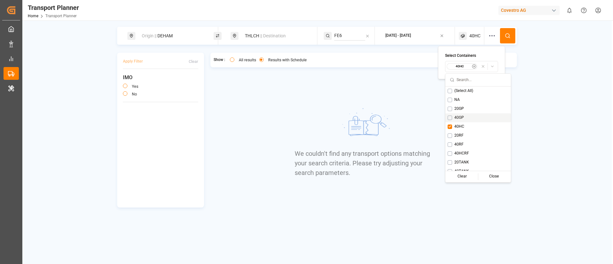
click at [465, 115] on div "40GP" at bounding box center [478, 117] width 65 height 9
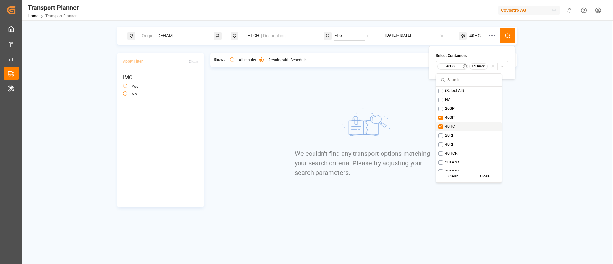
click at [455, 125] on div "40HC" at bounding box center [468, 126] width 65 height 9
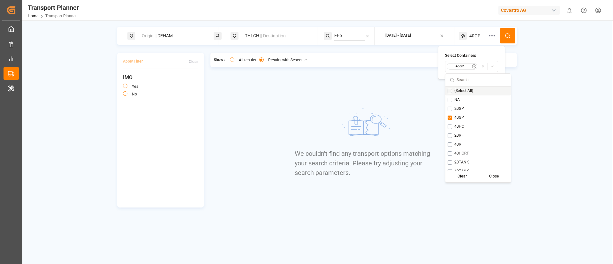
click at [511, 35] on icon at bounding box center [508, 36] width 6 height 6
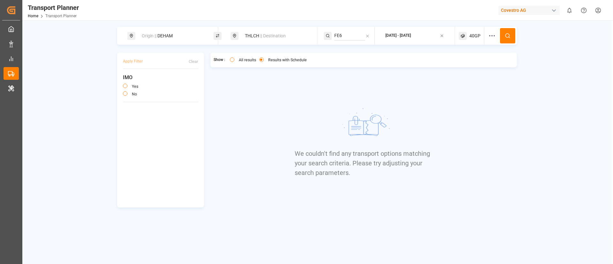
click at [472, 36] on span "40GP" at bounding box center [474, 36] width 11 height 7
click at [458, 65] on small "40GP" at bounding box center [460, 66] width 22 height 4
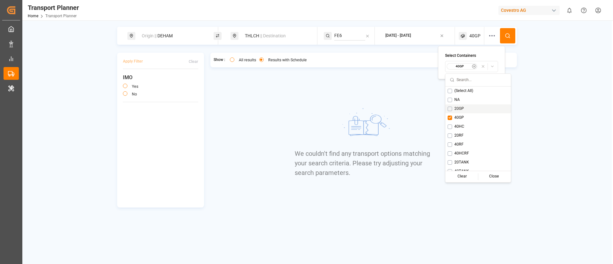
click at [461, 106] on span "20GP" at bounding box center [459, 109] width 10 height 6
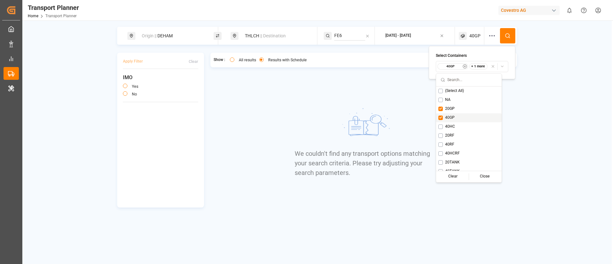
click at [457, 118] on div "40GP" at bounding box center [468, 117] width 65 height 9
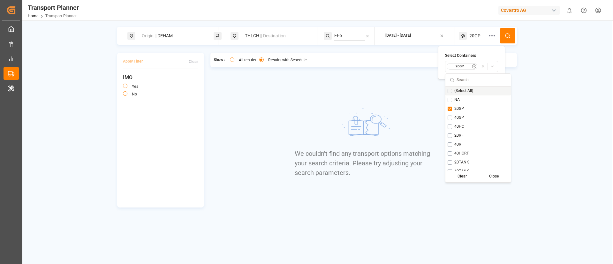
click at [510, 32] on button at bounding box center [507, 35] width 15 height 15
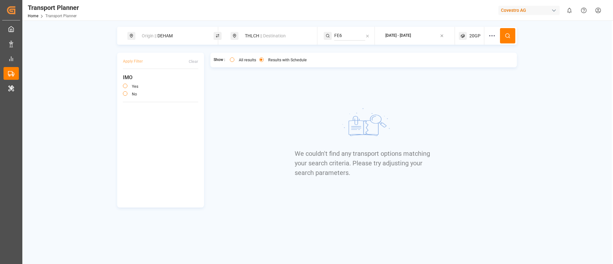
click at [178, 32] on div "Origin || DEHAM" at bounding box center [172, 36] width 69 height 12
click at [159, 83] on input "DEHAM" at bounding box center [167, 87] width 64 height 10
paste input "FRLEH"
type input "FRLEH"
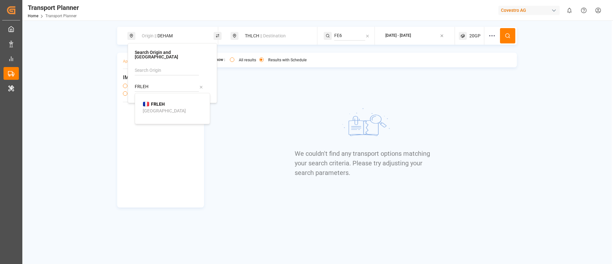
click at [161, 102] on b "FRLEH" at bounding box center [158, 104] width 14 height 5
click at [503, 34] on button at bounding box center [507, 35] width 15 height 15
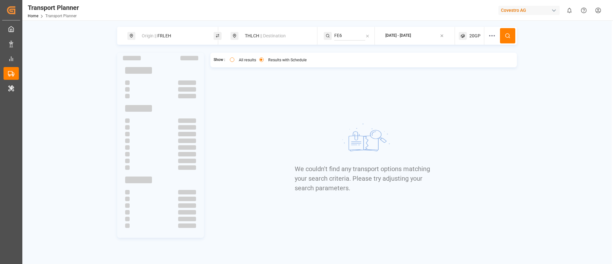
click at [475, 36] on span "20GP" at bounding box center [474, 36] width 11 height 7
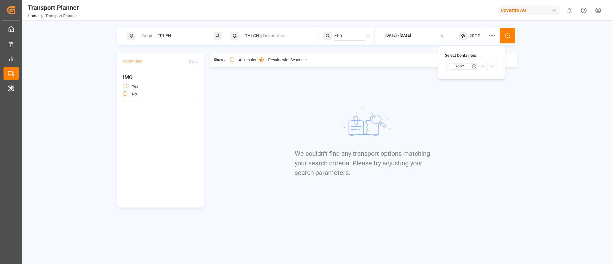
click at [461, 66] on small "20GP" at bounding box center [460, 66] width 22 height 4
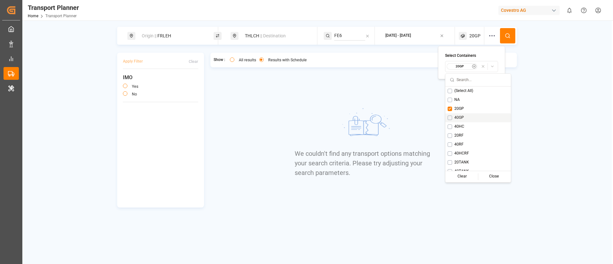
click at [459, 117] on span "40GP" at bounding box center [459, 118] width 10 height 6
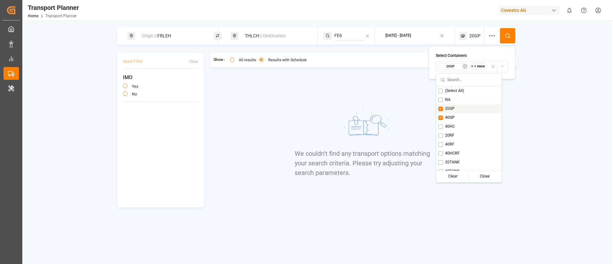
click at [450, 108] on span "20GP" at bounding box center [450, 109] width 10 height 6
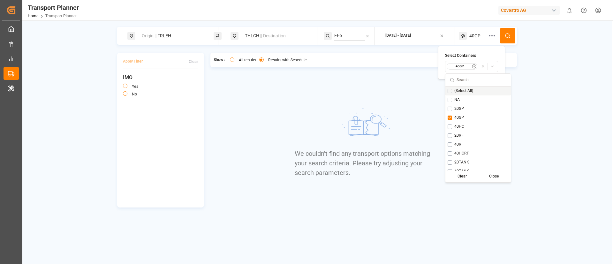
click at [509, 33] on icon at bounding box center [508, 36] width 6 height 6
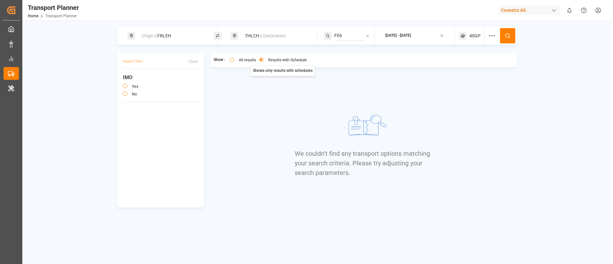
click at [269, 30] on div "THLCH || Destination" at bounding box center [275, 36] width 69 height 12
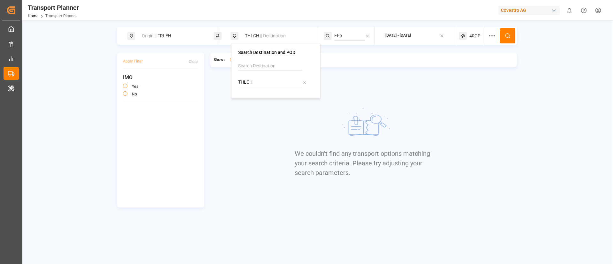
click at [266, 83] on input "THLCH" at bounding box center [270, 83] width 64 height 10
paste input "JPTYO"
type input "JPTYO"
click at [263, 103] on div "JPTYO Tokyo" at bounding box center [277, 102] width 62 height 13
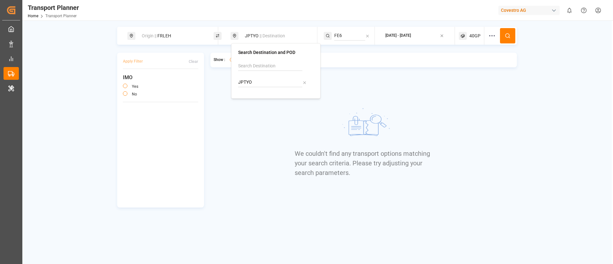
click at [347, 36] on input "FE6" at bounding box center [349, 36] width 31 height 10
paste input "P1"
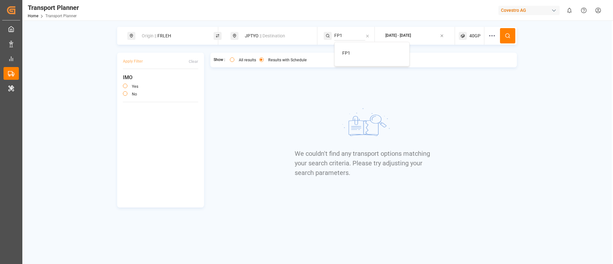
type input "FP1"
click at [348, 53] on span "FP1" at bounding box center [346, 52] width 8 height 5
click at [510, 34] on icon at bounding box center [508, 36] width 6 height 6
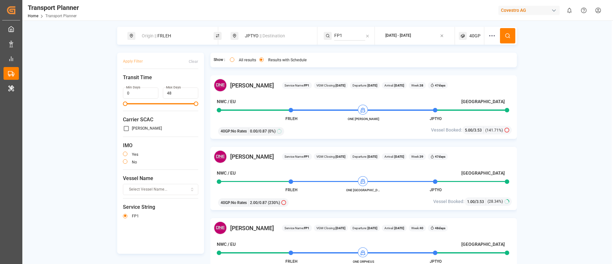
click at [473, 35] on span "40GP" at bounding box center [474, 36] width 11 height 7
click at [453, 62] on button "40GP" at bounding box center [470, 66] width 53 height 11
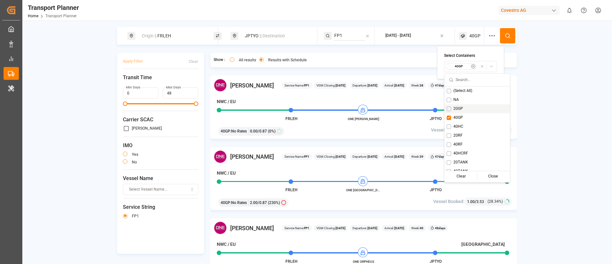
click at [454, 109] on span "20GP" at bounding box center [459, 109] width 10 height 6
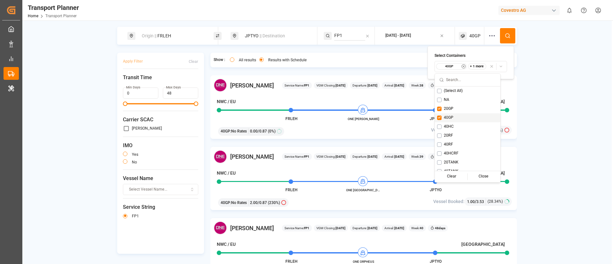
click at [455, 117] on div "40GP" at bounding box center [467, 117] width 65 height 9
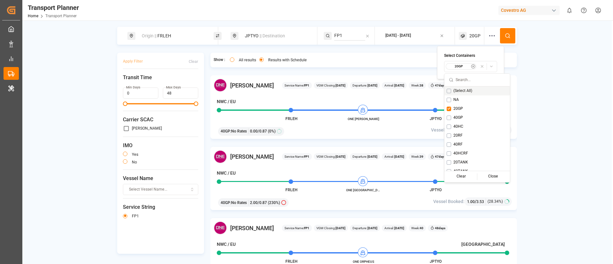
click at [510, 32] on button at bounding box center [507, 35] width 15 height 15
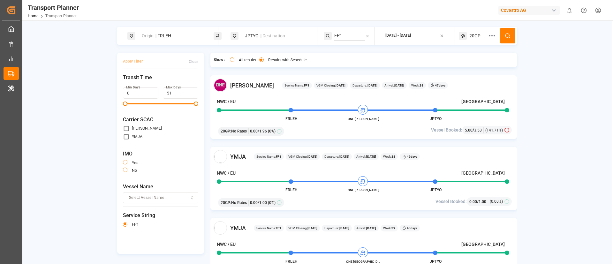
click at [126, 136] on input "primary checkbox" at bounding box center [126, 136] width 7 height 7
checkbox input "true"
click at [132, 61] on button "Apply Filter" at bounding box center [133, 61] width 20 height 11
click at [167, 34] on div "Origin || FRLEH" at bounding box center [172, 36] width 69 height 12
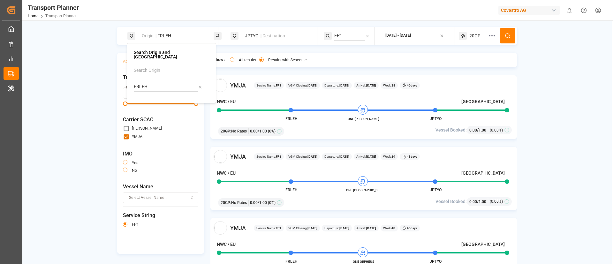
click at [171, 86] on input "FRLEH" at bounding box center [166, 87] width 64 height 10
paste input "DEHAM"
type input "DEHAM"
click at [165, 102] on b "DEHAM" at bounding box center [157, 104] width 15 height 5
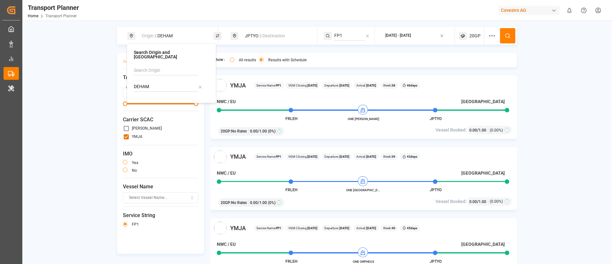
click at [507, 31] on button at bounding box center [507, 35] width 15 height 15
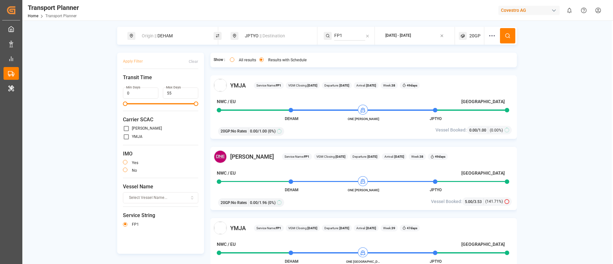
click at [166, 39] on div "Origin || DEHAM" at bounding box center [172, 36] width 69 height 12
click at [159, 83] on input "DEHAM" at bounding box center [166, 87] width 64 height 10
paste input "NLRT"
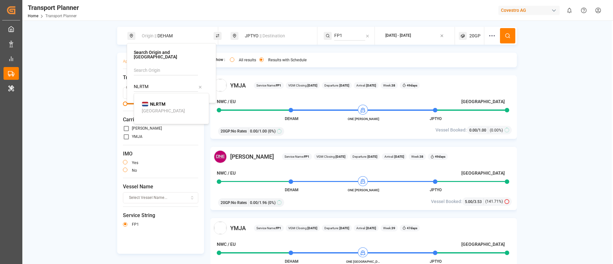
type input "NLRTM"
click at [154, 102] on b "NLRTM" at bounding box center [157, 104] width 15 height 5
click at [503, 39] on button at bounding box center [507, 35] width 15 height 15
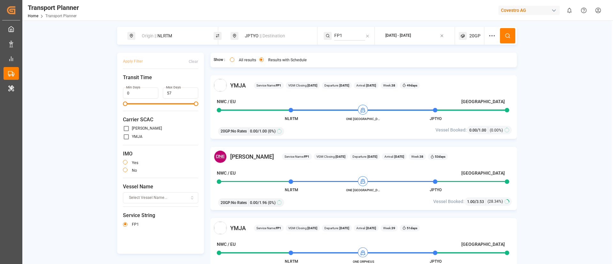
click at [179, 36] on div "Origin || NLRTM" at bounding box center [172, 36] width 69 height 12
click at [156, 84] on input "NLRTM" at bounding box center [166, 87] width 64 height 10
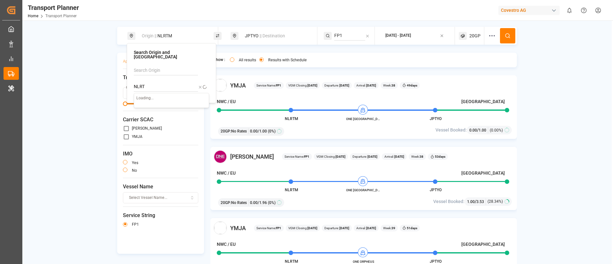
type input "NLRTM"
click at [155, 108] on div "Rotterdam" at bounding box center [163, 111] width 43 height 7
click at [270, 35] on span "|| Destination" at bounding box center [273, 35] width 26 height 5
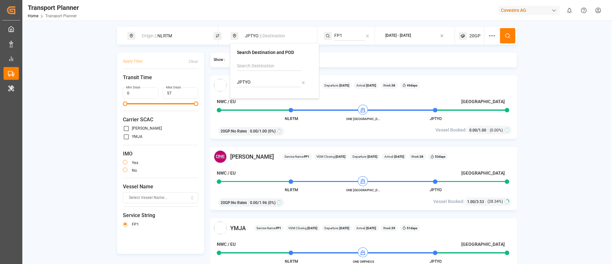
click at [266, 78] on input "JPTYO" at bounding box center [269, 83] width 64 height 10
type input "PHMNN"
click at [266, 100] on b "PHMNN" at bounding box center [261, 99] width 16 height 5
click at [343, 35] on input "FP1" at bounding box center [349, 36] width 31 height 10
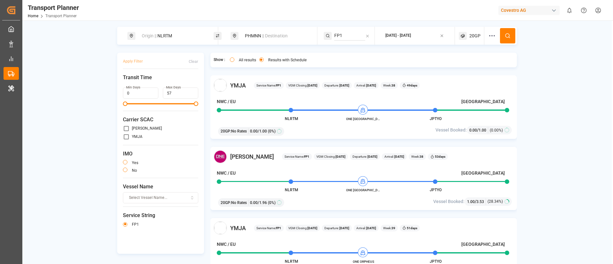
click at [343, 35] on input "FP1" at bounding box center [349, 36] width 31 height 10
drag, startPoint x: 352, startPoint y: 51, endPoint x: 359, endPoint y: 51, distance: 6.7
click at [352, 51] on div "FE4" at bounding box center [373, 53] width 62 height 7
click at [509, 35] on icon at bounding box center [508, 36] width 6 height 6
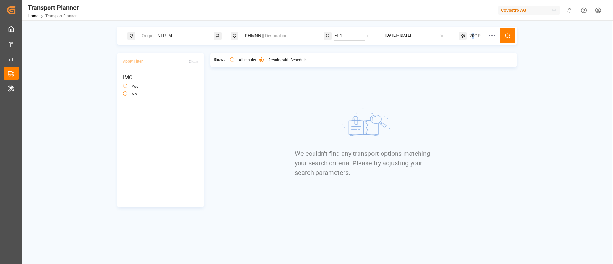
click at [473, 34] on span "20GP" at bounding box center [474, 36] width 11 height 7
click at [466, 67] on small "20GP" at bounding box center [460, 66] width 22 height 4
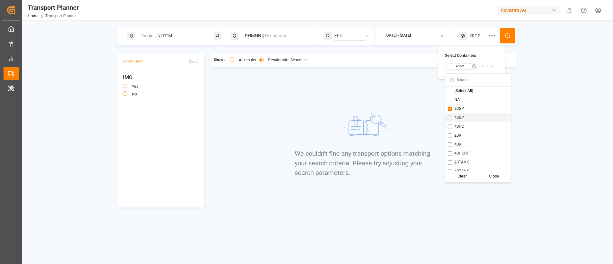
click at [458, 114] on div "40GP" at bounding box center [478, 117] width 65 height 9
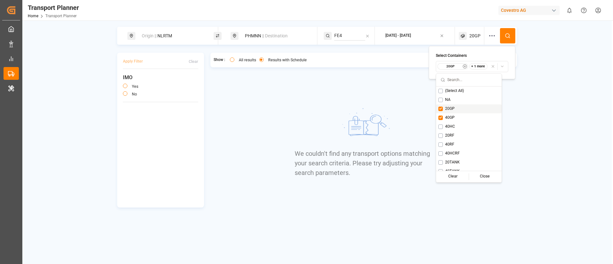
click at [456, 108] on div "20GP" at bounding box center [468, 108] width 65 height 9
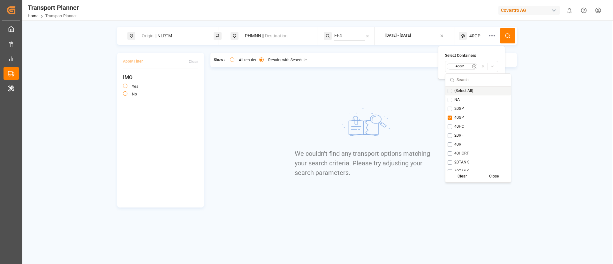
click at [510, 38] on icon at bounding box center [508, 36] width 6 height 6
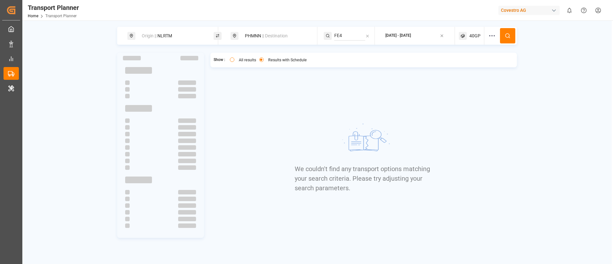
click at [474, 34] on span "40GP" at bounding box center [474, 36] width 11 height 7
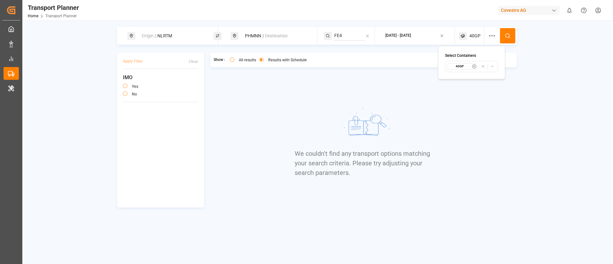
click at [461, 67] on small "40GP" at bounding box center [460, 66] width 22 height 4
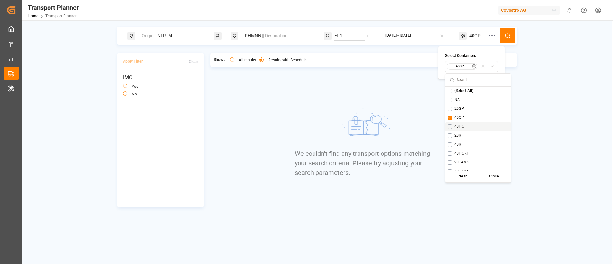
click at [461, 123] on div "40HC" at bounding box center [478, 126] width 65 height 9
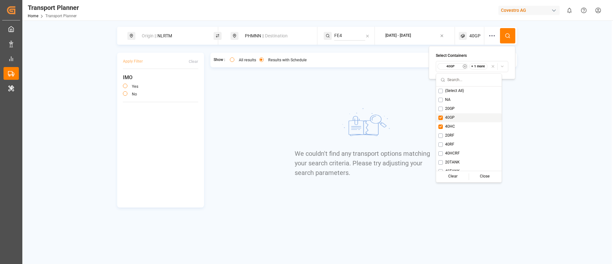
click at [456, 118] on div "40GP" at bounding box center [468, 117] width 65 height 9
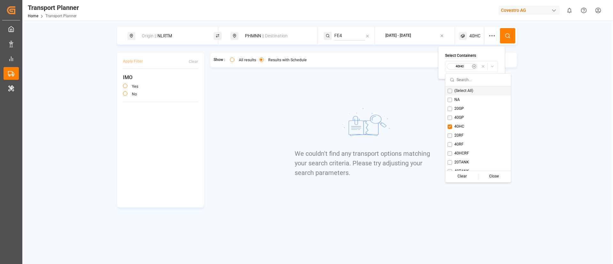
click at [507, 35] on icon at bounding box center [508, 36] width 6 height 6
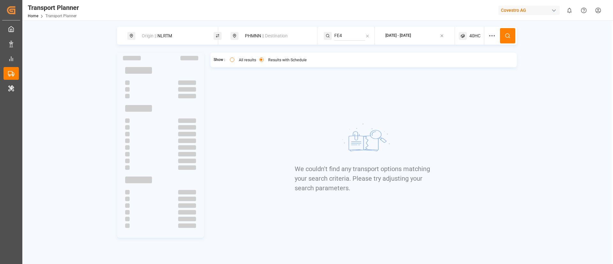
click at [474, 37] on span "40HC" at bounding box center [474, 36] width 11 height 7
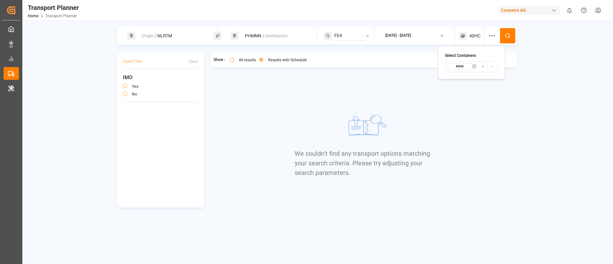
click at [458, 67] on small "40HC" at bounding box center [460, 66] width 22 height 4
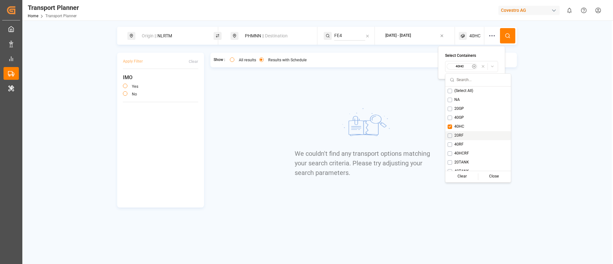
click at [461, 134] on span "20RF" at bounding box center [458, 136] width 9 height 6
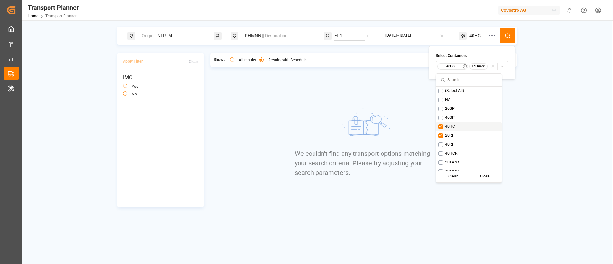
click at [455, 126] on span "40HC" at bounding box center [450, 127] width 10 height 6
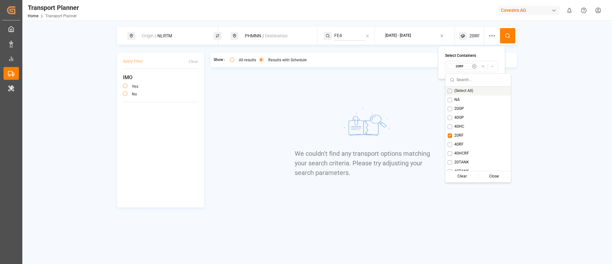
click at [508, 35] on icon at bounding box center [508, 36] width 6 height 6
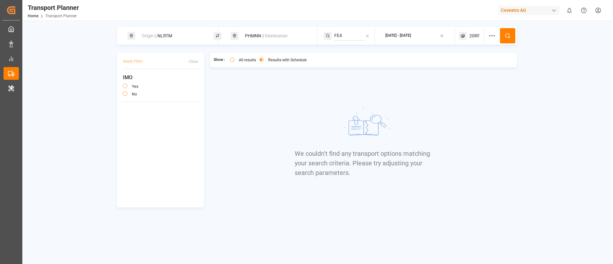
click at [472, 36] on span "20RF" at bounding box center [474, 36] width 11 height 7
click at [461, 63] on div "20RF" at bounding box center [462, 66] width 31 height 6
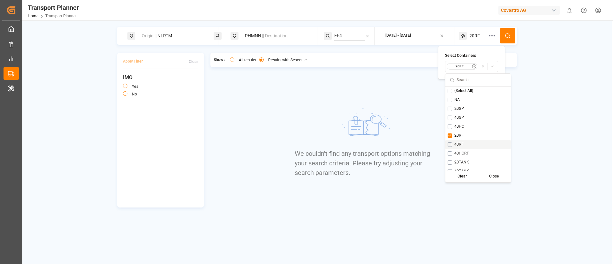
click at [456, 146] on span "40RF" at bounding box center [458, 145] width 9 height 6
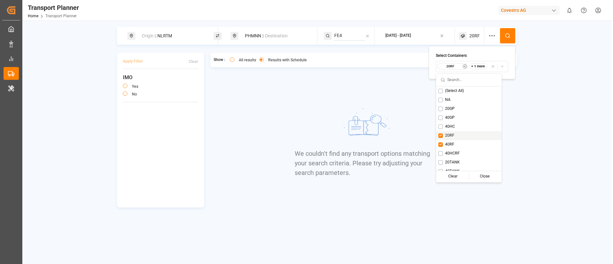
click at [453, 135] on span "20RF" at bounding box center [449, 136] width 9 height 6
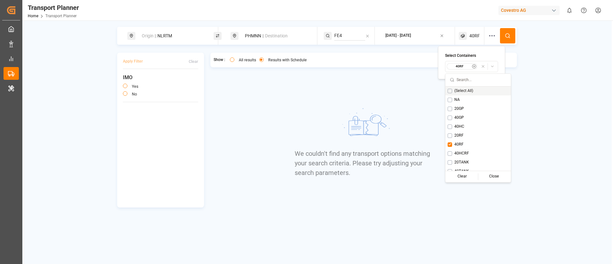
click at [510, 33] on icon at bounding box center [508, 36] width 6 height 6
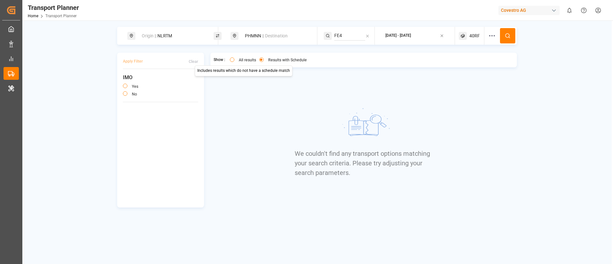
click at [233, 60] on button "All results" at bounding box center [232, 59] width 4 height 4
click at [503, 34] on button at bounding box center [507, 35] width 15 height 15
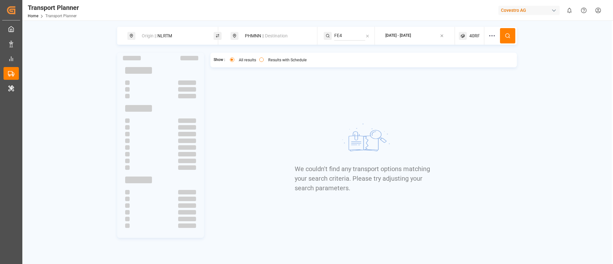
click at [470, 36] on span "40RF" at bounding box center [474, 36] width 11 height 7
click at [463, 68] on small "40RF" at bounding box center [460, 66] width 22 height 4
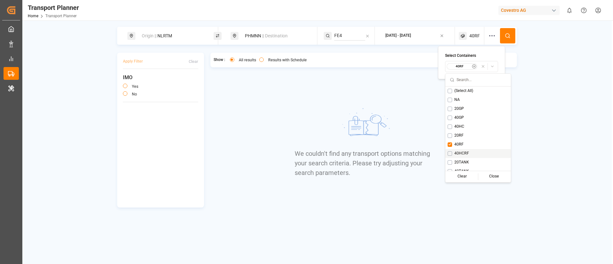
click at [461, 151] on span "40HCRF" at bounding box center [461, 154] width 15 height 6
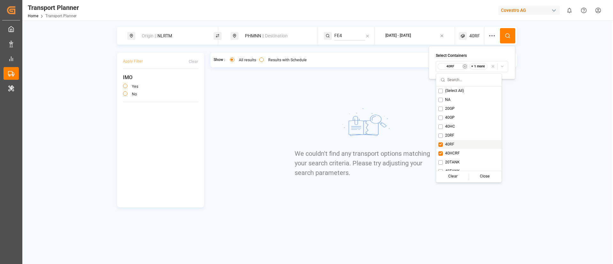
click at [449, 143] on span "40RF" at bounding box center [449, 145] width 9 height 6
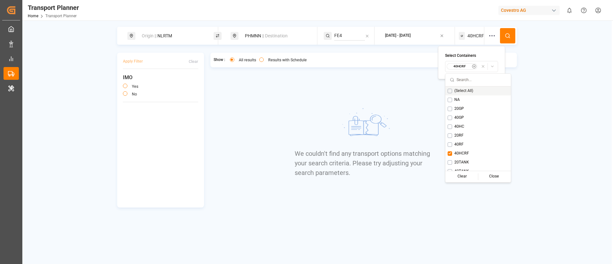
click at [502, 35] on button at bounding box center [507, 35] width 15 height 15
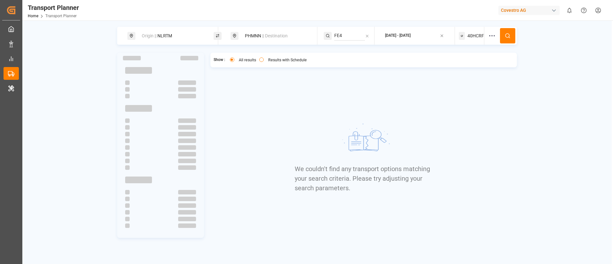
click at [474, 34] on span "40HCRF" at bounding box center [476, 36] width 17 height 7
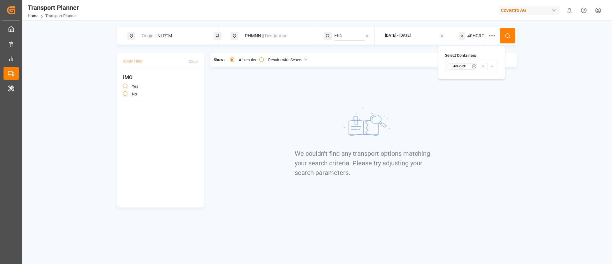
click at [458, 65] on small "40HCRF" at bounding box center [460, 66] width 22 height 4
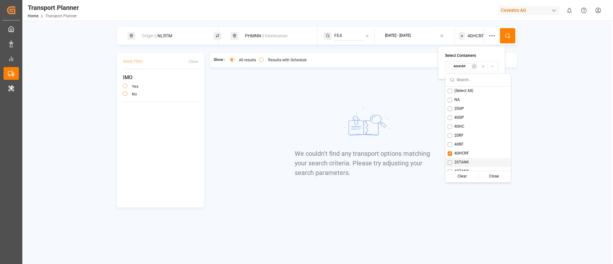
click at [462, 160] on span "20TANK" at bounding box center [461, 163] width 15 height 6
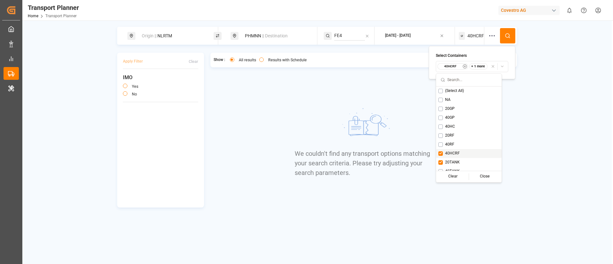
click at [460, 155] on div "40HCRF" at bounding box center [468, 153] width 65 height 9
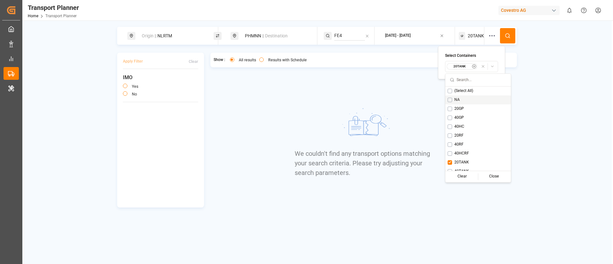
click at [509, 29] on button at bounding box center [507, 35] width 15 height 15
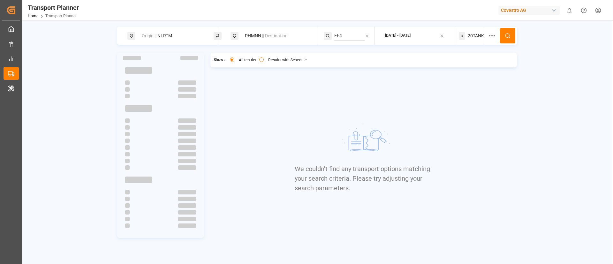
click at [473, 36] on span "20TANK" at bounding box center [476, 36] width 16 height 7
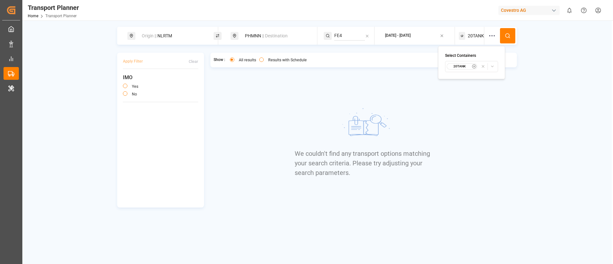
click at [456, 64] on small "20TANK" at bounding box center [460, 66] width 22 height 4
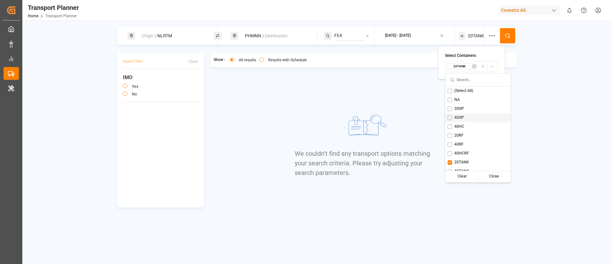
click at [461, 108] on span "20GP" at bounding box center [459, 109] width 10 height 6
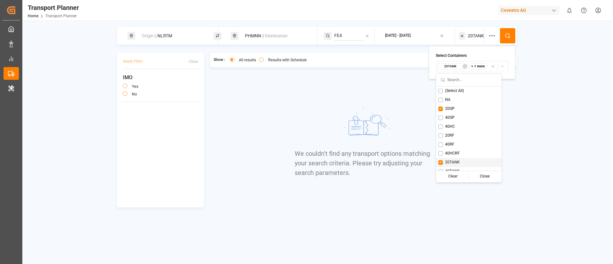
click at [457, 164] on span "20TANK" at bounding box center [452, 163] width 15 height 6
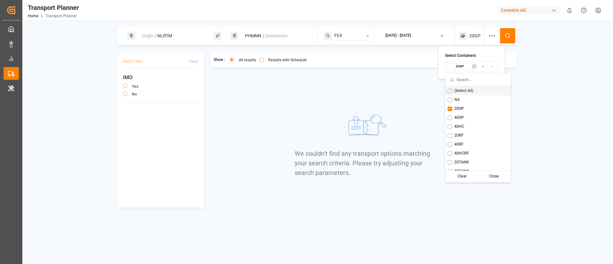
click at [505, 40] on button at bounding box center [507, 35] width 15 height 15
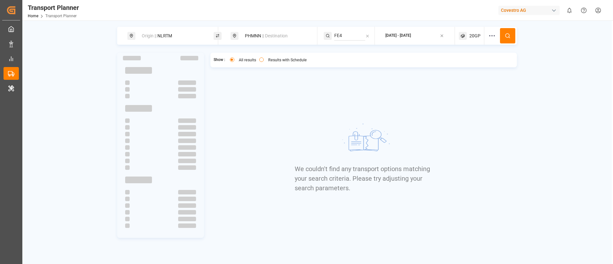
click at [476, 34] on span "20GP" at bounding box center [474, 36] width 11 height 7
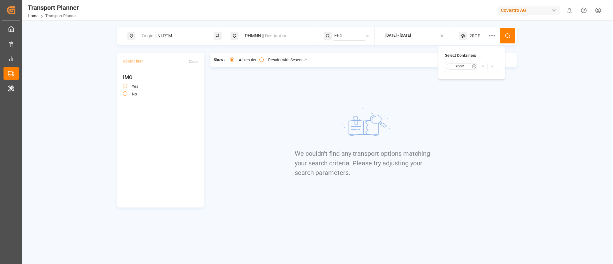
click at [461, 66] on small "20GP" at bounding box center [460, 66] width 22 height 4
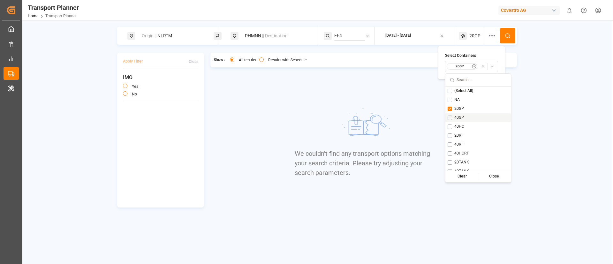
click at [458, 116] on span "40GP" at bounding box center [459, 118] width 10 height 6
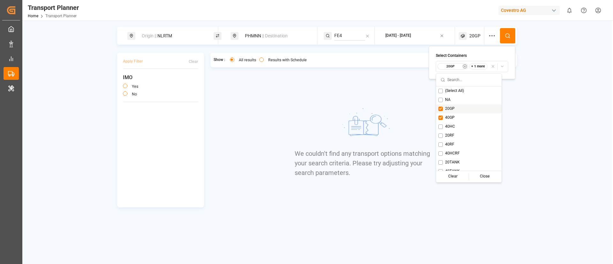
click at [458, 109] on div "20GP" at bounding box center [468, 108] width 65 height 9
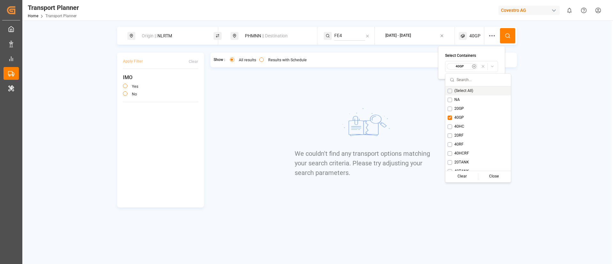
click at [507, 36] on icon at bounding box center [508, 36] width 6 height 6
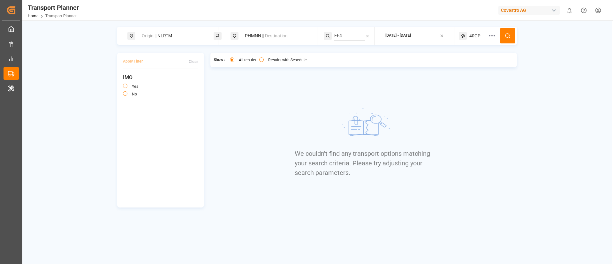
click at [344, 34] on input "FE4" at bounding box center [349, 36] width 31 height 10
click at [352, 69] on li "CONDOR" at bounding box center [373, 65] width 72 height 12
click at [352, 65] on span "CONDOR" at bounding box center [351, 64] width 18 height 5
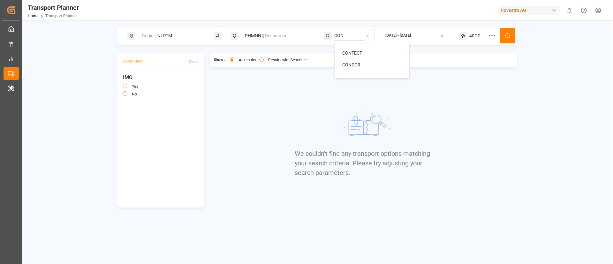
type input "CONDOR"
click at [507, 34] on icon at bounding box center [508, 36] width 6 height 6
click at [473, 35] on span "40GP" at bounding box center [474, 36] width 11 height 7
click at [461, 65] on small "40GP" at bounding box center [460, 66] width 22 height 4
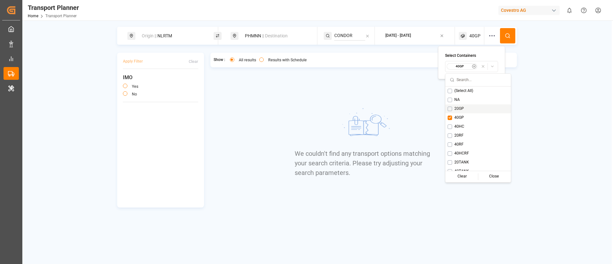
click at [458, 110] on span "20GP" at bounding box center [459, 109] width 10 height 6
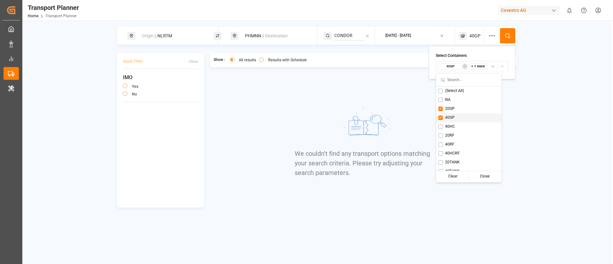
click at [454, 113] on div "40GP" at bounding box center [468, 117] width 65 height 9
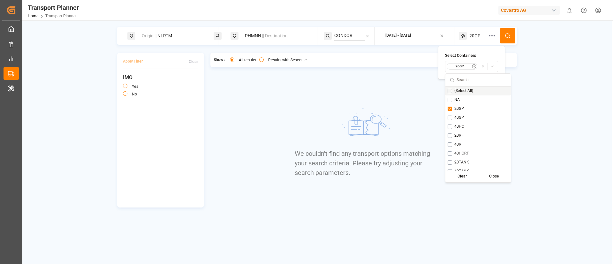
click at [512, 34] on button at bounding box center [507, 35] width 15 height 15
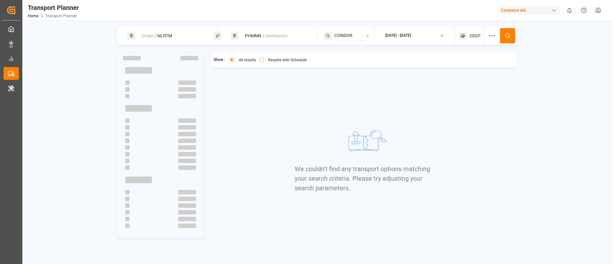
click at [469, 35] on div "20GP" at bounding box center [472, 36] width 26 height 18
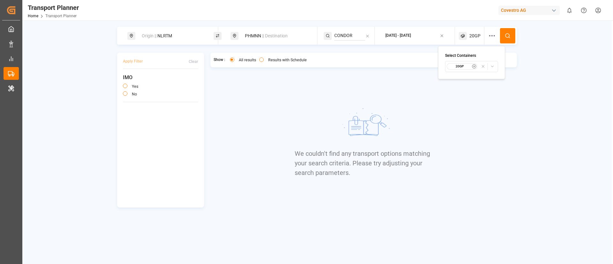
click at [457, 64] on div "20GP" at bounding box center [462, 66] width 31 height 6
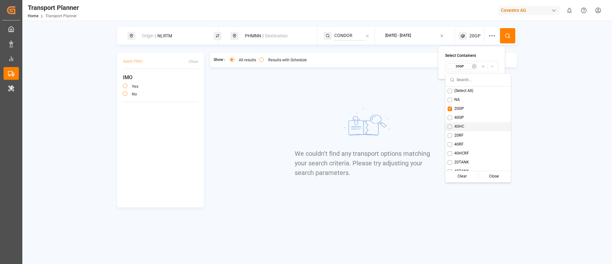
click at [464, 124] on span "40HC" at bounding box center [459, 127] width 10 height 6
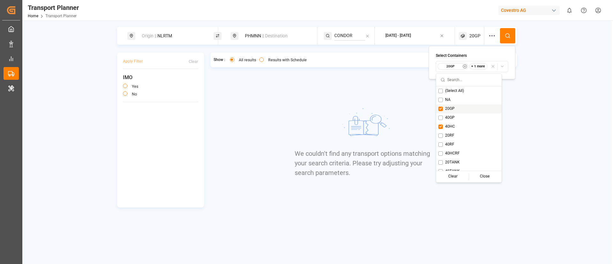
click at [454, 107] on span "20GP" at bounding box center [450, 109] width 10 height 6
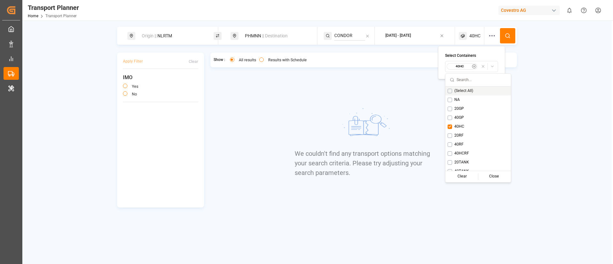
click at [504, 35] on button at bounding box center [507, 35] width 15 height 15
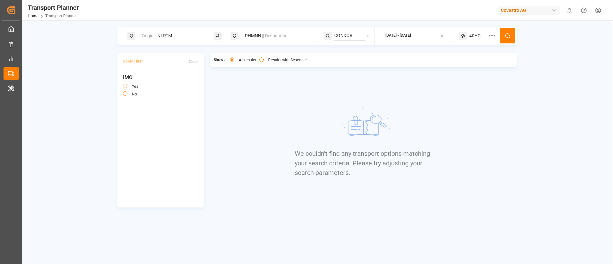
click at [168, 30] on div "Origin || NLRTM" at bounding box center [172, 36] width 69 height 12
click at [167, 82] on input "NLRTM" at bounding box center [167, 87] width 64 height 10
click at [171, 66] on input at bounding box center [167, 71] width 64 height 10
click at [164, 85] on div "NWC / EU" at bounding box center [174, 88] width 62 height 7
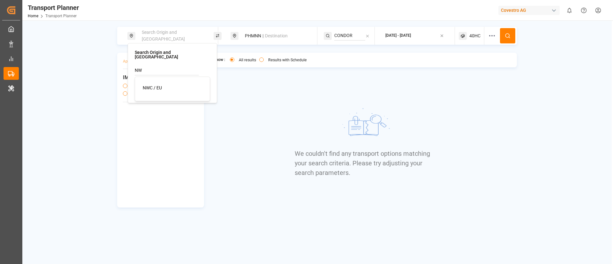
type input "NWC / EU"
click at [506, 35] on icon at bounding box center [508, 36] width 6 height 6
click at [469, 38] on span "40HC" at bounding box center [474, 36] width 11 height 7
click at [462, 66] on small "40HC" at bounding box center [460, 66] width 22 height 4
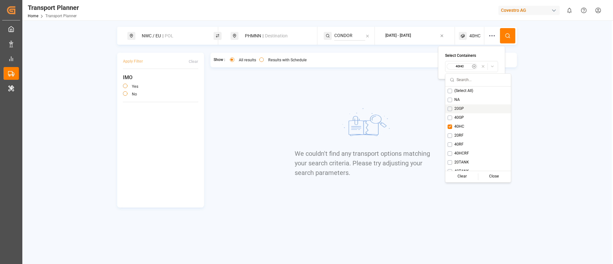
click at [462, 107] on span "20GP" at bounding box center [459, 109] width 10 height 6
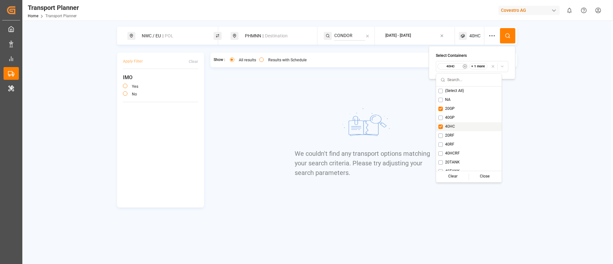
click at [456, 124] on div "40HC" at bounding box center [468, 126] width 65 height 9
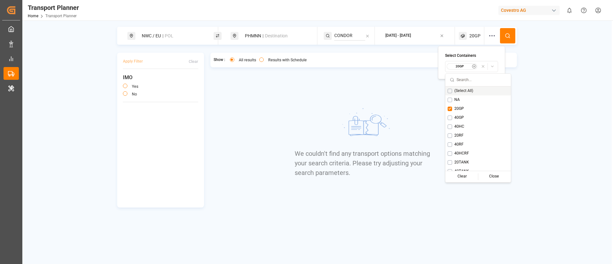
click at [507, 36] on icon at bounding box center [508, 36] width 6 height 6
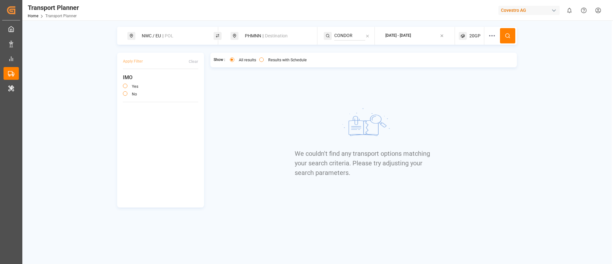
click at [471, 35] on span "20GP" at bounding box center [474, 36] width 11 height 7
click at [457, 66] on small "20GP" at bounding box center [460, 66] width 22 height 4
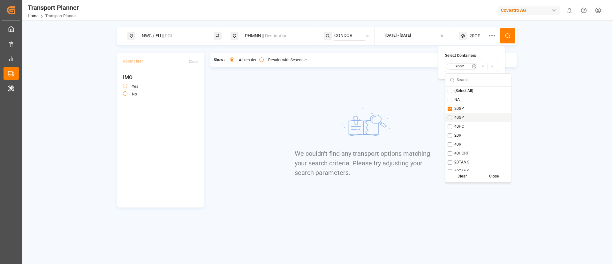
click at [460, 116] on span "40GP" at bounding box center [459, 118] width 10 height 6
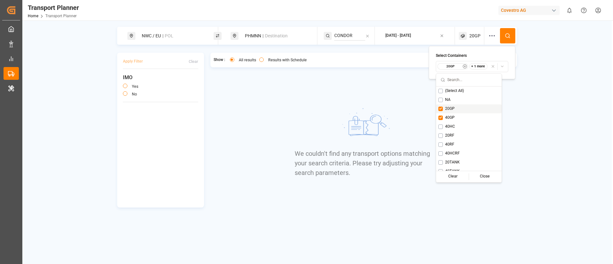
click at [454, 109] on span "20GP" at bounding box center [450, 109] width 10 height 6
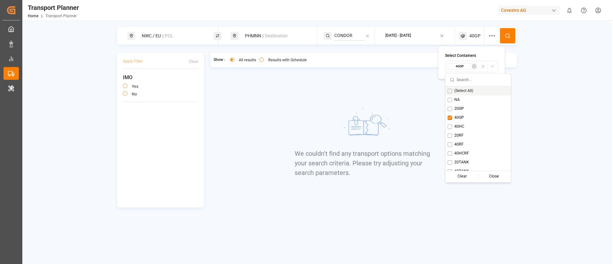
click at [507, 32] on button at bounding box center [507, 35] width 15 height 15
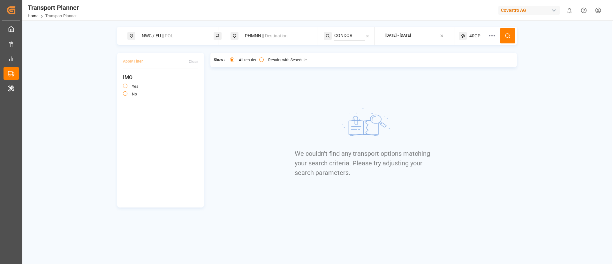
click at [361, 31] on input "CONDOR" at bounding box center [349, 36] width 31 height 10
click at [350, 33] on input "CONDOR" at bounding box center [349, 36] width 31 height 10
click at [473, 33] on span "40GP" at bounding box center [474, 36] width 11 height 7
click at [458, 66] on small "40GP" at bounding box center [460, 66] width 22 height 4
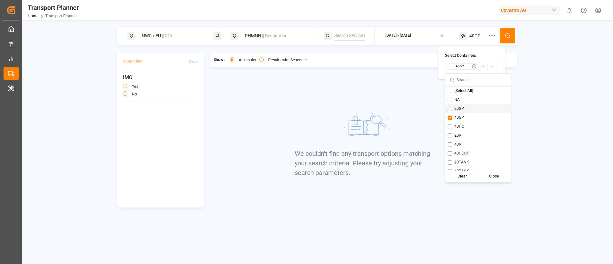
click at [460, 105] on div "20GP" at bounding box center [478, 108] width 65 height 9
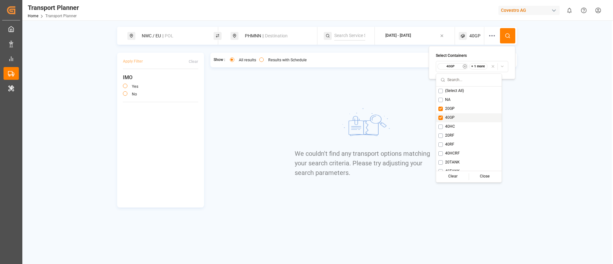
click at [453, 119] on span "40GP" at bounding box center [450, 118] width 10 height 6
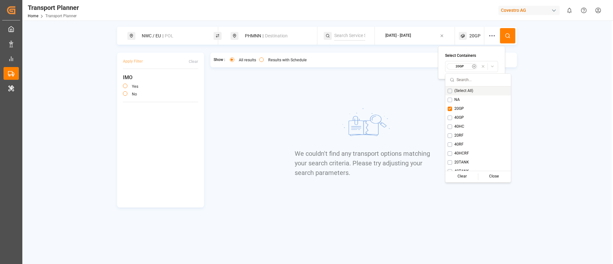
click at [505, 36] on button at bounding box center [507, 35] width 15 height 15
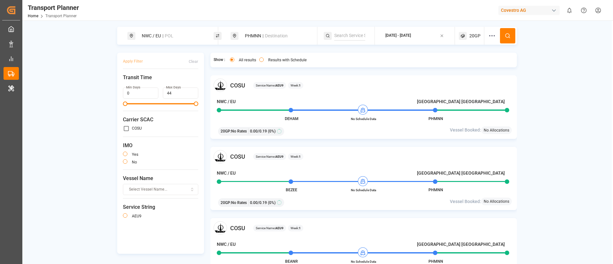
scroll to position [2, 0]
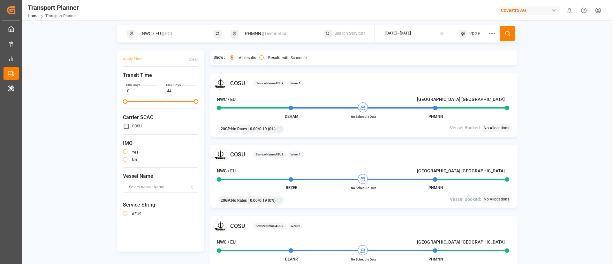
click at [471, 32] on span "20GP" at bounding box center [474, 33] width 11 height 7
click at [460, 63] on small "20GP" at bounding box center [459, 64] width 22 height 4
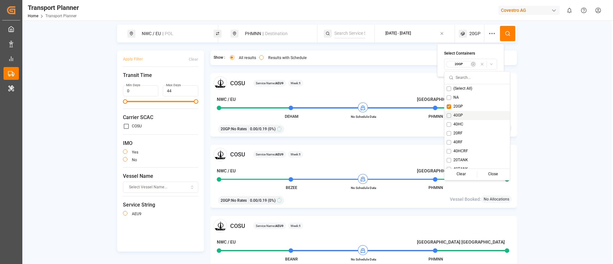
click at [460, 113] on span "40GP" at bounding box center [459, 116] width 10 height 6
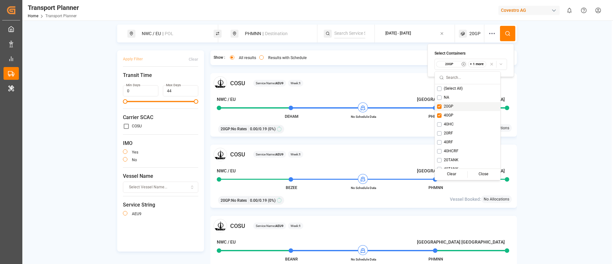
click at [456, 106] on div "20GP" at bounding box center [467, 106] width 65 height 9
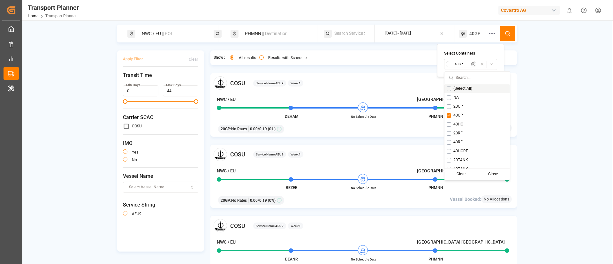
click at [511, 32] on button at bounding box center [507, 33] width 15 height 15
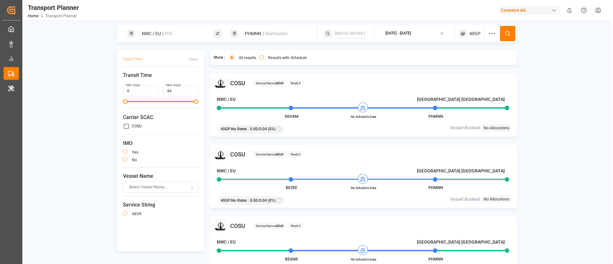
click at [473, 35] on span "40GP" at bounding box center [474, 33] width 11 height 7
click at [459, 64] on small "40GP" at bounding box center [459, 64] width 22 height 4
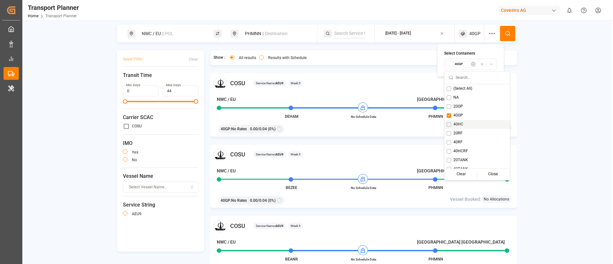
click at [461, 123] on span "40HC" at bounding box center [459, 125] width 10 height 6
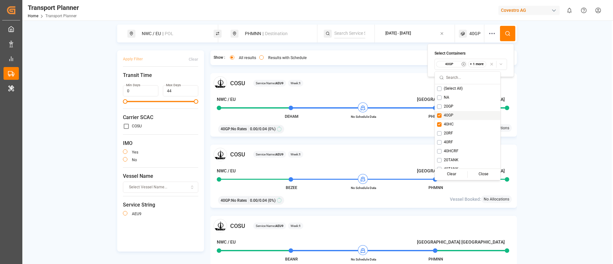
click at [455, 115] on div "40GP" at bounding box center [467, 115] width 65 height 9
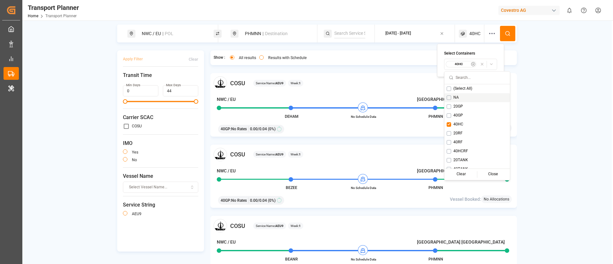
click at [507, 31] on icon at bounding box center [508, 34] width 6 height 6
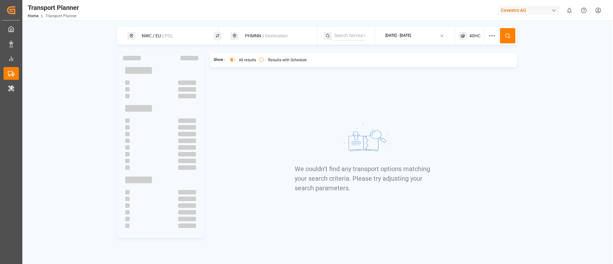
click at [473, 34] on span "40HC" at bounding box center [474, 36] width 11 height 7
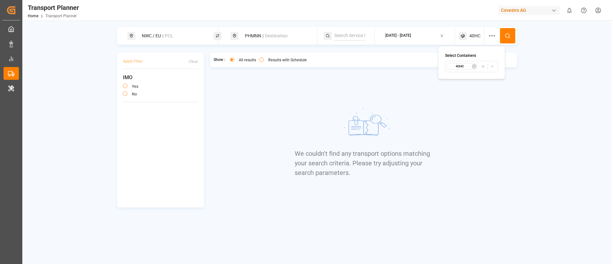
click at [467, 65] on small "40HC" at bounding box center [460, 66] width 22 height 4
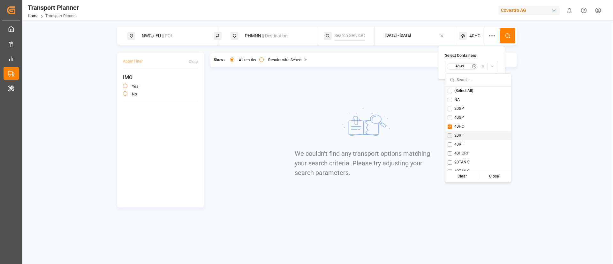
click at [460, 134] on span "20RF" at bounding box center [458, 136] width 9 height 6
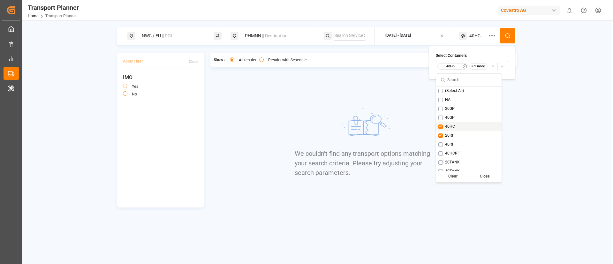
click at [455, 126] on div "40HC" at bounding box center [468, 126] width 65 height 9
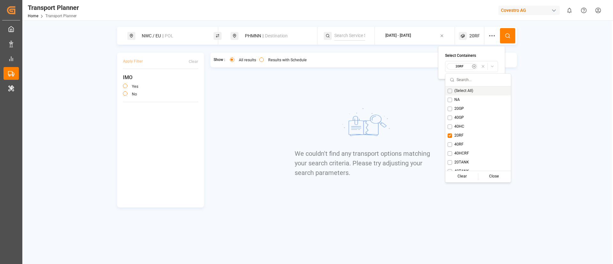
click at [504, 38] on button at bounding box center [507, 35] width 15 height 15
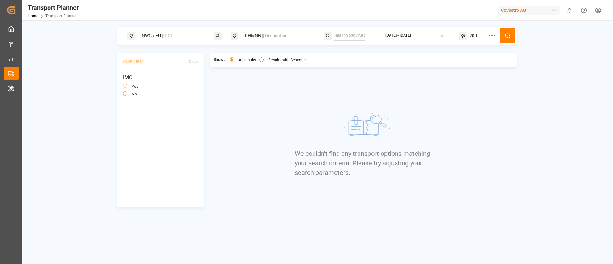
click at [471, 37] on span "20RF" at bounding box center [474, 36] width 11 height 7
click at [461, 66] on small "20RF" at bounding box center [460, 66] width 22 height 4
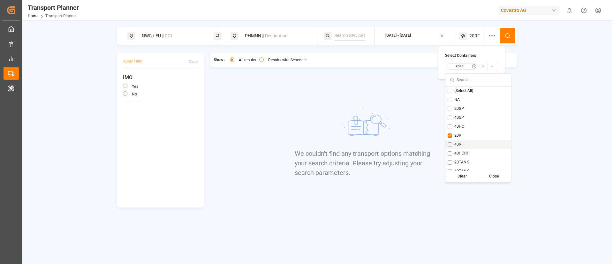
click at [459, 142] on span "40RF" at bounding box center [458, 145] width 9 height 6
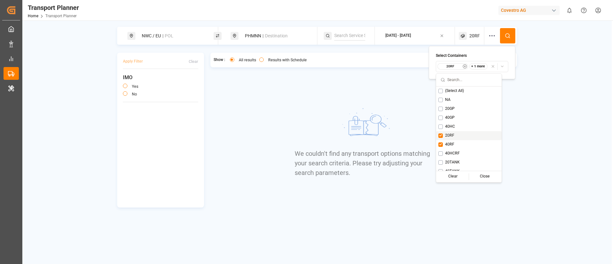
click at [454, 135] on span "20RF" at bounding box center [449, 136] width 9 height 6
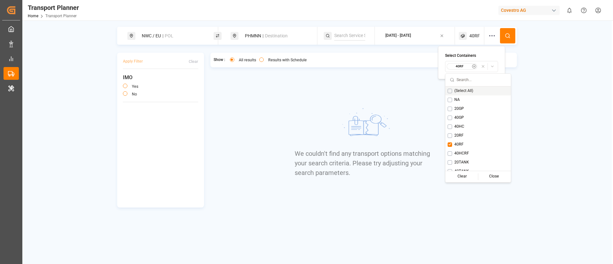
click at [508, 37] on icon at bounding box center [508, 36] width 6 height 6
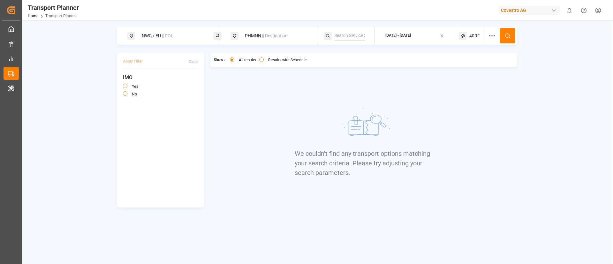
click at [474, 31] on div "40RF" at bounding box center [472, 36] width 26 height 18
click at [462, 68] on small "40RF" at bounding box center [460, 66] width 22 height 4
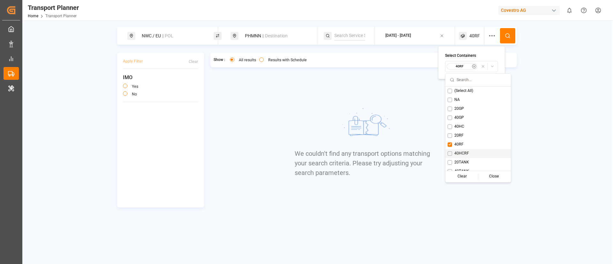
drag, startPoint x: 459, startPoint y: 153, endPoint x: 457, endPoint y: 148, distance: 5.2
click at [459, 153] on span "40HCRF" at bounding box center [461, 154] width 15 height 6
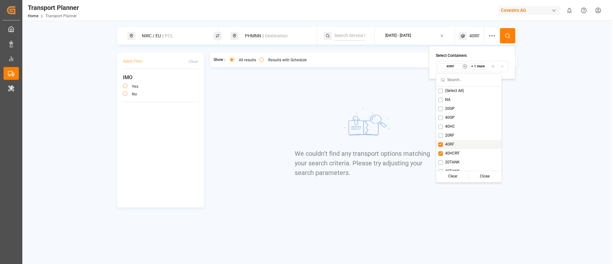
click at [452, 143] on span "40RF" at bounding box center [449, 145] width 9 height 6
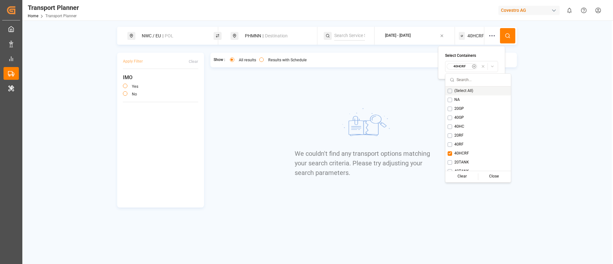
click at [508, 36] on icon at bounding box center [508, 36] width 6 height 6
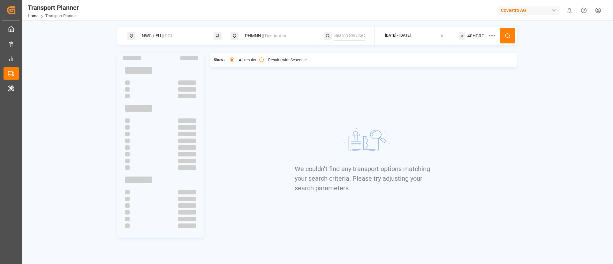
click at [467, 36] on div "40HCRF" at bounding box center [472, 36] width 26 height 18
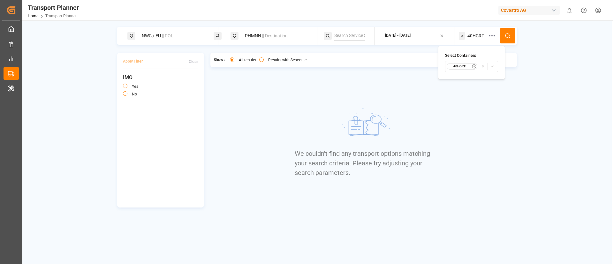
click at [462, 66] on small "40HCRF" at bounding box center [460, 66] width 22 height 4
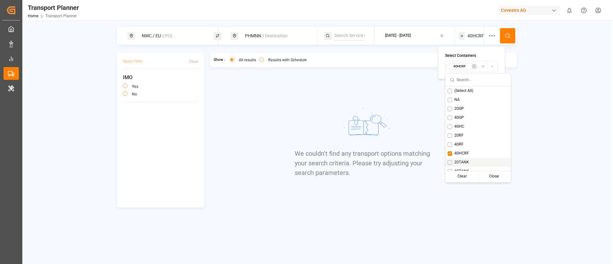
click at [467, 164] on span "20TANK" at bounding box center [461, 163] width 15 height 6
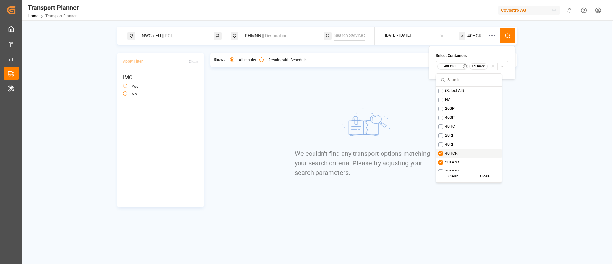
click at [458, 153] on span "40HCRF" at bounding box center [452, 154] width 15 height 6
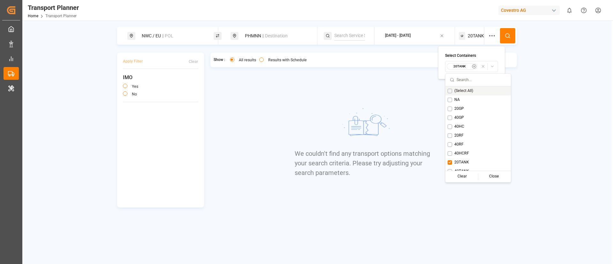
click at [509, 39] on button at bounding box center [507, 35] width 15 height 15
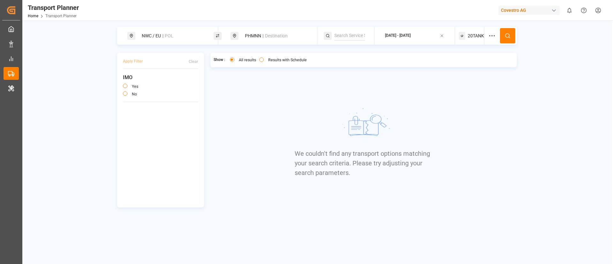
click at [469, 34] on span "20TANK" at bounding box center [476, 36] width 16 height 7
click at [467, 70] on button "20TANK" at bounding box center [471, 66] width 53 height 11
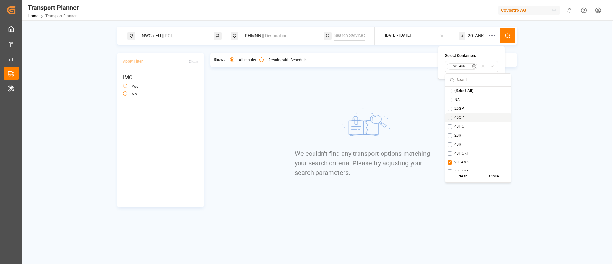
scroll to position [5, 0]
click at [463, 164] on span "40TANK" at bounding box center [461, 167] width 15 height 6
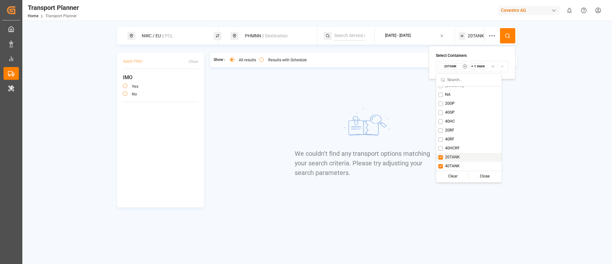
click at [454, 156] on span "20TANK" at bounding box center [452, 158] width 15 height 6
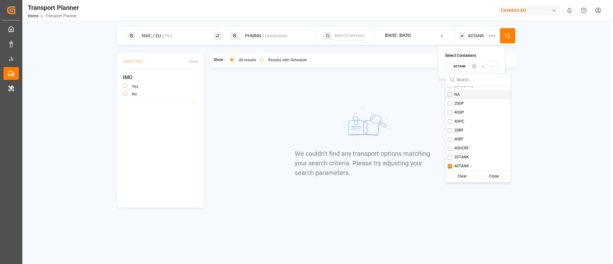
click at [511, 27] on div "NWC / EU || POL PHMNN || Destination 2025-09-18 - 2025-12-31 40TANK" at bounding box center [317, 36] width 400 height 18
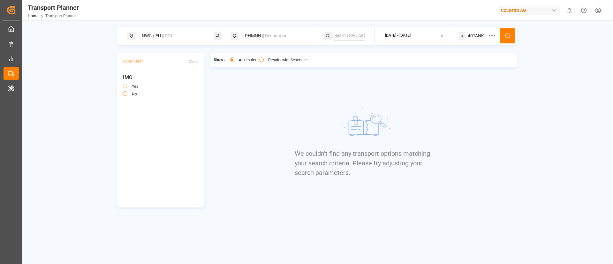
click at [508, 37] on circle at bounding box center [508, 36] width 4 height 4
click at [179, 34] on div "NWC / EU || POL" at bounding box center [172, 36] width 69 height 12
click at [161, 83] on input at bounding box center [167, 87] width 64 height 10
paste input "NLRTM"
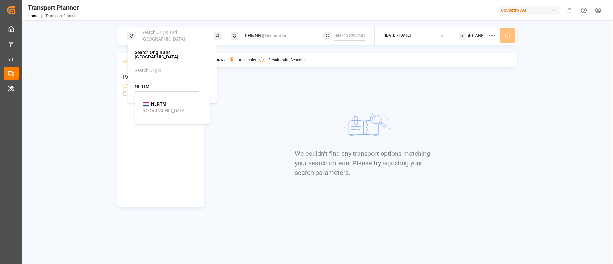
type input "NLRTM"
click at [158, 102] on b "NLRTM" at bounding box center [158, 104] width 15 height 5
click at [275, 33] on span "|| Destination" at bounding box center [275, 35] width 26 height 5
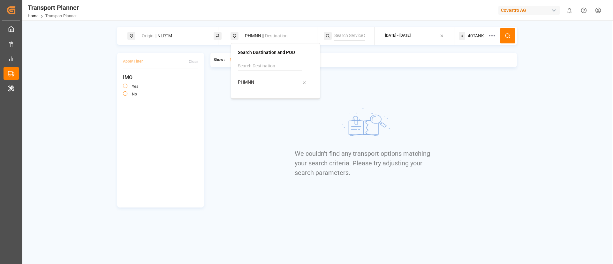
click at [260, 82] on input "PHMNN" at bounding box center [270, 83] width 64 height 10
paste input "JPTYO"
click at [260, 82] on input "PHMNN" at bounding box center [270, 83] width 64 height 10
type input "JPTYO"
click at [257, 102] on b "JPTYO" at bounding box center [261, 99] width 14 height 5
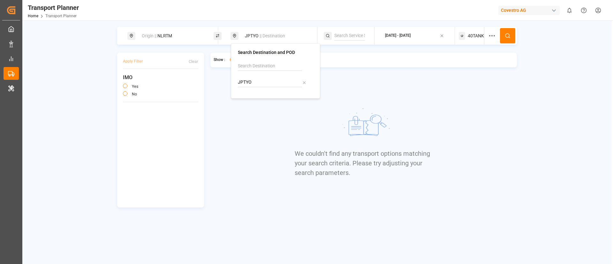
click at [354, 33] on input at bounding box center [349, 36] width 31 height 10
paste input "FP1"
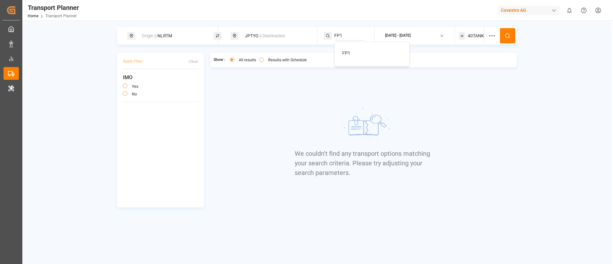
type input "FP1"
click at [349, 51] on span "FP1" at bounding box center [346, 52] width 8 height 5
click at [472, 34] on span "40TANK" at bounding box center [476, 36] width 16 height 7
click at [460, 61] on button "40TANK" at bounding box center [471, 66] width 53 height 11
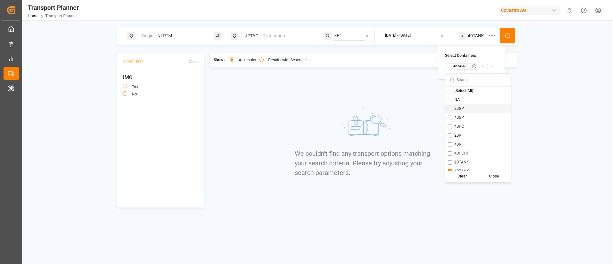
click at [462, 106] on span "20GP" at bounding box center [459, 109] width 10 height 6
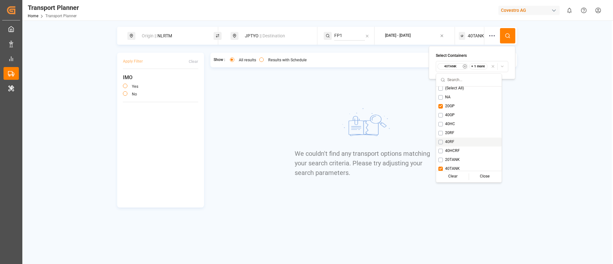
scroll to position [5, 0]
click at [447, 167] on span "40TANK" at bounding box center [452, 167] width 15 height 6
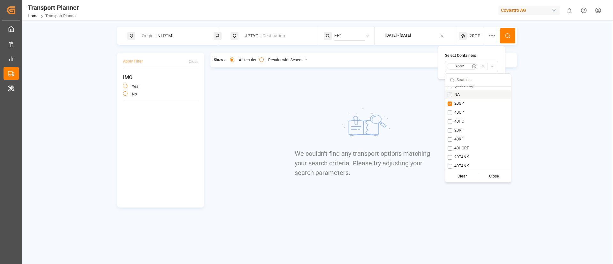
click at [510, 33] on icon at bounding box center [508, 36] width 6 height 6
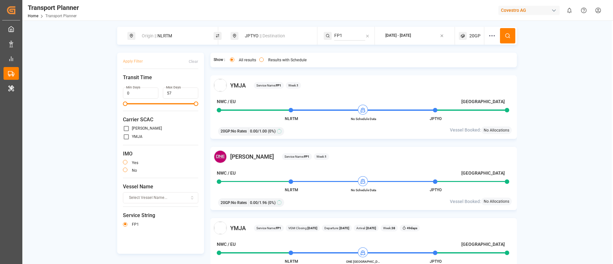
click at [346, 36] on input "FP1" at bounding box center [349, 36] width 31 height 10
click at [528, 10] on div "Covestro AG" at bounding box center [529, 10] width 61 height 9
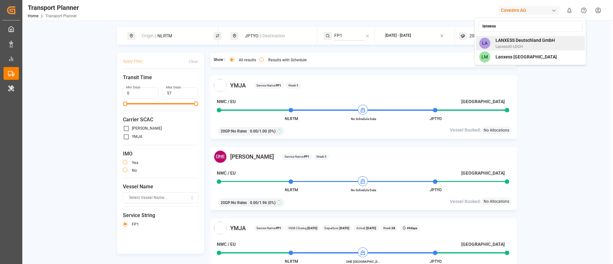
type input "lanxess"
click at [521, 42] on span "LANXESS Deutschland GmbH" at bounding box center [525, 40] width 59 height 7
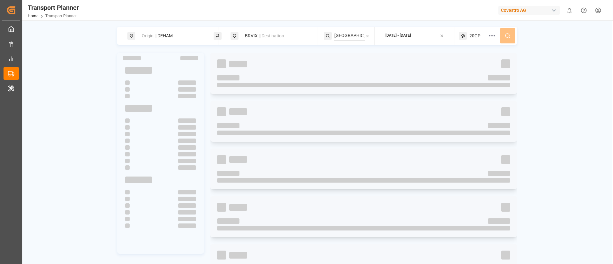
click at [524, 9] on div "Covestro AG" at bounding box center [529, 10] width 61 height 9
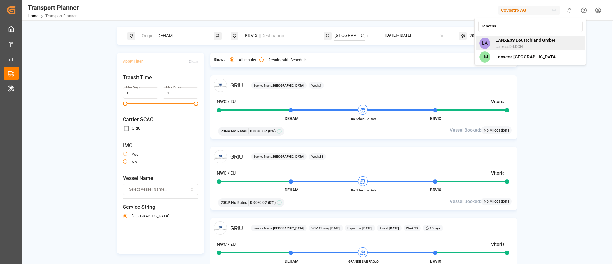
type input "lanxess"
click at [526, 40] on span "LANXESS Deutschland GmbH" at bounding box center [525, 40] width 59 height 7
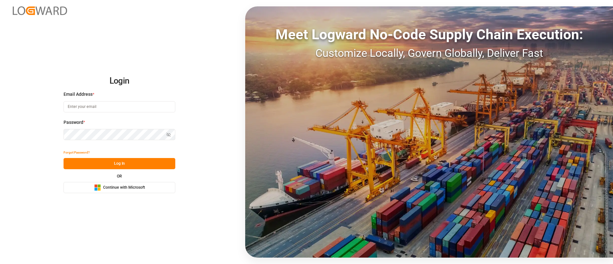
click at [148, 188] on button "Microsoft Logo Continue with Microsoft" at bounding box center [120, 187] width 112 height 11
